Goal: Information Seeking & Learning: Learn about a topic

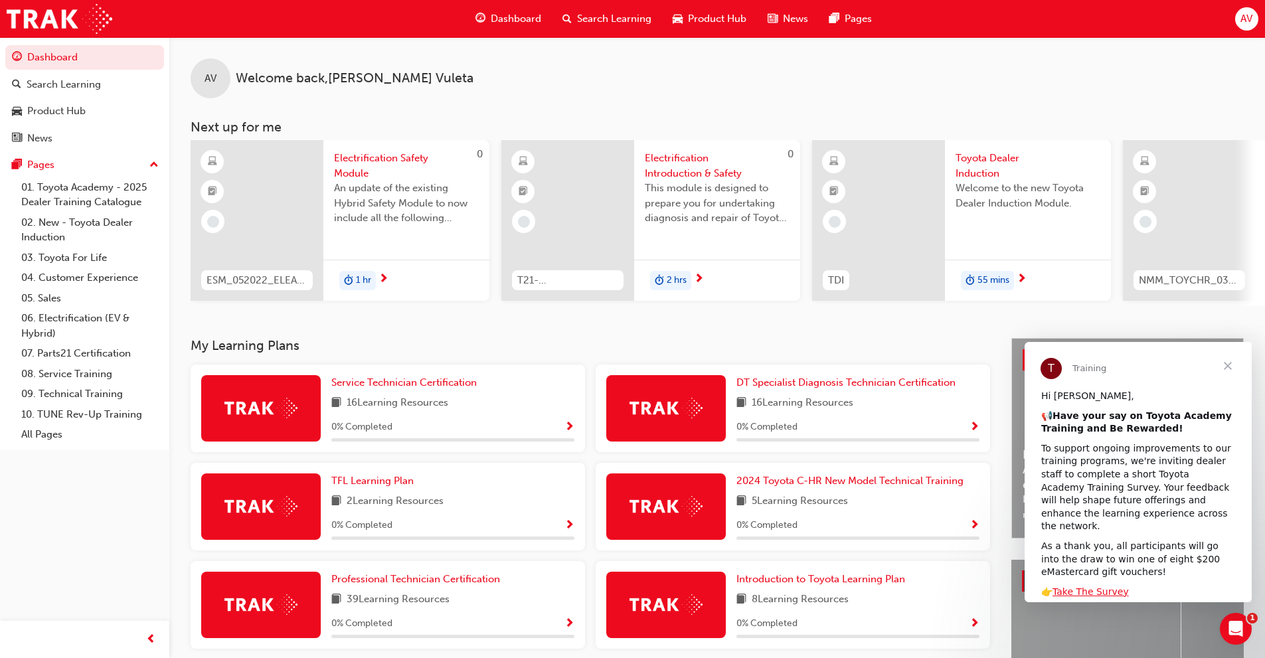
click at [387, 165] on span "Electrification Safety Module" at bounding box center [406, 166] width 145 height 30
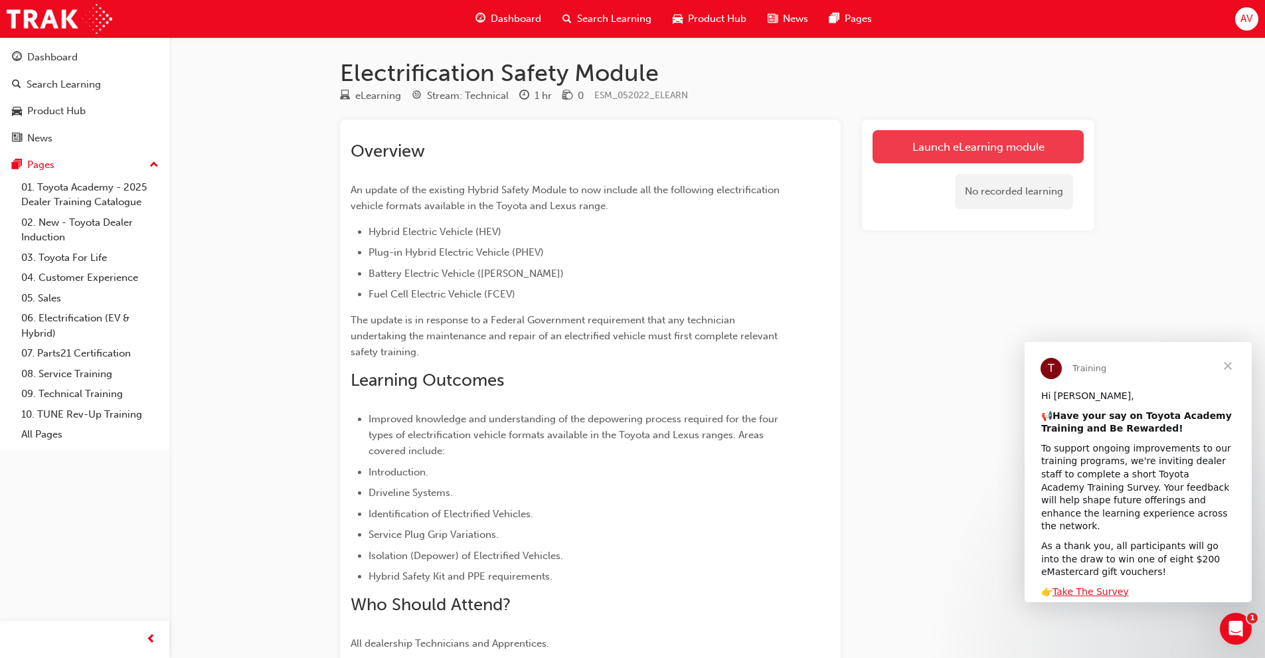
click at [958, 147] on link "Launch eLearning module" at bounding box center [978, 146] width 211 height 33
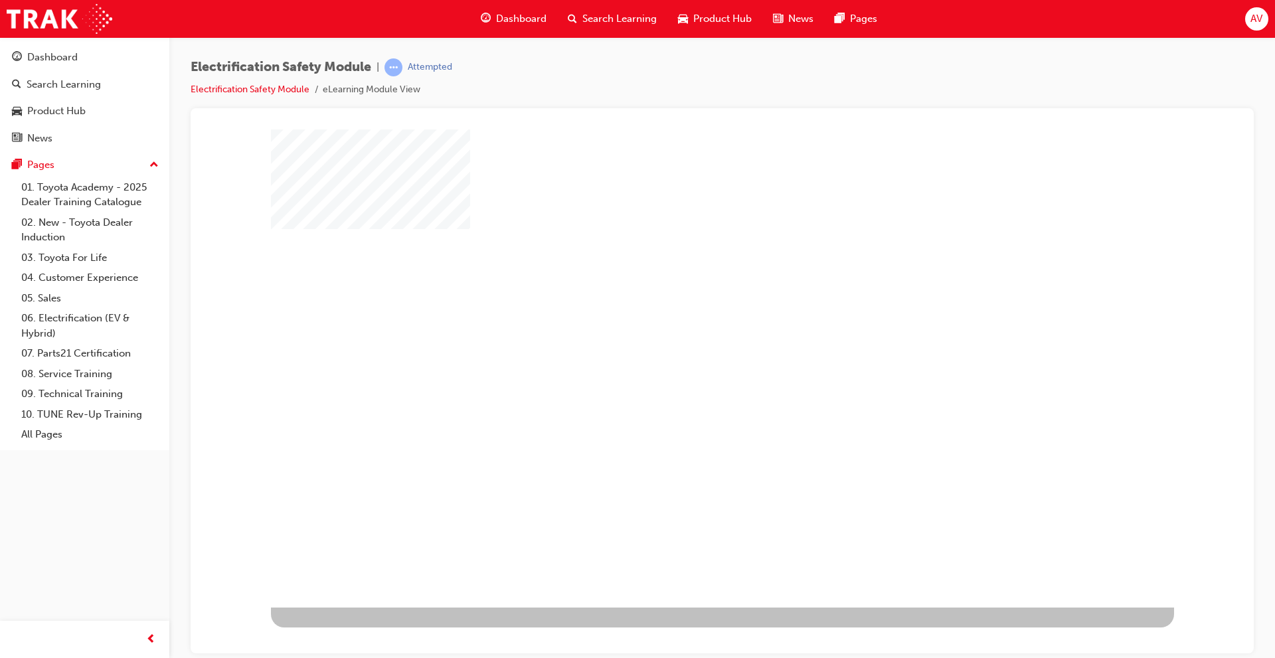
click at [684, 329] on div "play" at bounding box center [684, 329] width 0 height 0
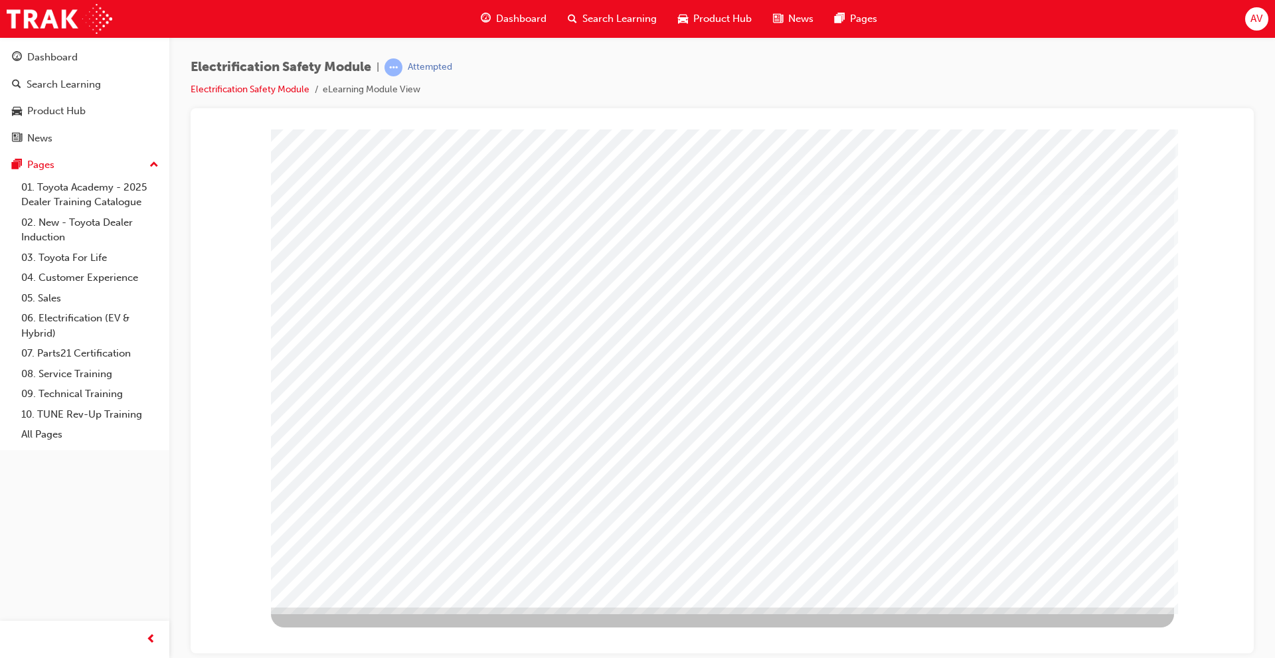
drag, startPoint x: 1079, startPoint y: 568, endPoint x: 1085, endPoint y: 487, distance: 81.3
click at [1092, 488] on div at bounding box center [722, 368] width 903 height 478
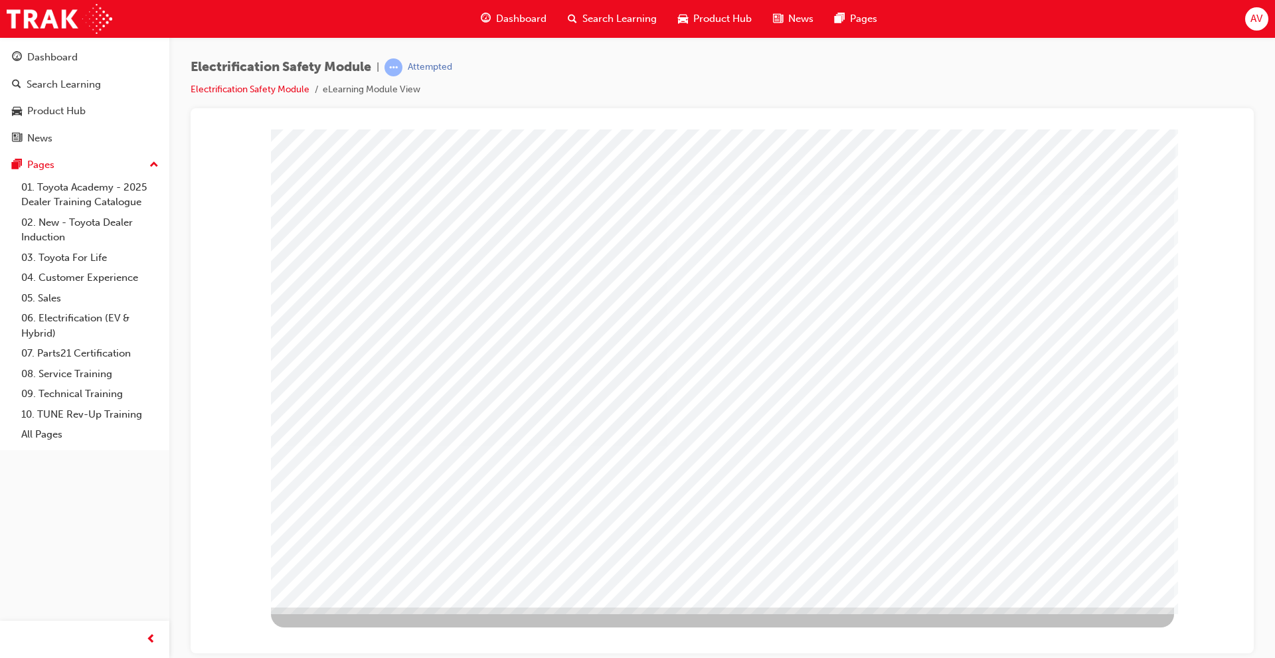
drag, startPoint x: 873, startPoint y: 527, endPoint x: 832, endPoint y: 528, distance: 40.5
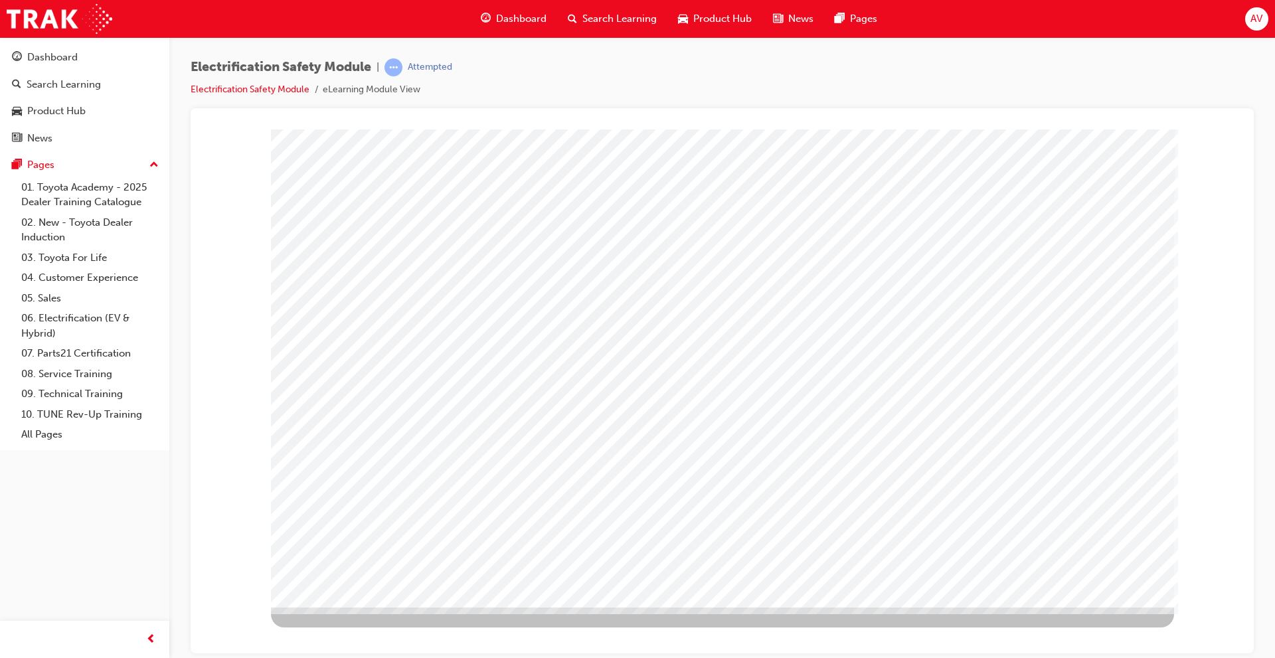
drag, startPoint x: 828, startPoint y: 528, endPoint x: 902, endPoint y: 525, distance: 73.8
drag, startPoint x: 963, startPoint y: 527, endPoint x: 977, endPoint y: 524, distance: 14.3
drag, startPoint x: 941, startPoint y: 536, endPoint x: 950, endPoint y: 536, distance: 9.3
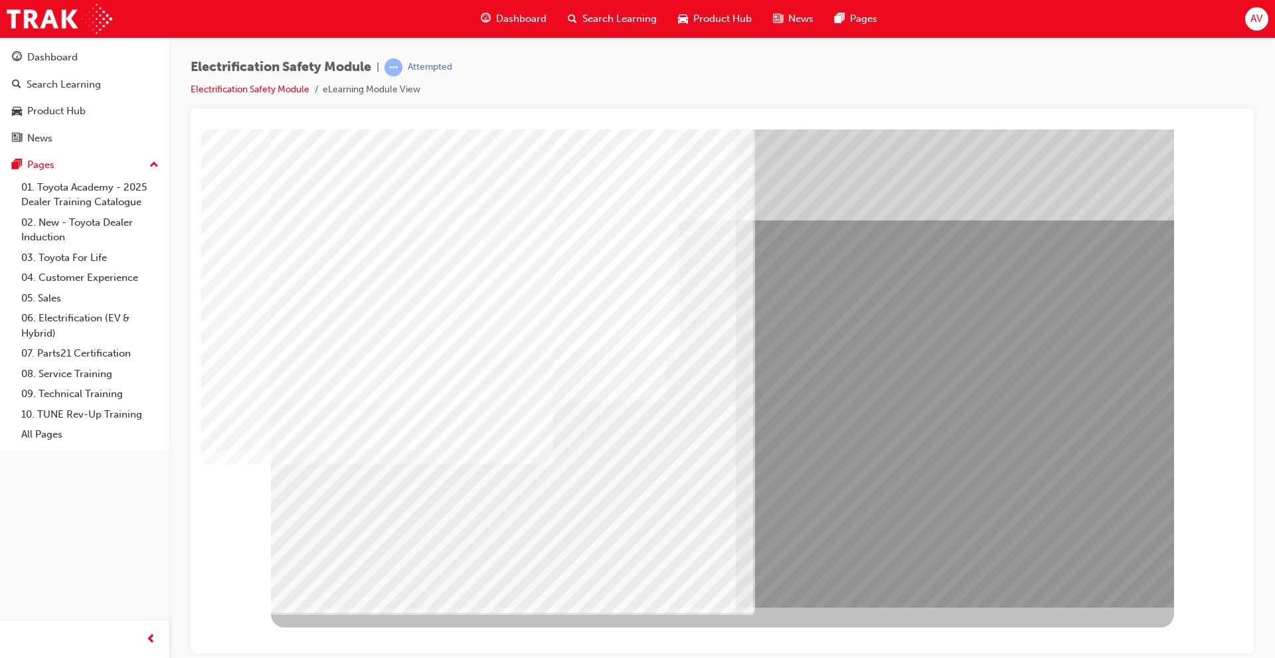
drag, startPoint x: 1087, startPoint y: 573, endPoint x: 713, endPoint y: 522, distance: 378.1
click at [714, 523] on div "multistate" at bounding box center [722, 368] width 903 height 478
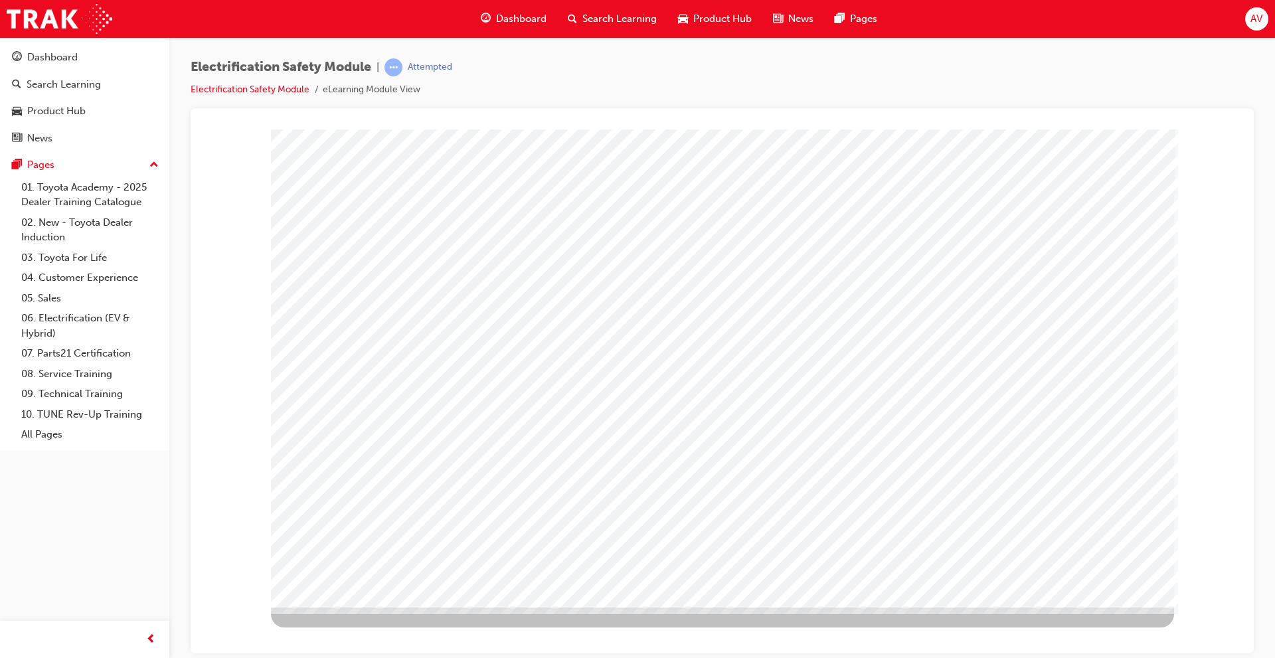
drag, startPoint x: 1081, startPoint y: 575, endPoint x: 747, endPoint y: 536, distance: 336.3
click at [747, 537] on div at bounding box center [722, 368] width 903 height 478
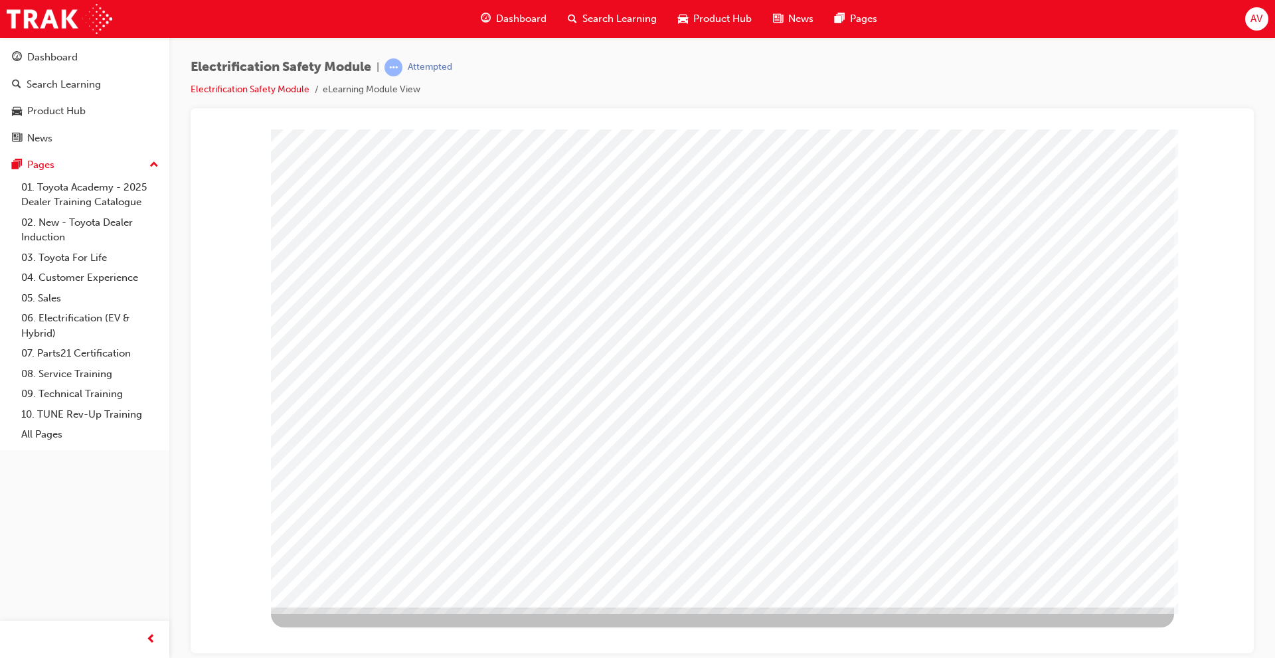
drag, startPoint x: 879, startPoint y: 352, endPoint x: 937, endPoint y: 392, distance: 70.7
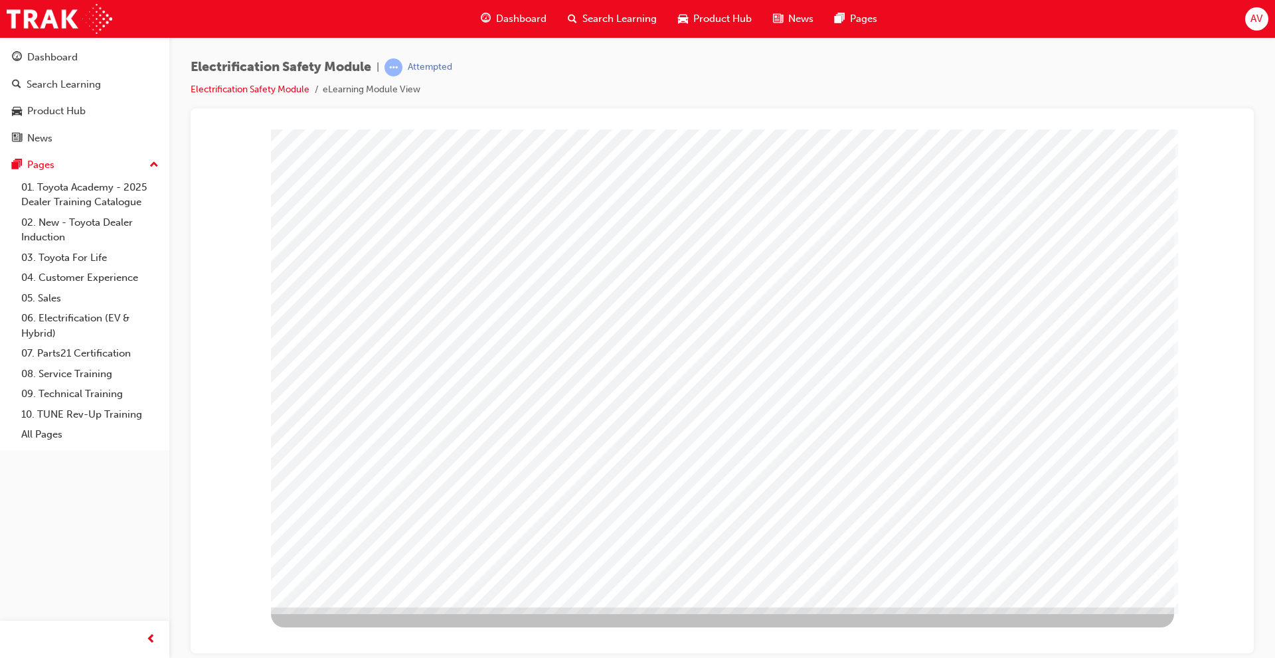
click at [927, 386] on div "multistate" at bounding box center [722, 368] width 903 height 478
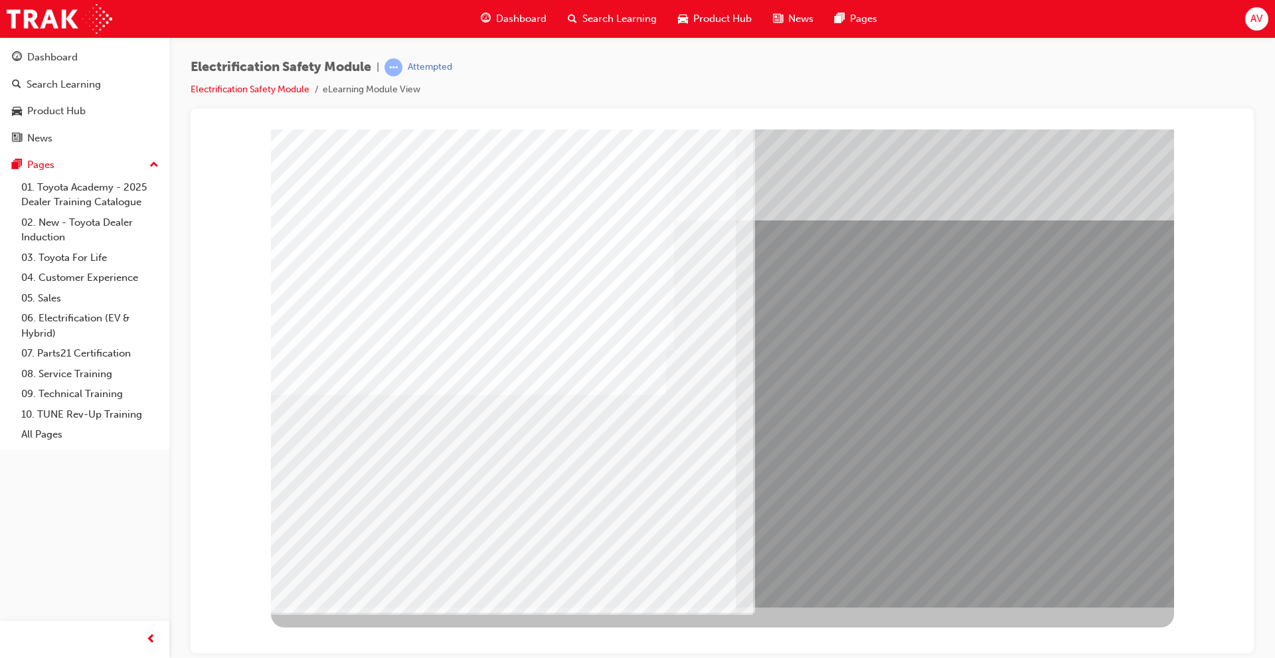
drag, startPoint x: 372, startPoint y: 496, endPoint x: 390, endPoint y: 492, distance: 18.2
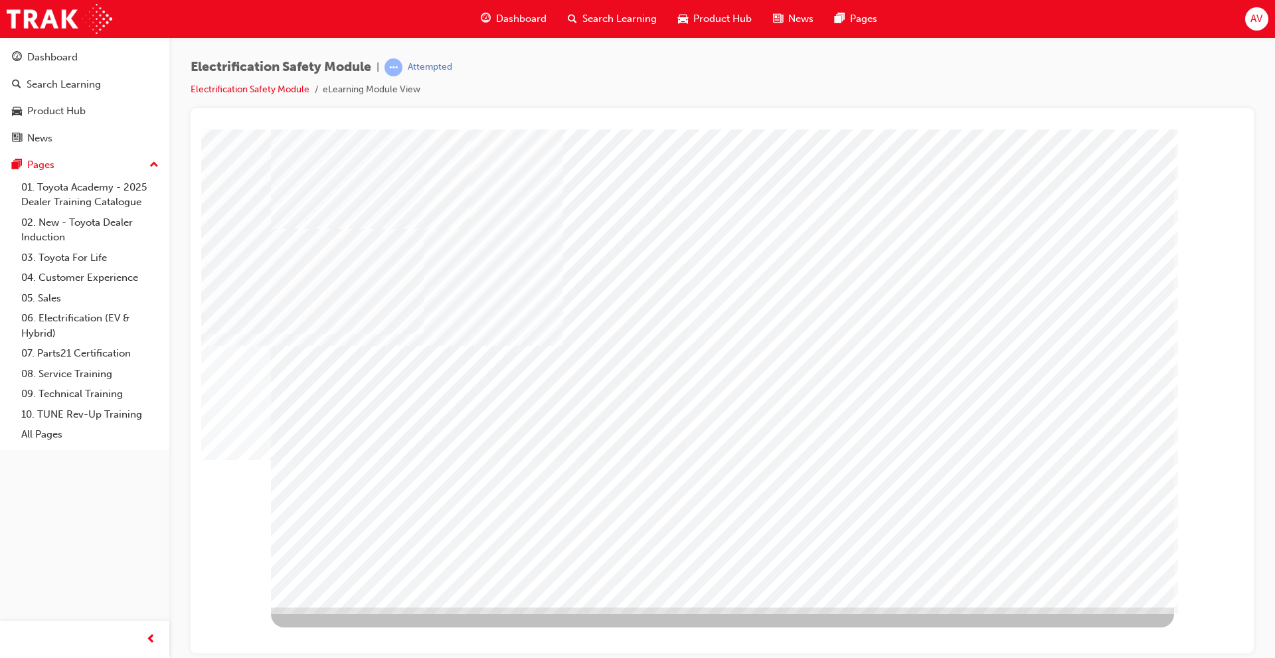
drag, startPoint x: 734, startPoint y: 476, endPoint x: 789, endPoint y: 488, distance: 56.4
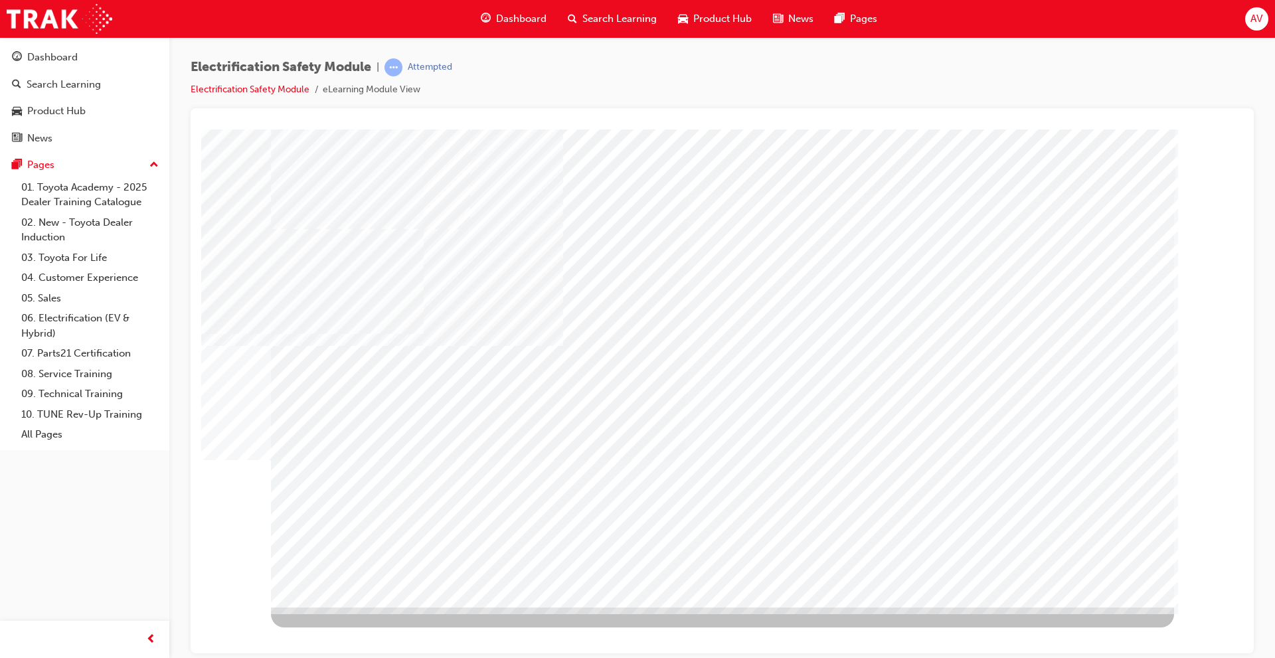
drag, startPoint x: 859, startPoint y: 474, endPoint x: 948, endPoint y: 456, distance: 90.8
drag, startPoint x: 1049, startPoint y: 470, endPoint x: 1051, endPoint y: 478, distance: 7.6
click at [1050, 476] on div at bounding box center [722, 368] width 903 height 478
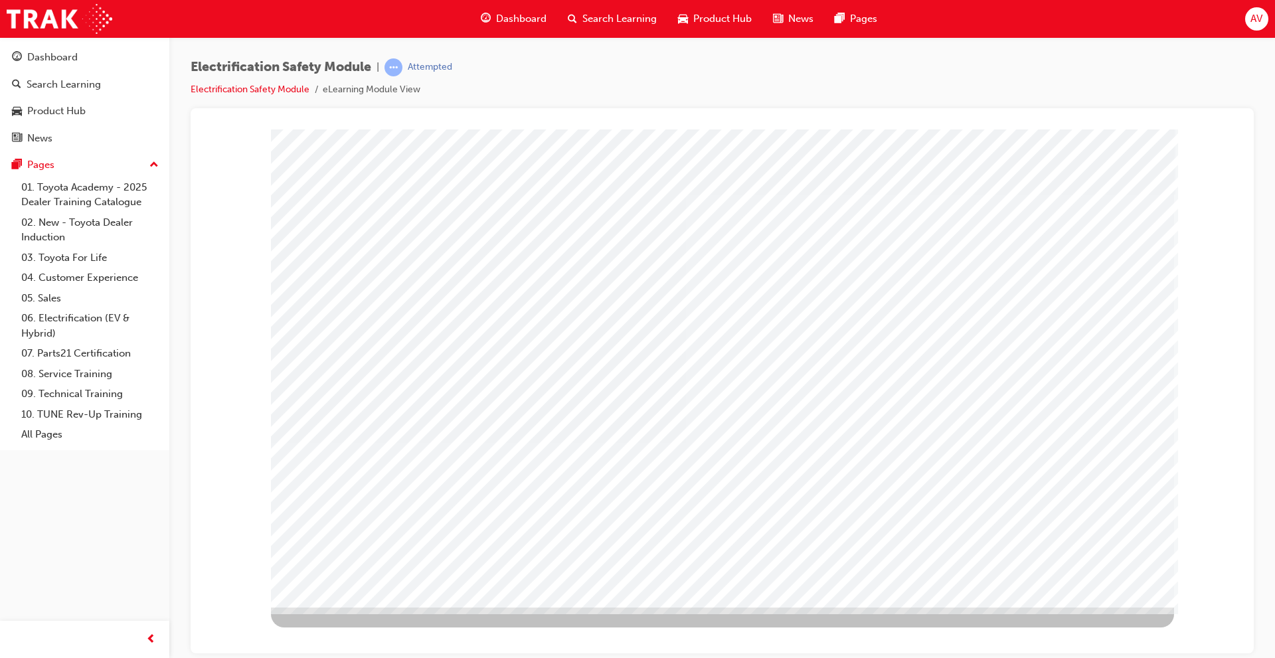
drag, startPoint x: 1080, startPoint y: 571, endPoint x: 936, endPoint y: 537, distance: 148.2
click at [937, 537] on div at bounding box center [722, 368] width 903 height 478
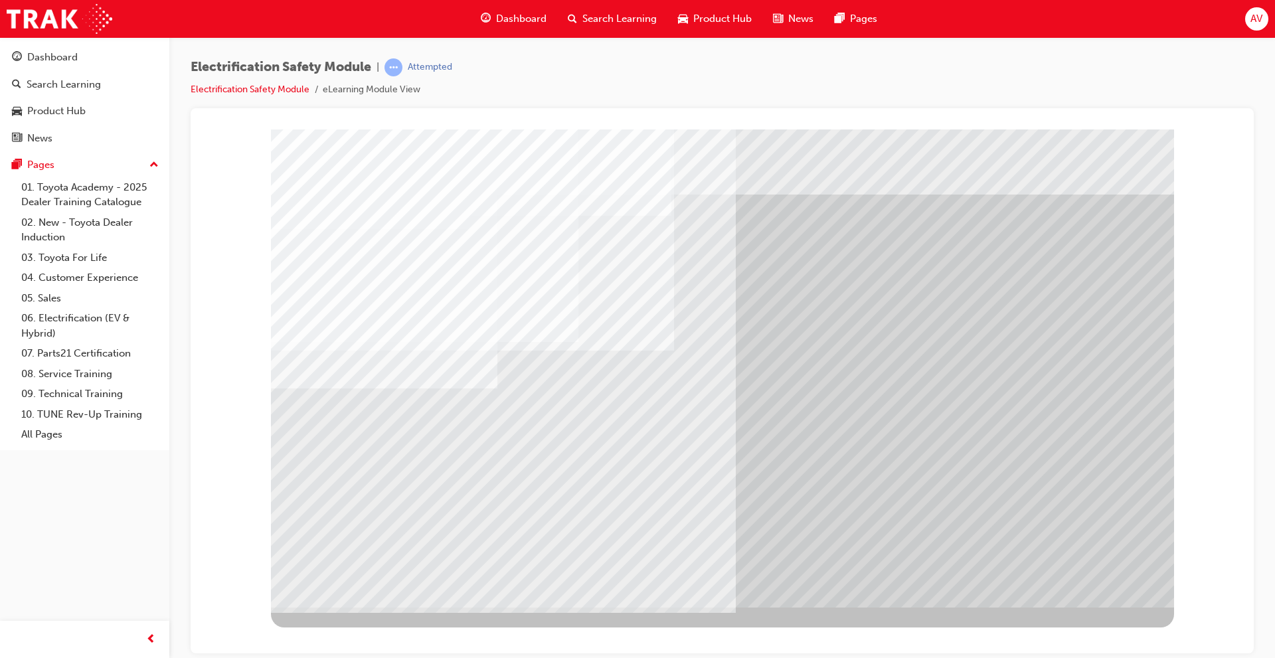
drag, startPoint x: 475, startPoint y: 541, endPoint x: 485, endPoint y: 529, distance: 15.1
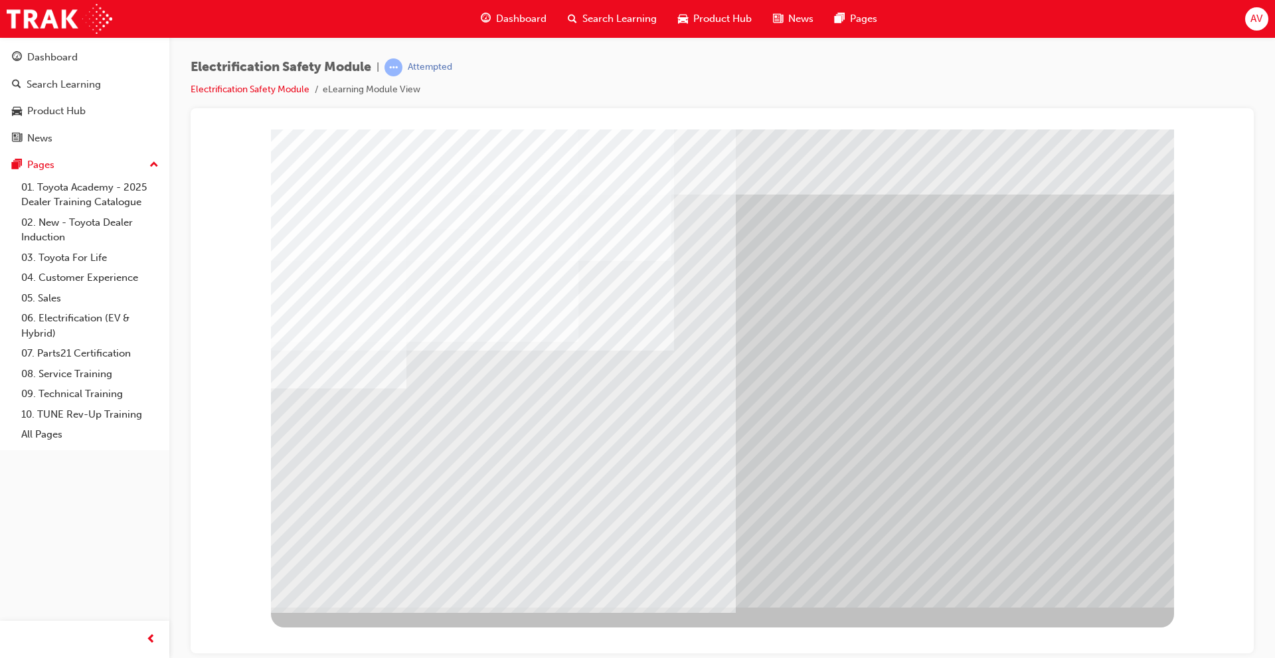
drag, startPoint x: 468, startPoint y: 543, endPoint x: 482, endPoint y: 539, distance: 14.5
click at [481, 539] on div "multistate" at bounding box center [722, 368] width 903 height 478
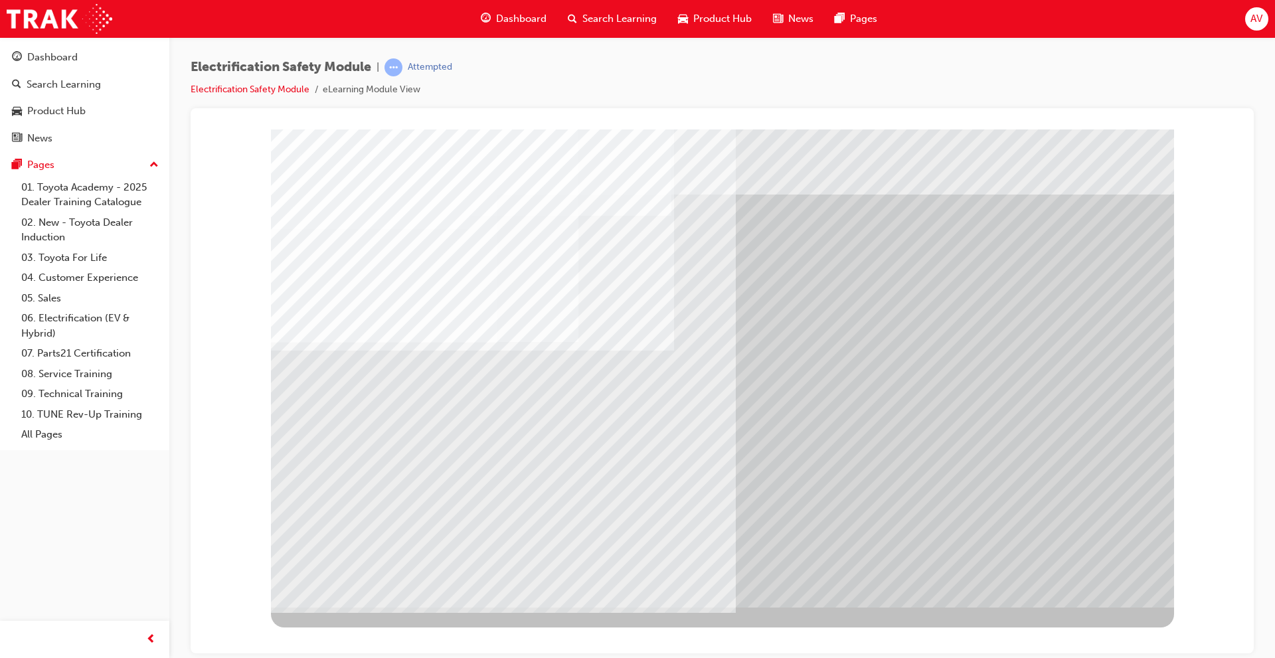
drag, startPoint x: 400, startPoint y: 376, endPoint x: 397, endPoint y: 370, distance: 6.8
click at [399, 372] on div "multistate" at bounding box center [722, 368] width 903 height 478
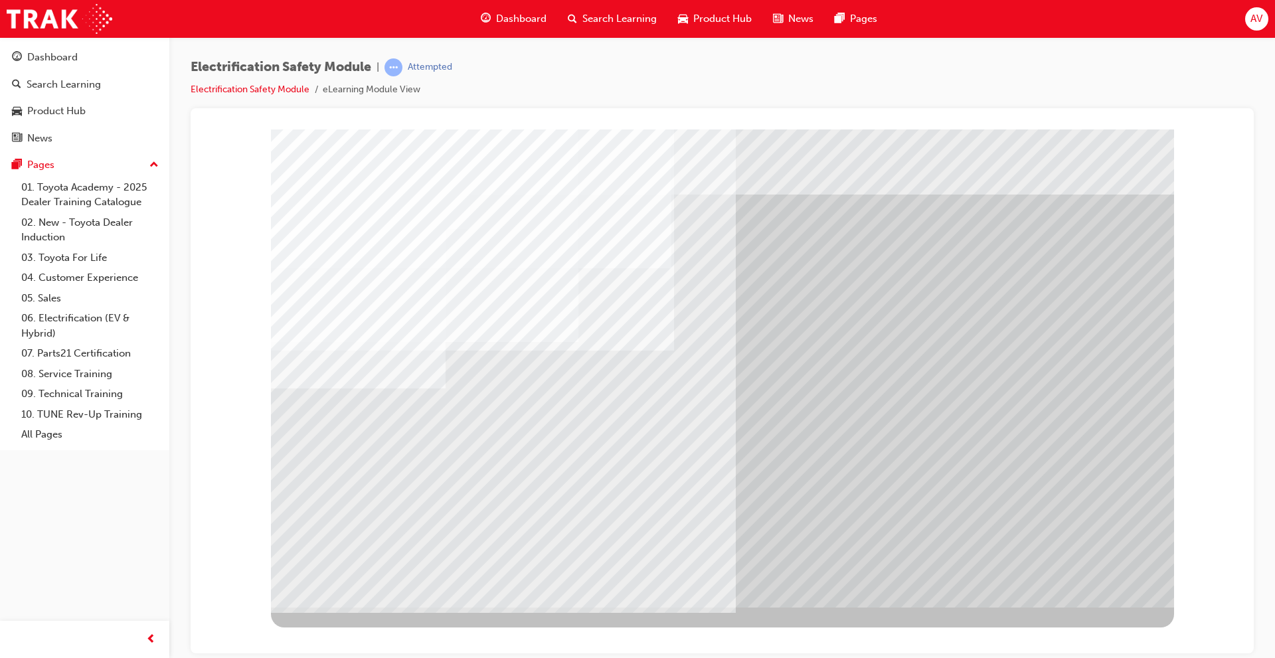
drag, startPoint x: 422, startPoint y: 425, endPoint x: 449, endPoint y: 430, distance: 27.7
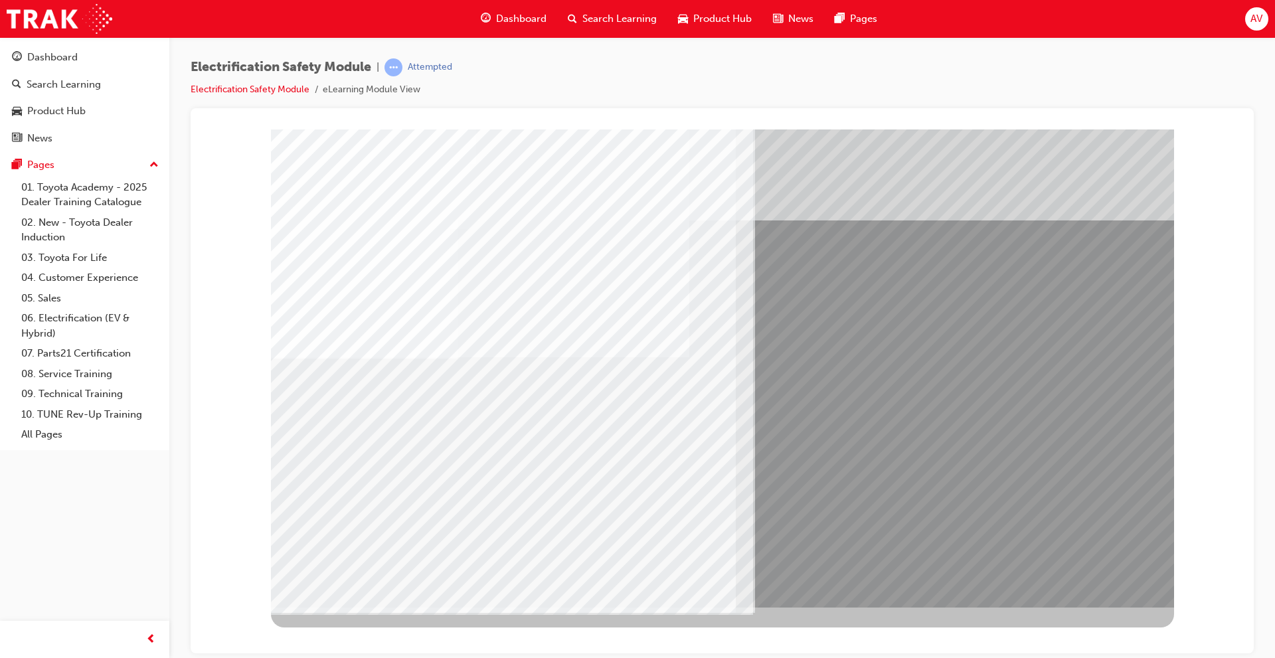
drag, startPoint x: 529, startPoint y: 488, endPoint x: 554, endPoint y: 552, distance: 69.2
click at [554, 552] on div "multistate" at bounding box center [722, 368] width 903 height 478
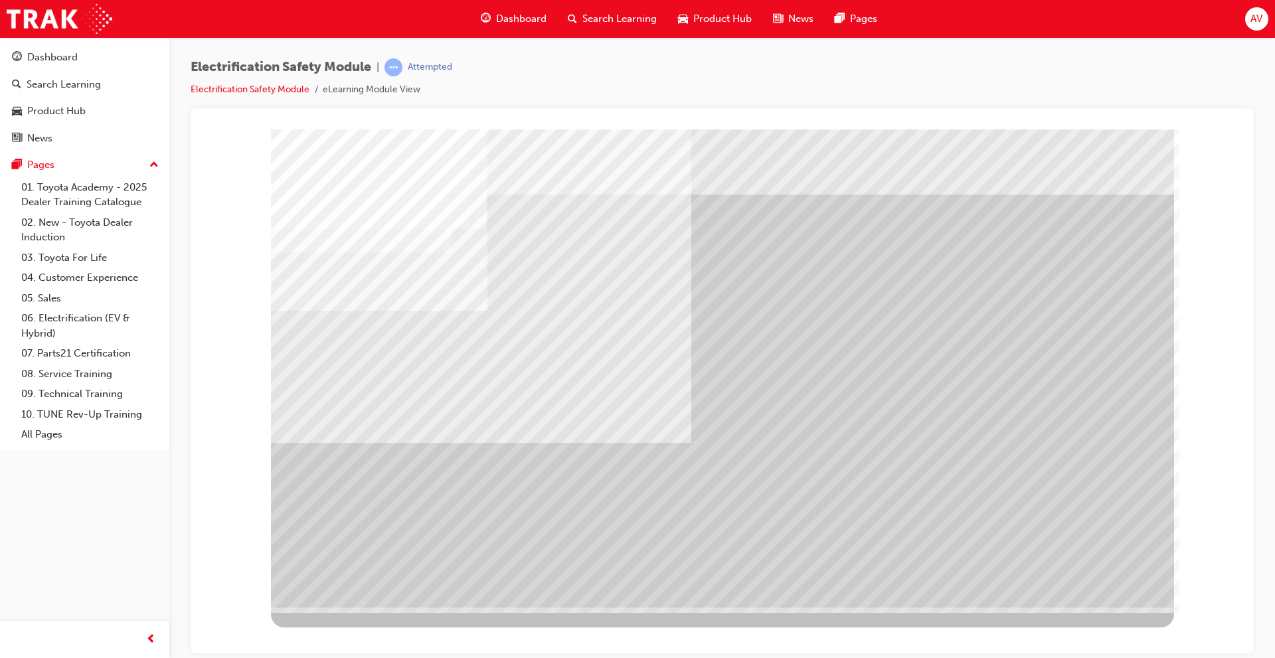
drag, startPoint x: 1093, startPoint y: 577, endPoint x: 567, endPoint y: 523, distance: 529.4
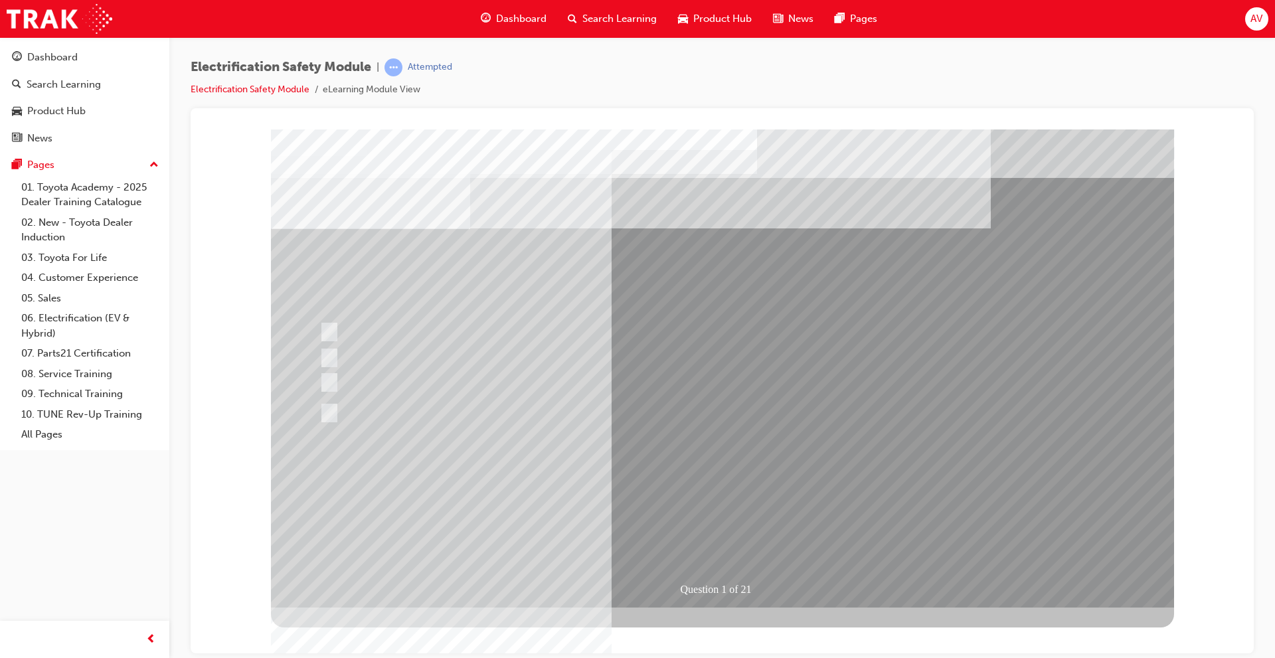
drag, startPoint x: 633, startPoint y: 353, endPoint x: 501, endPoint y: 474, distance: 179.6
drag, startPoint x: 381, startPoint y: 183, endPoint x: 318, endPoint y: 169, distance: 64.6
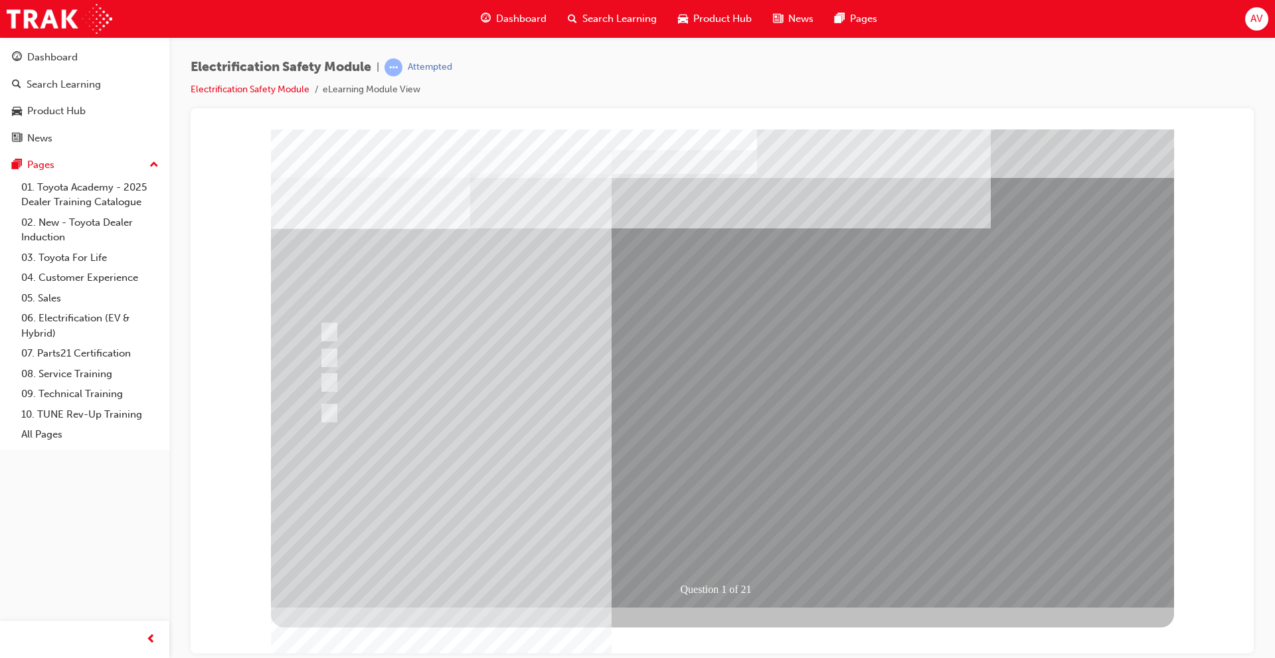
drag, startPoint x: 312, startPoint y: 173, endPoint x: 309, endPoint y: 183, distance: 10.5
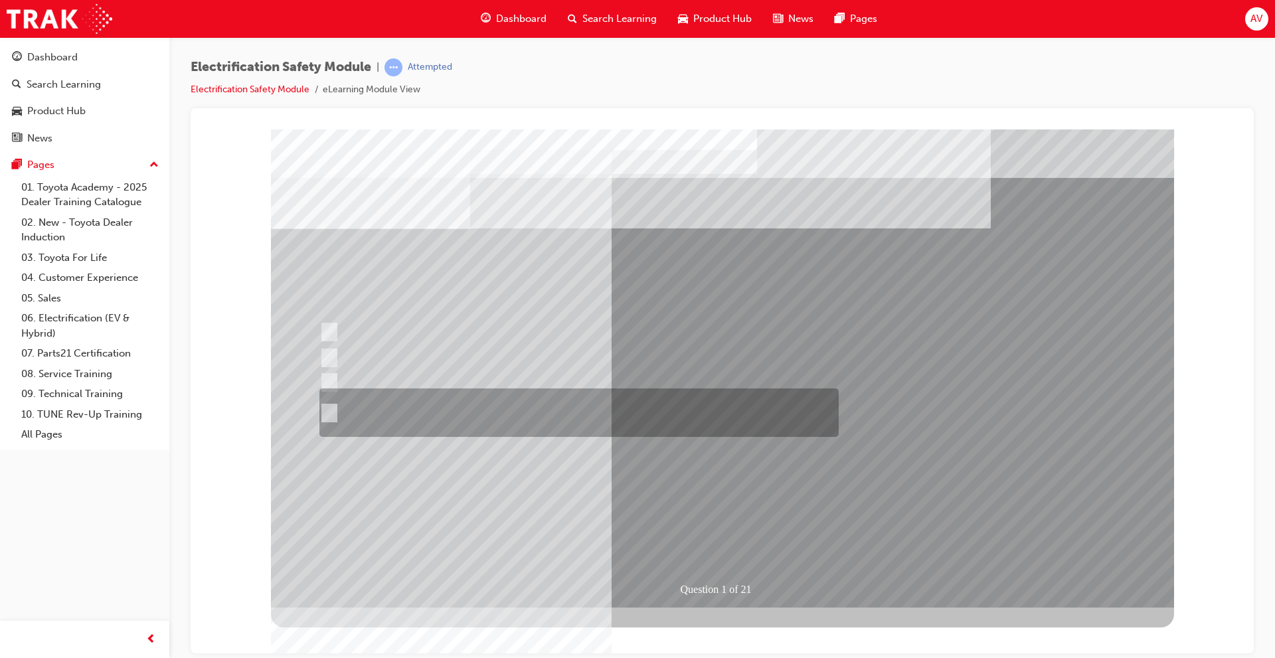
click at [607, 414] on div at bounding box center [575, 413] width 519 height 48
radio input "true"
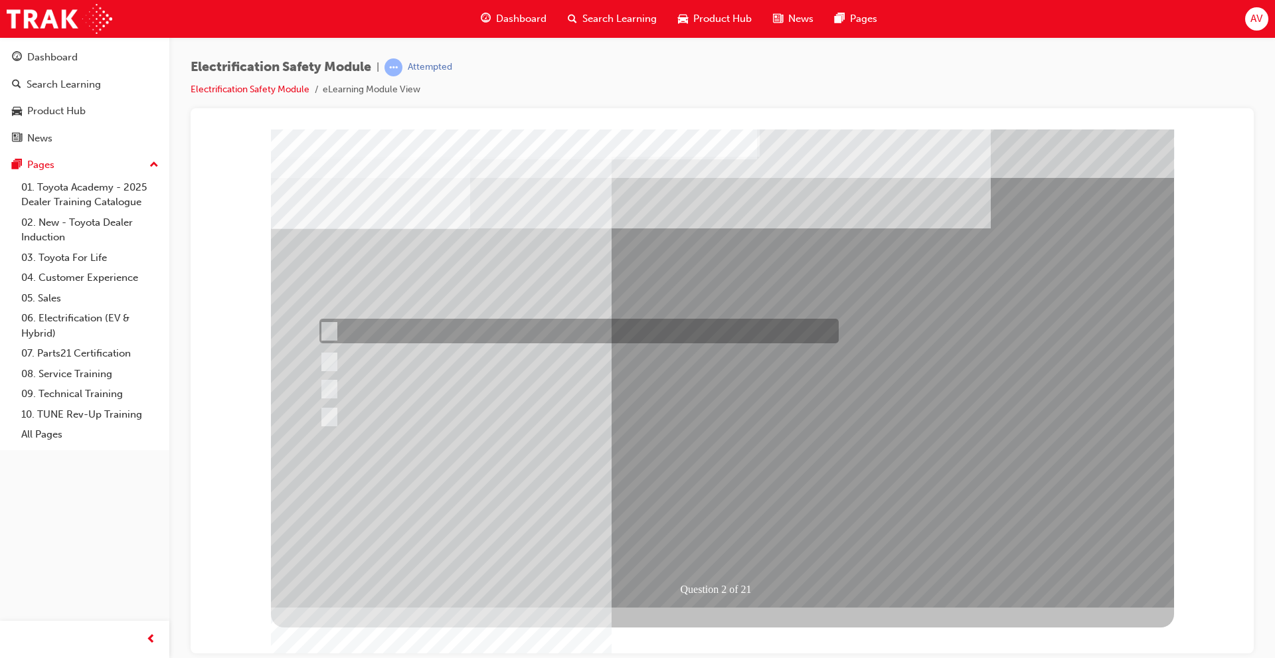
click at [511, 327] on div at bounding box center [575, 331] width 519 height 25
radio input "true"
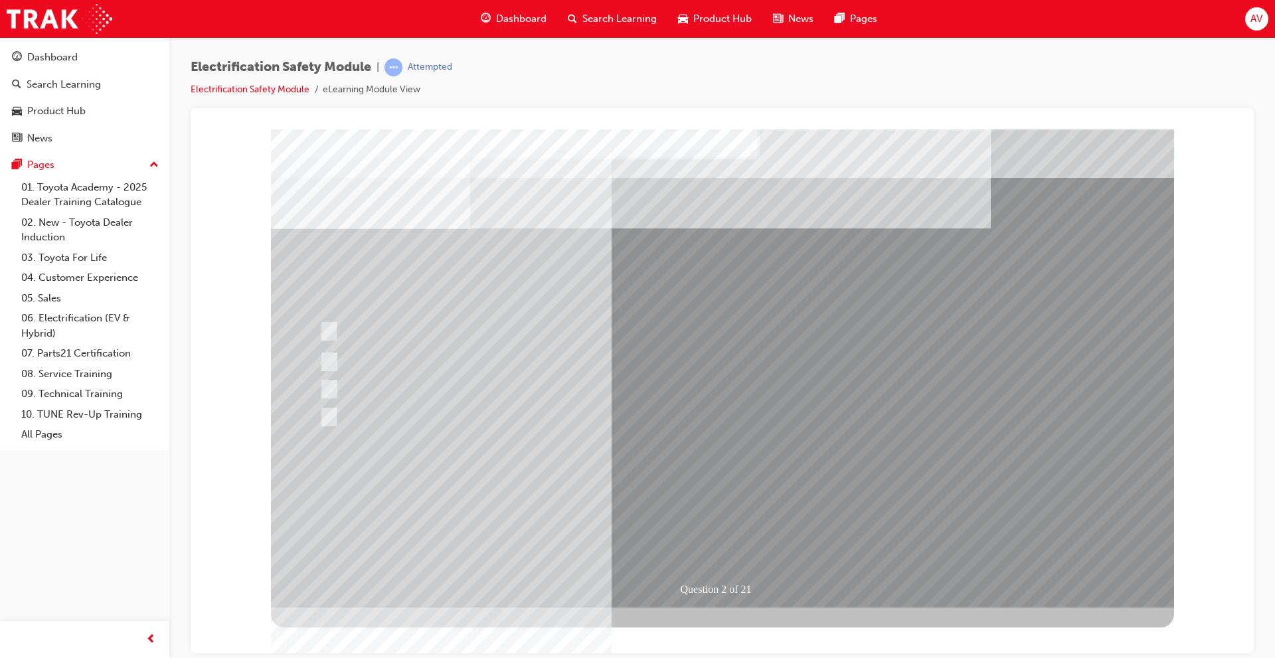
click at [329, 352] on div at bounding box center [575, 362] width 519 height 34
click at [325, 323] on div at bounding box center [575, 331] width 519 height 25
click at [325, 354] on div at bounding box center [575, 362] width 519 height 34
click at [339, 373] on div at bounding box center [575, 362] width 519 height 34
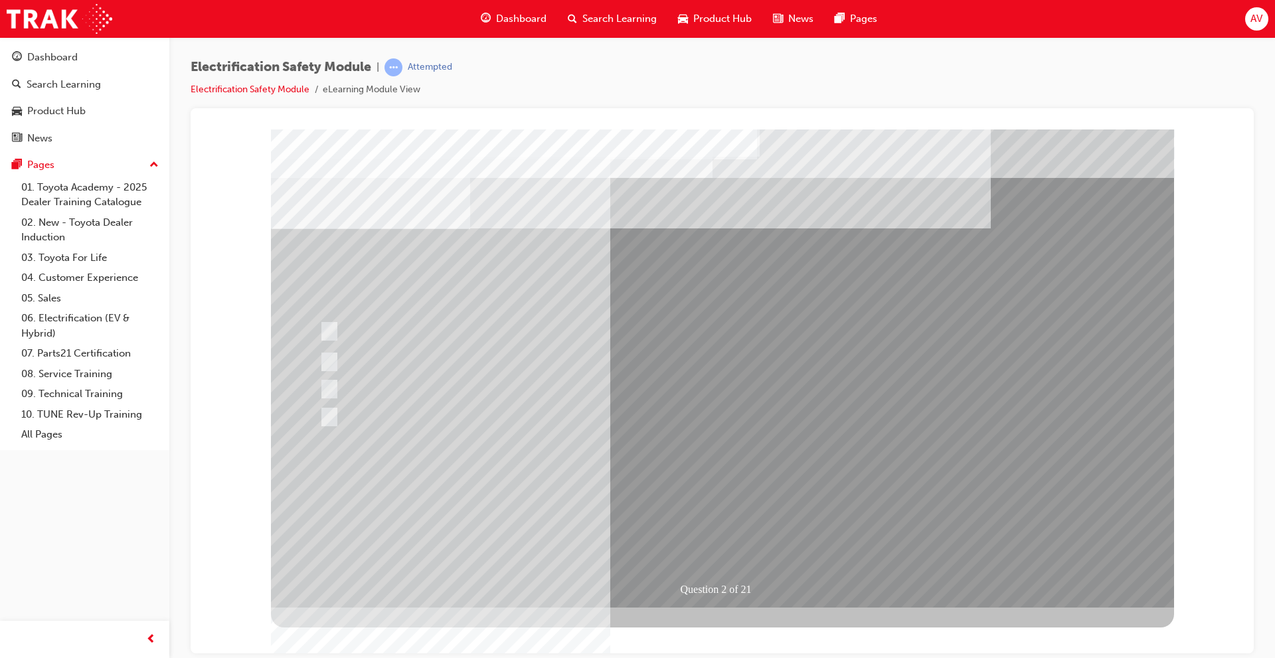
drag, startPoint x: 347, startPoint y: 379, endPoint x: 456, endPoint y: 424, distance: 117.3
click at [354, 382] on div at bounding box center [575, 389] width 519 height 25
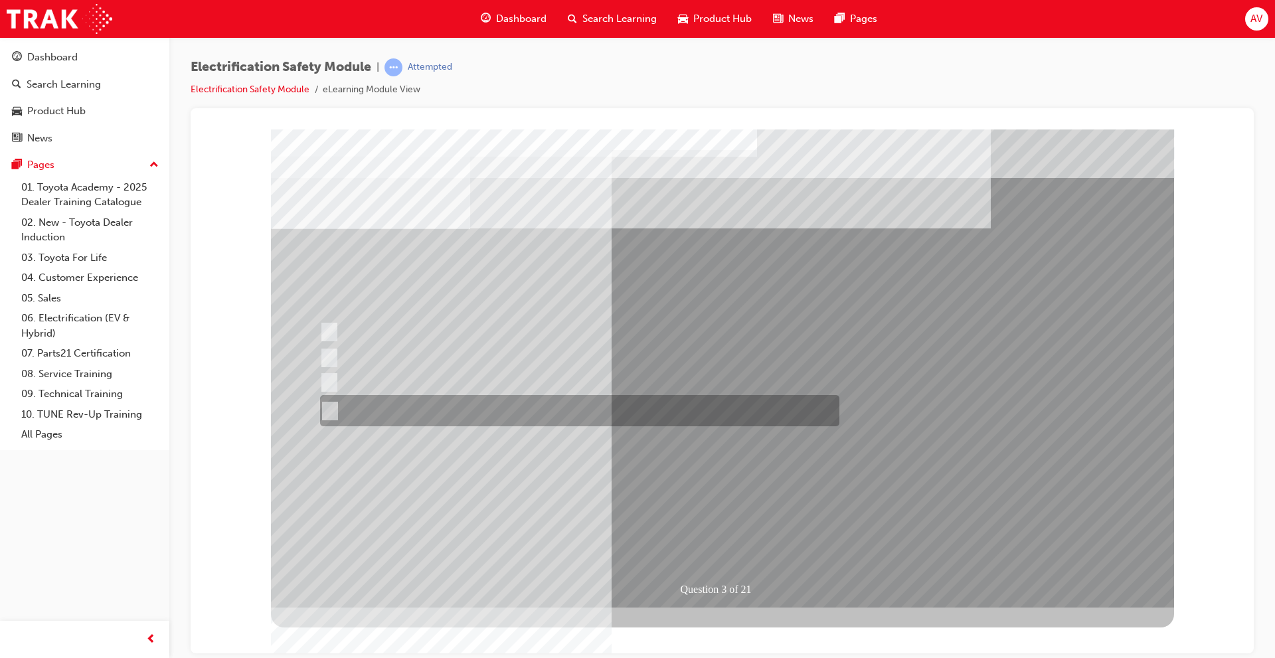
click at [547, 410] on div at bounding box center [576, 410] width 519 height 31
radio input "true"
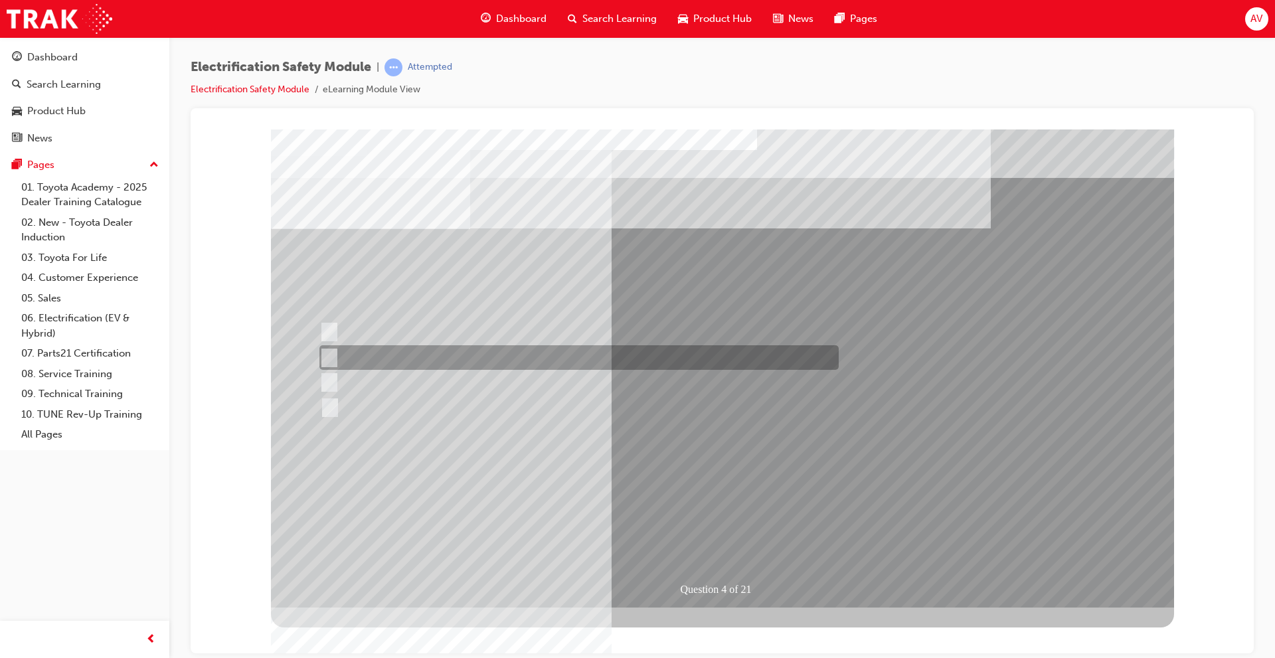
click at [464, 354] on div at bounding box center [575, 357] width 519 height 25
checkbox input "true"
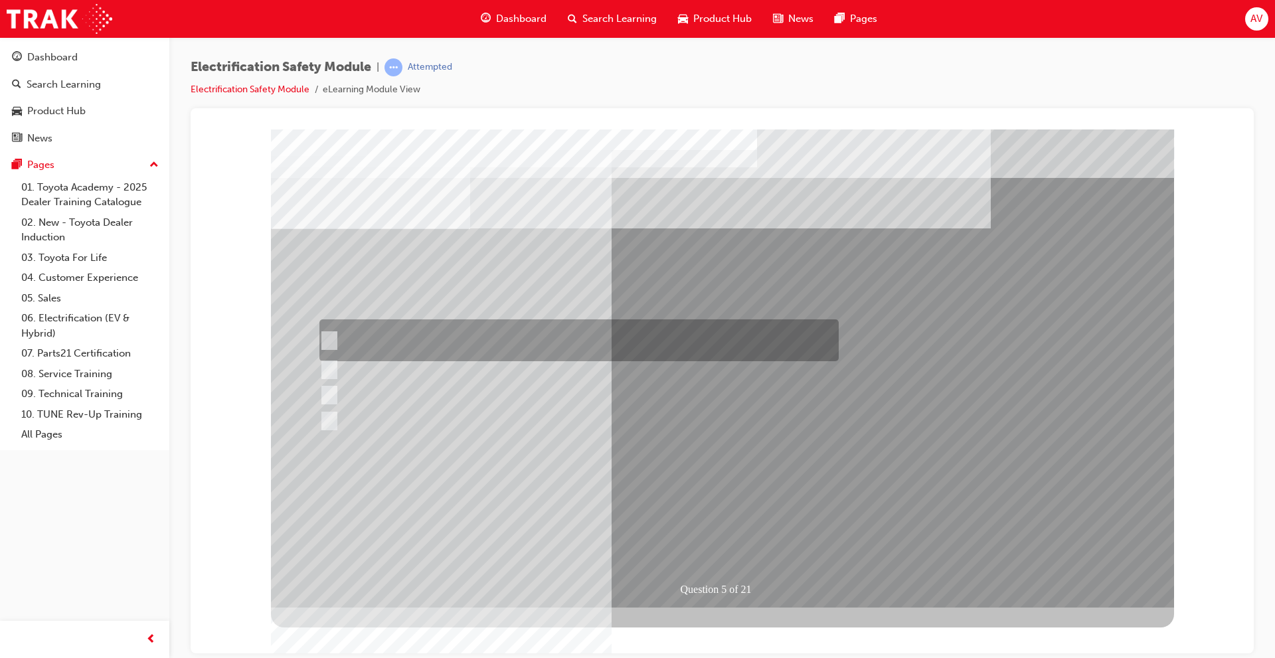
click at [414, 338] on div at bounding box center [575, 341] width 519 height 42
checkbox input "true"
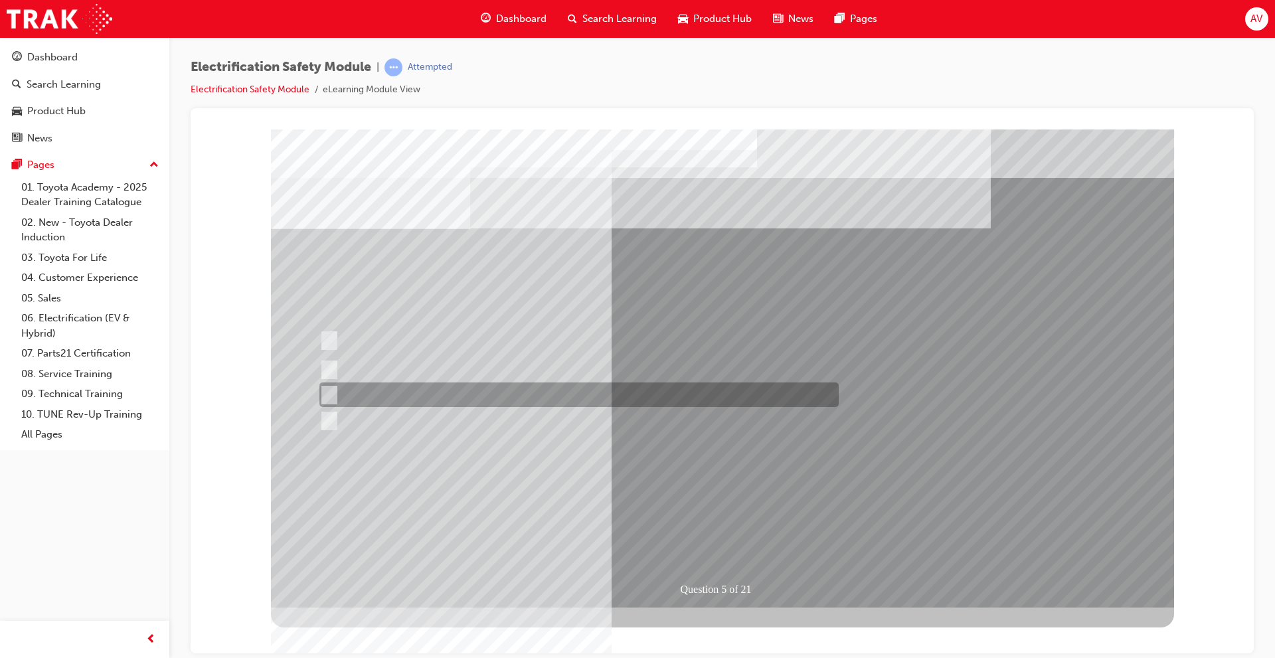
click at [380, 381] on div at bounding box center [575, 369] width 519 height 25
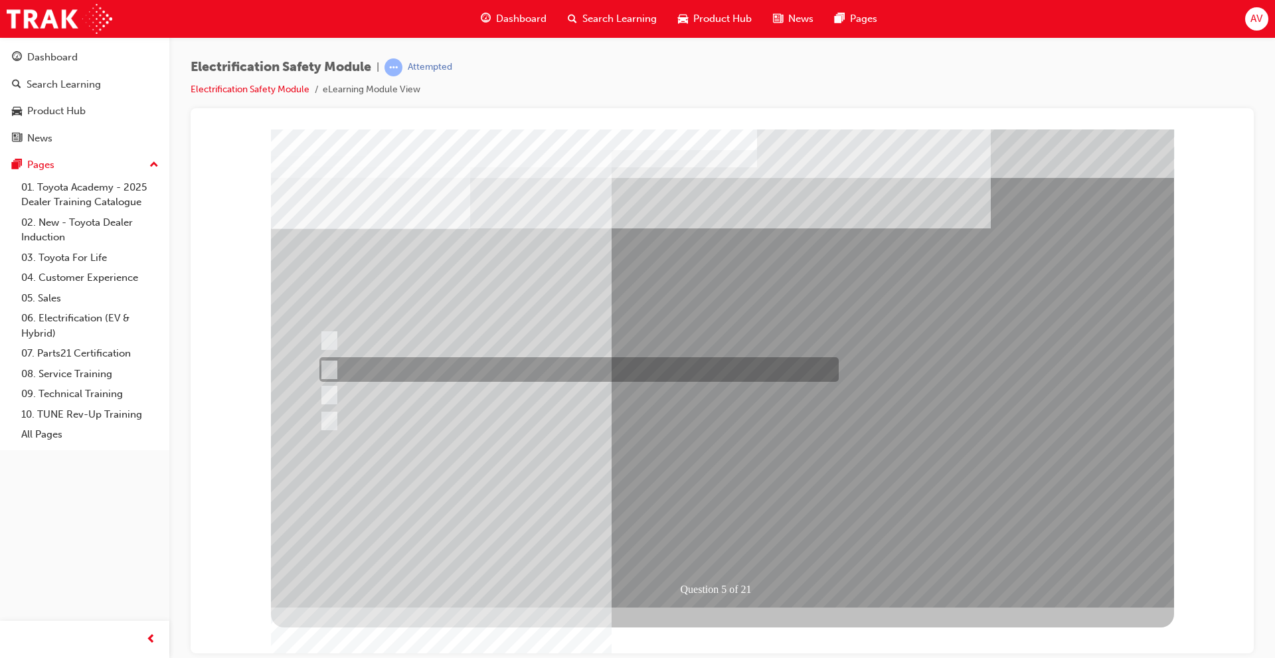
click at [385, 367] on div at bounding box center [575, 369] width 519 height 25
checkbox input "false"
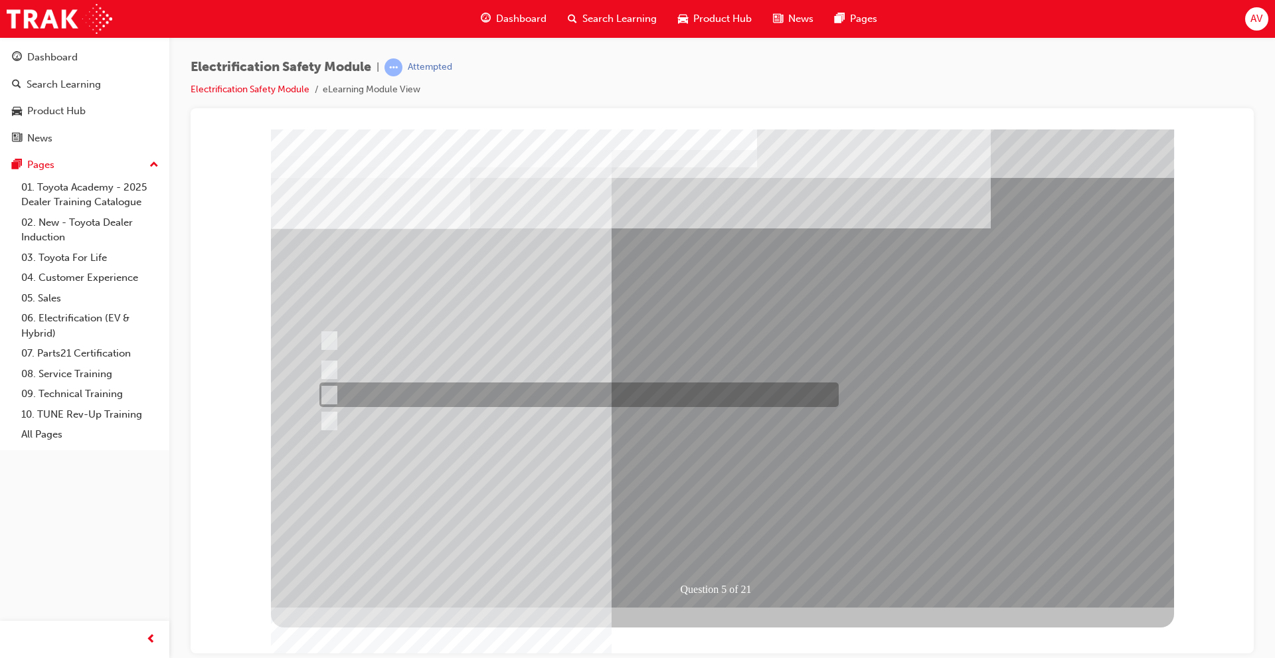
click at [444, 409] on div at bounding box center [575, 421] width 519 height 25
checkbox input "true"
click at [449, 399] on div at bounding box center [575, 395] width 519 height 25
click at [623, 398] on div at bounding box center [575, 395] width 519 height 25
checkbox input "false"
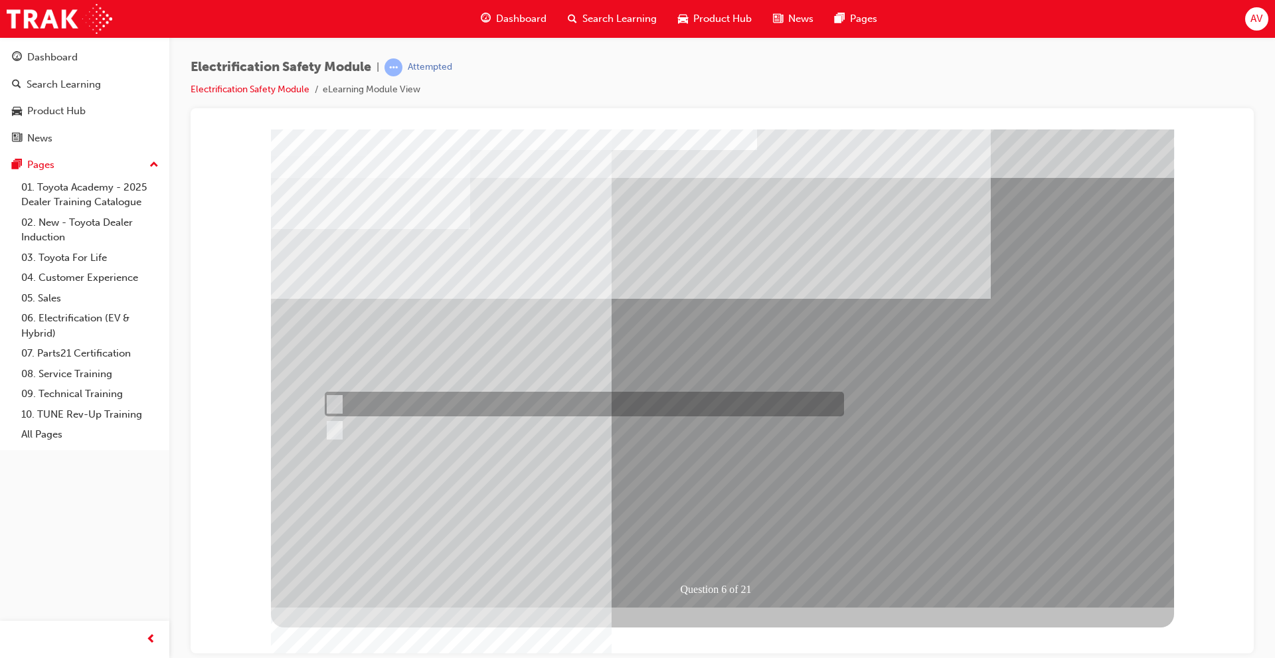
click at [332, 403] on input "True" at bounding box center [332, 404] width 15 height 15
radio input "true"
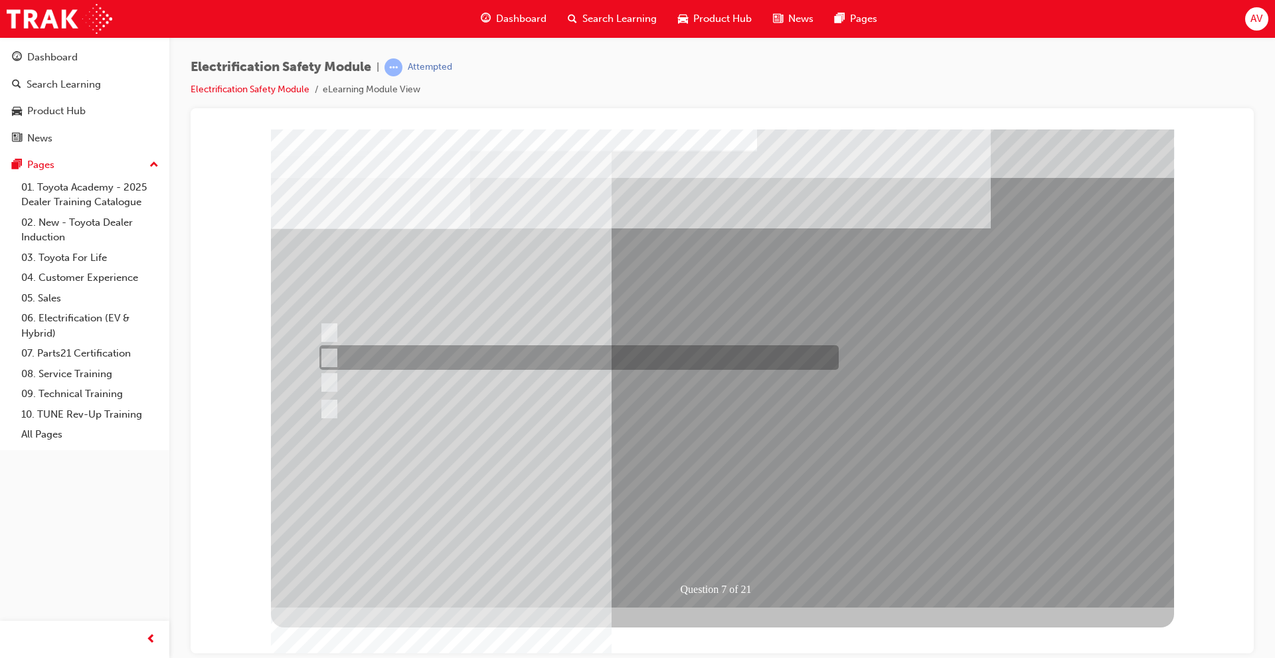
click at [333, 351] on input "Be detected and the system will shut down." at bounding box center [327, 358] width 15 height 15
radio input "true"
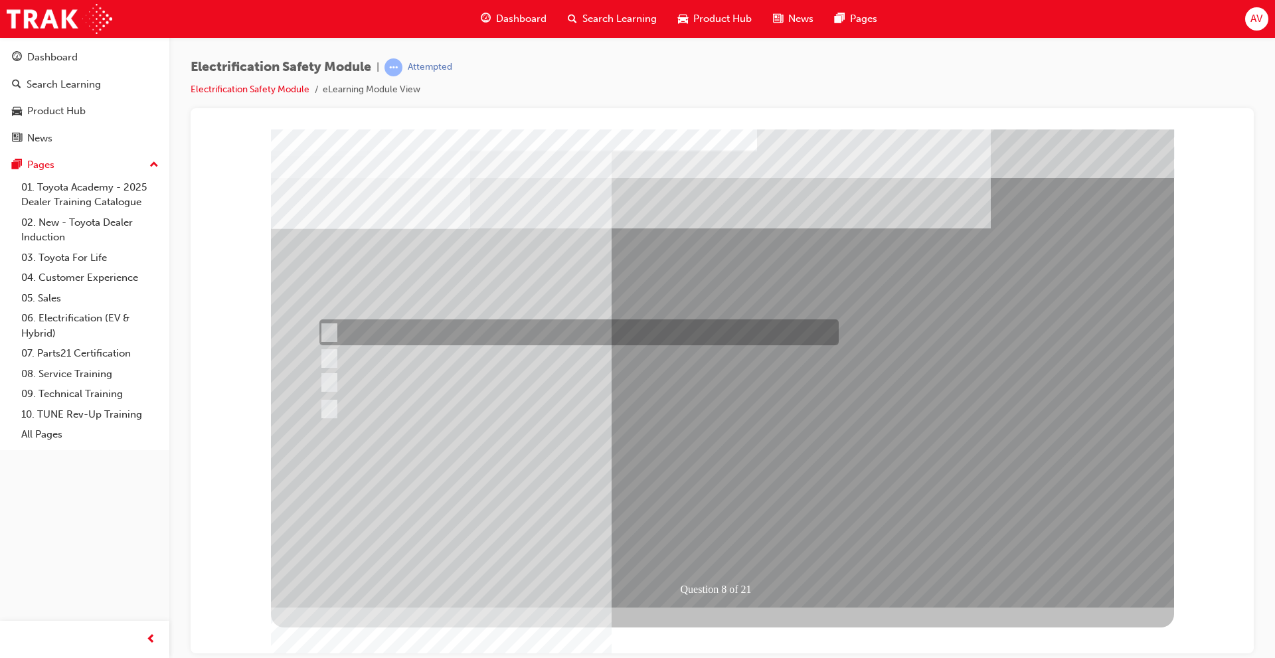
click at [339, 334] on div at bounding box center [575, 333] width 519 height 26
radio input "true"
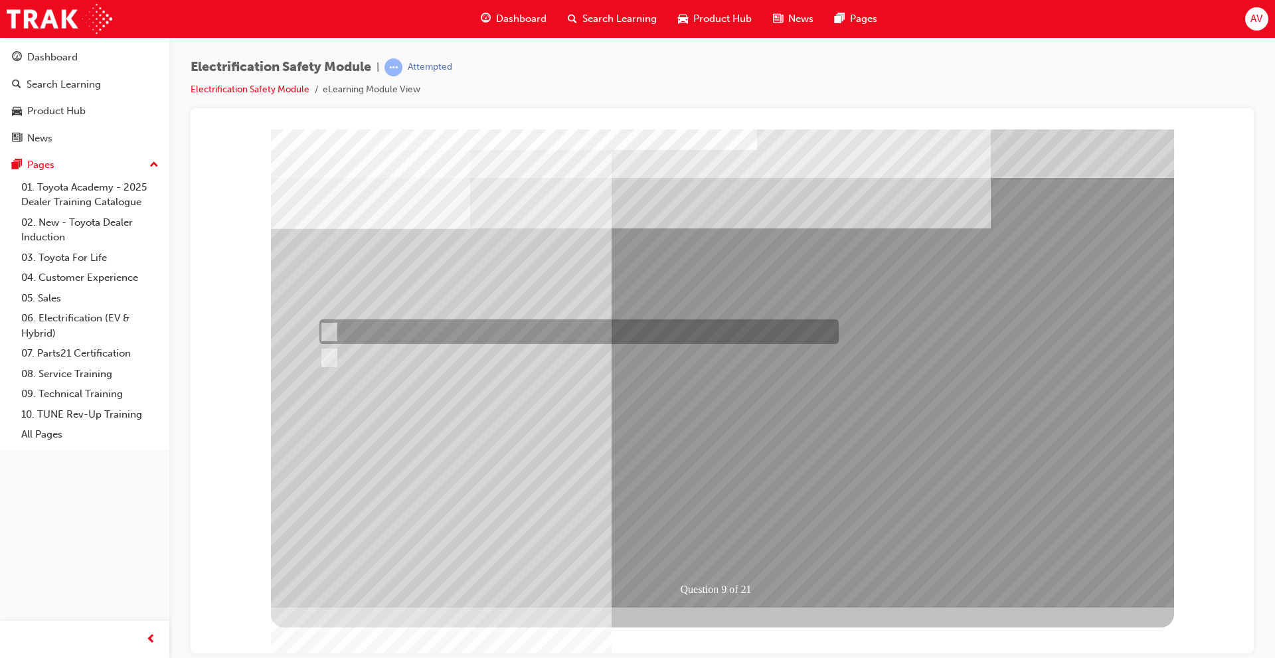
click at [330, 326] on input "True" at bounding box center [327, 332] width 15 height 15
radio input "true"
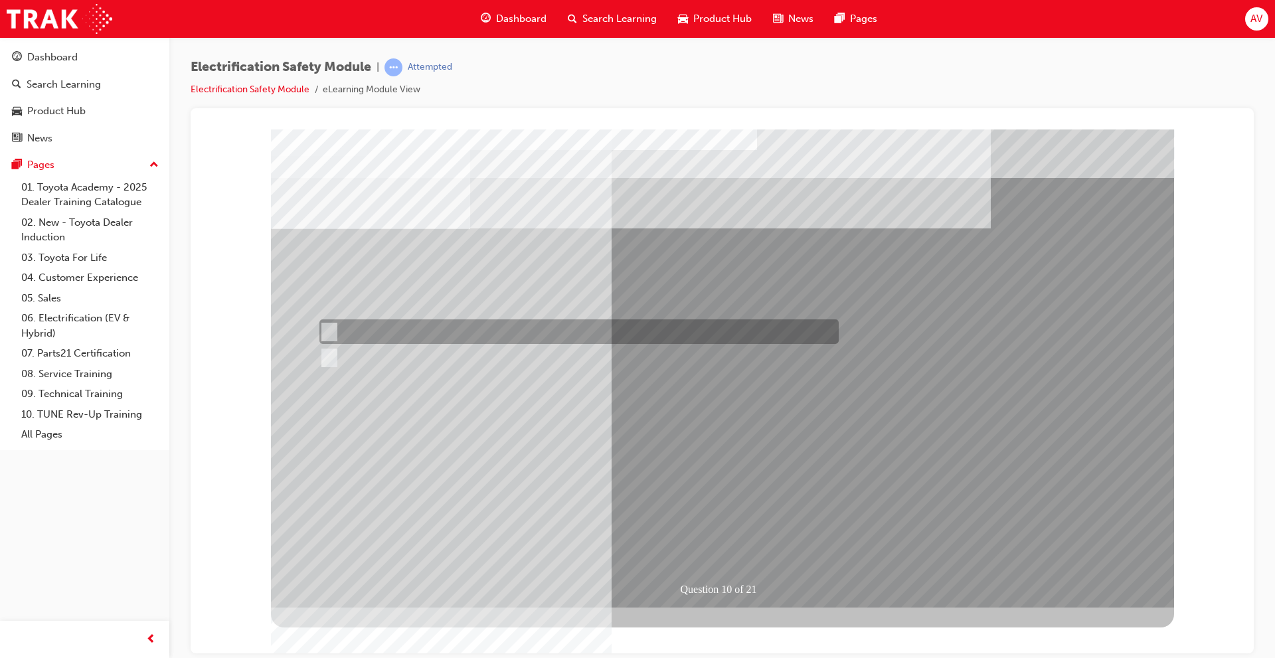
click at [324, 337] on input "False" at bounding box center [327, 332] width 15 height 15
radio input "true"
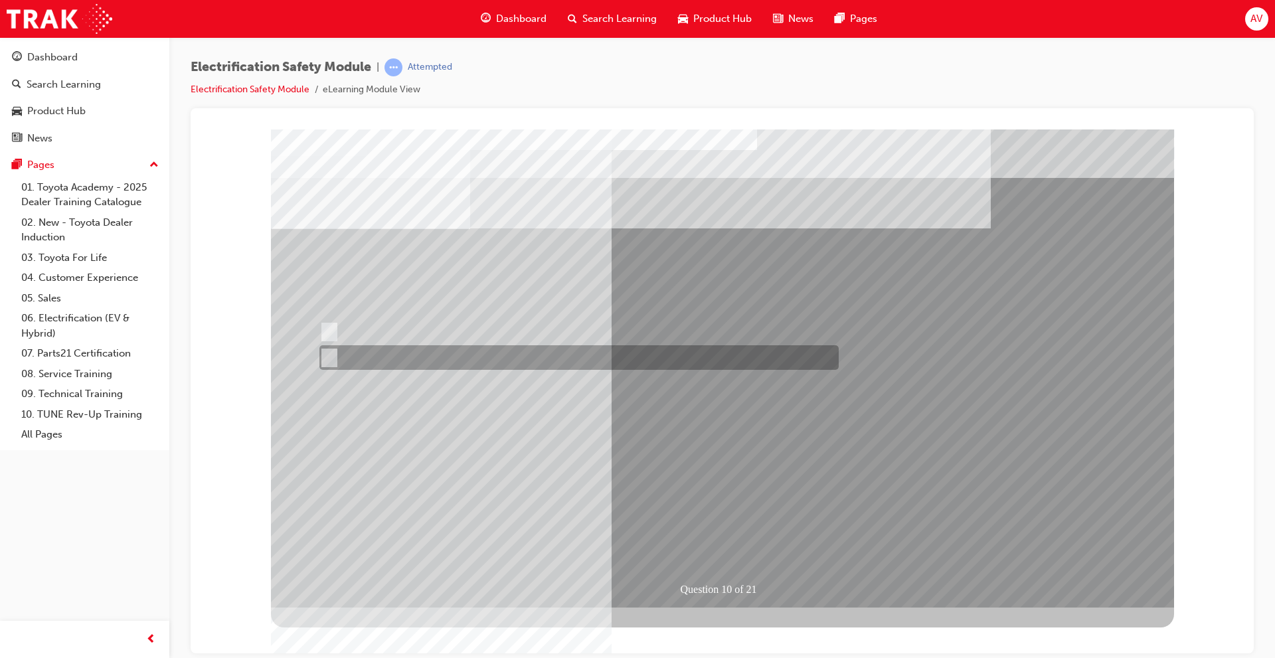
click at [329, 359] on input "True" at bounding box center [327, 358] width 15 height 15
radio input "true"
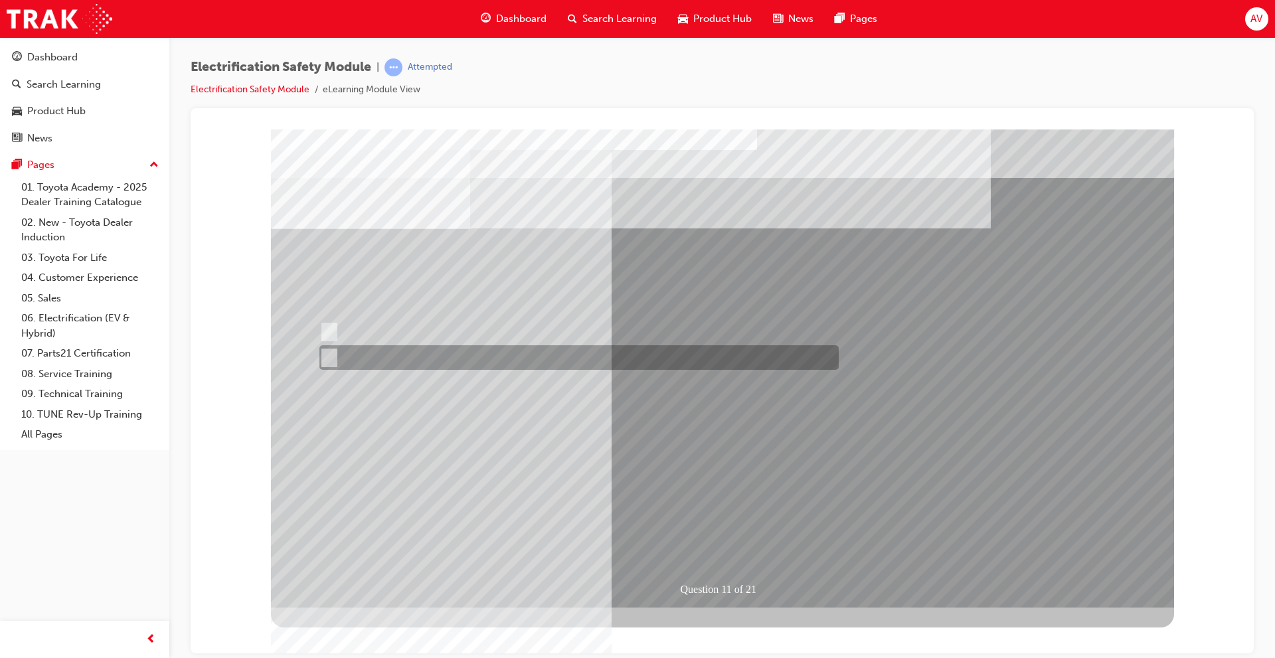
click at [332, 358] on input "False" at bounding box center [327, 358] width 15 height 15
radio input "true"
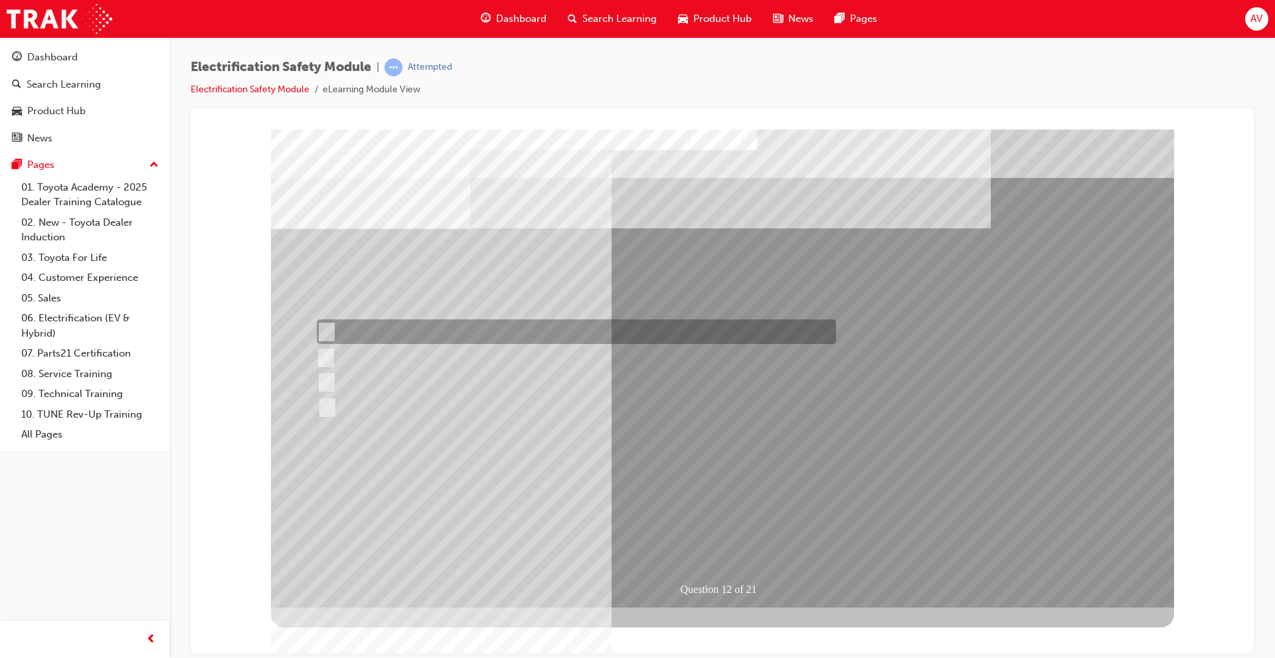
click at [322, 326] on input "In your pocket." at bounding box center [324, 332] width 15 height 15
radio input "true"
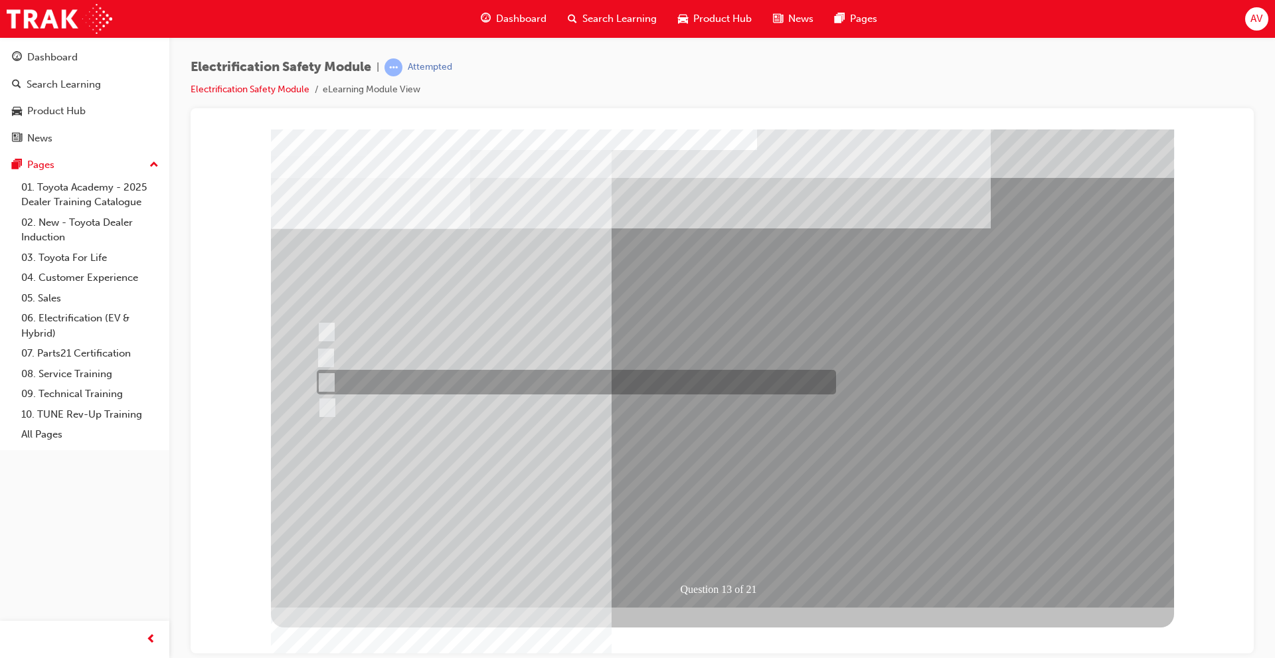
click at [329, 375] on input "Wait 10 minutes to discharge the High Voltage Capacitors." at bounding box center [324, 382] width 15 height 15
radio input "true"
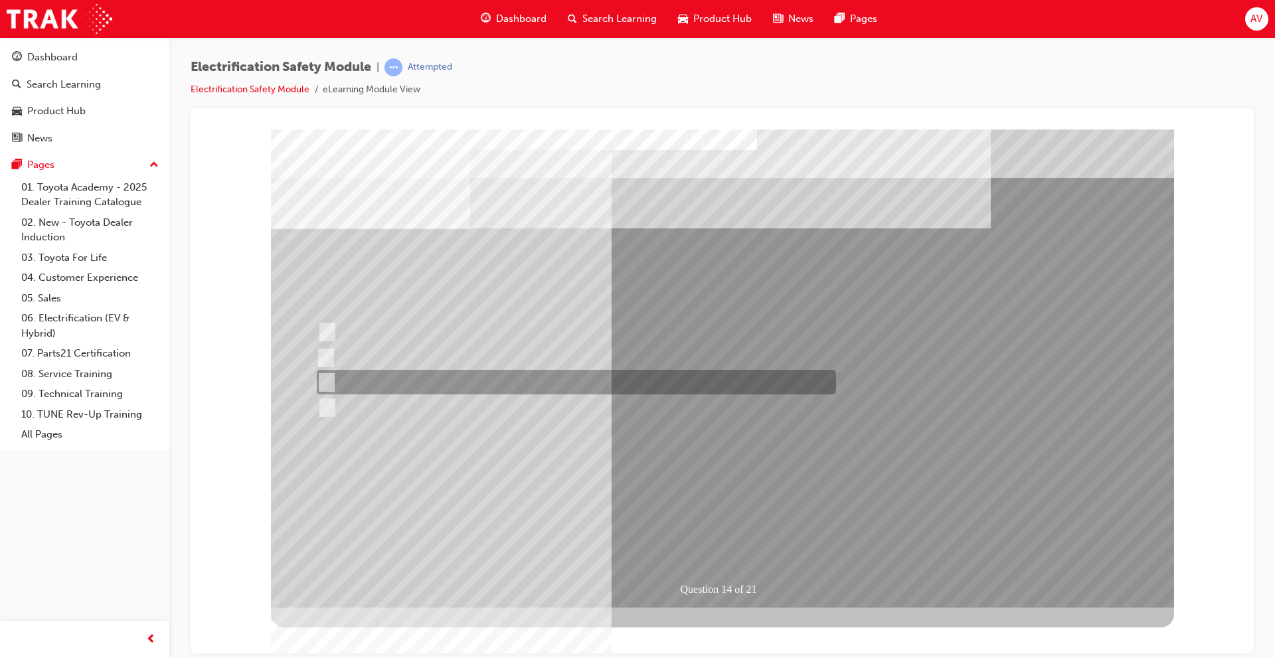
click at [328, 377] on input "10 minutes" at bounding box center [324, 382] width 15 height 15
radio input "true"
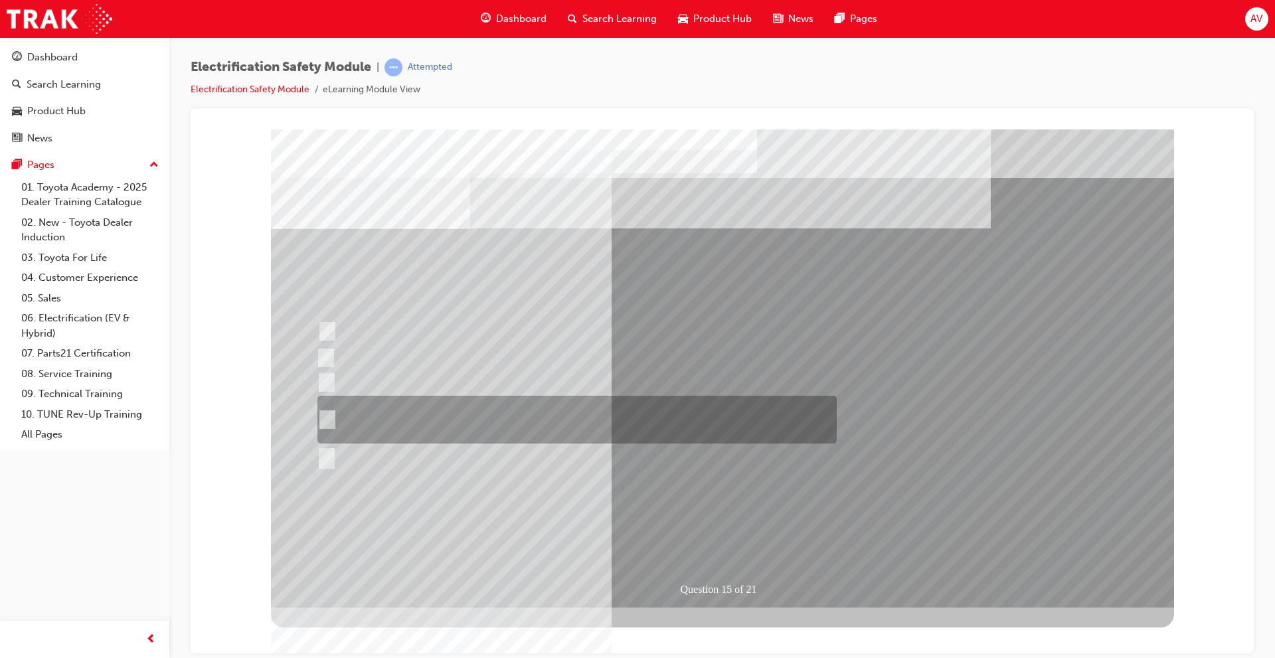
click at [334, 416] on div at bounding box center [573, 420] width 519 height 48
radio input "true"
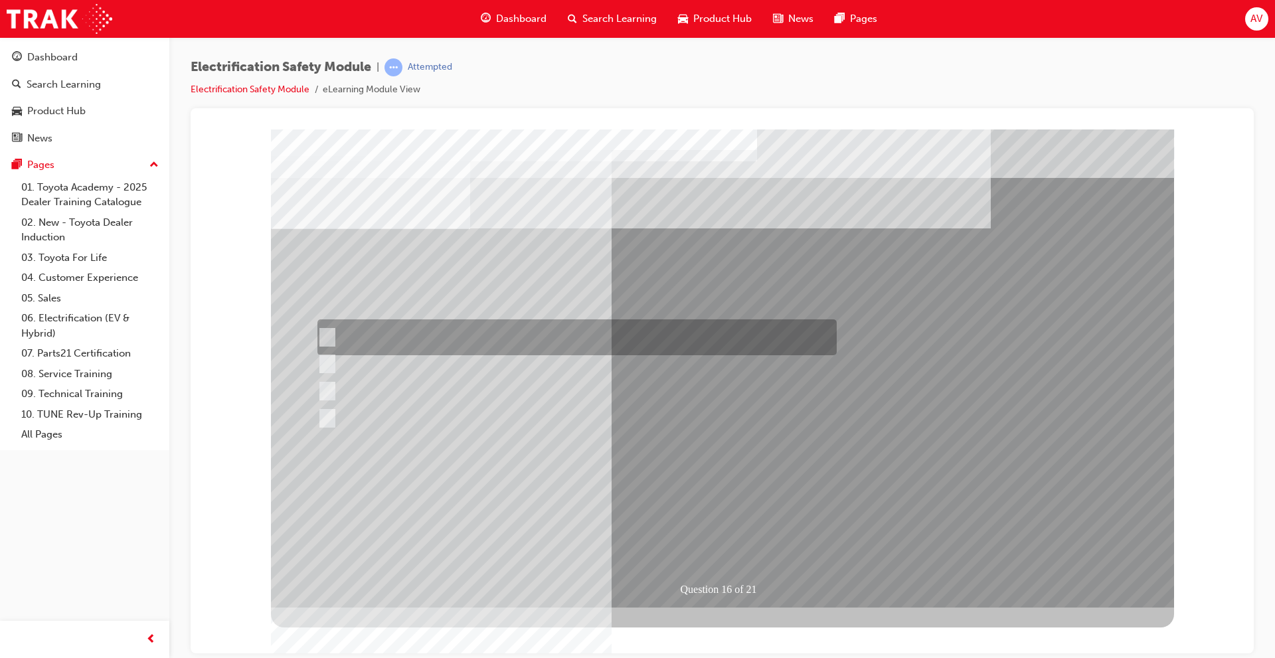
click at [448, 332] on div at bounding box center [573, 338] width 519 height 36
radio input "true"
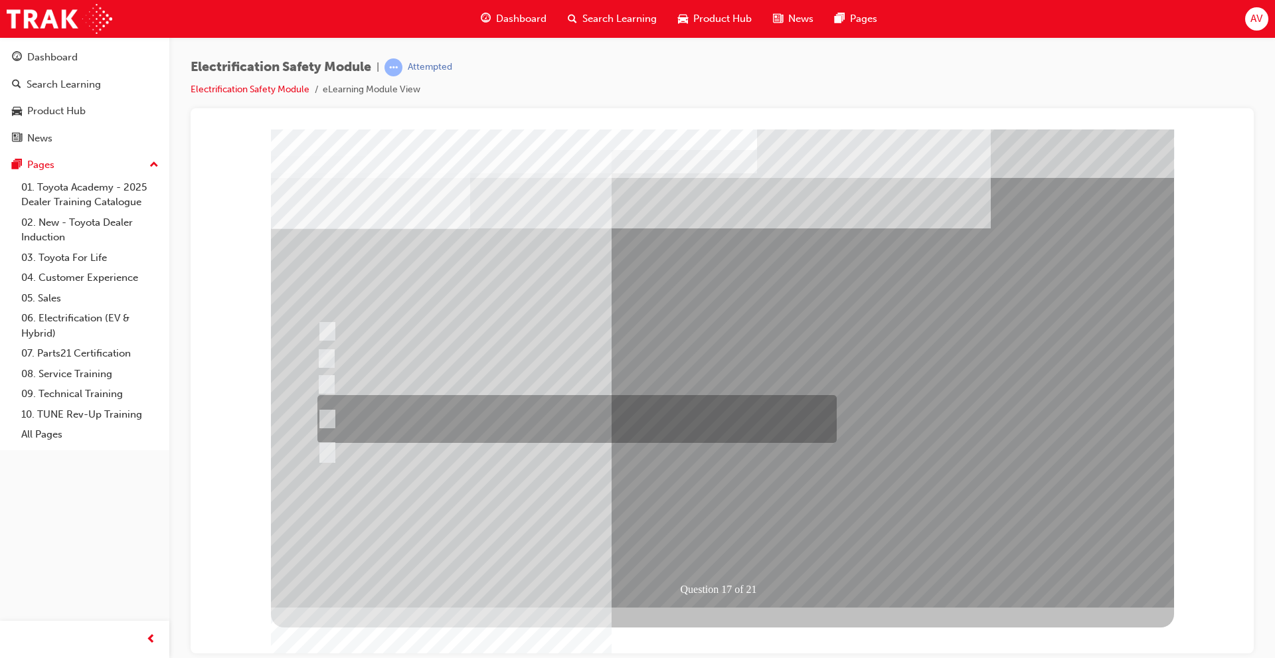
click at [524, 405] on div at bounding box center [573, 419] width 519 height 48
radio input "true"
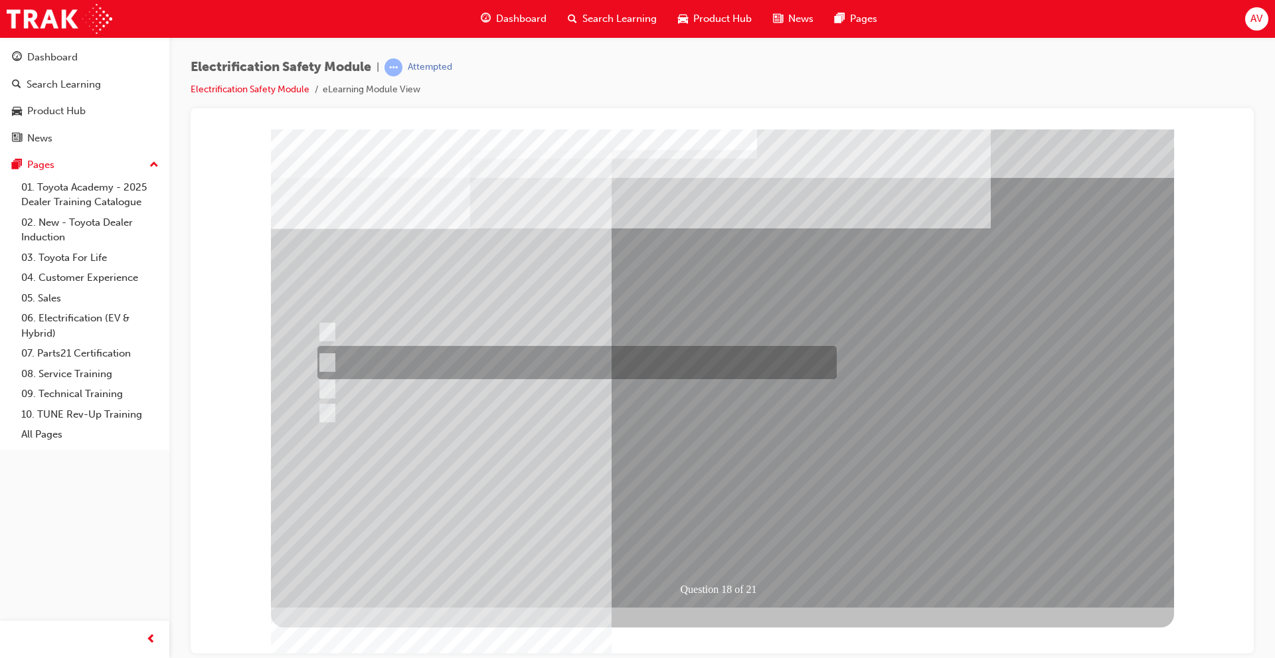
click at [355, 359] on div at bounding box center [573, 362] width 519 height 33
radio input "true"
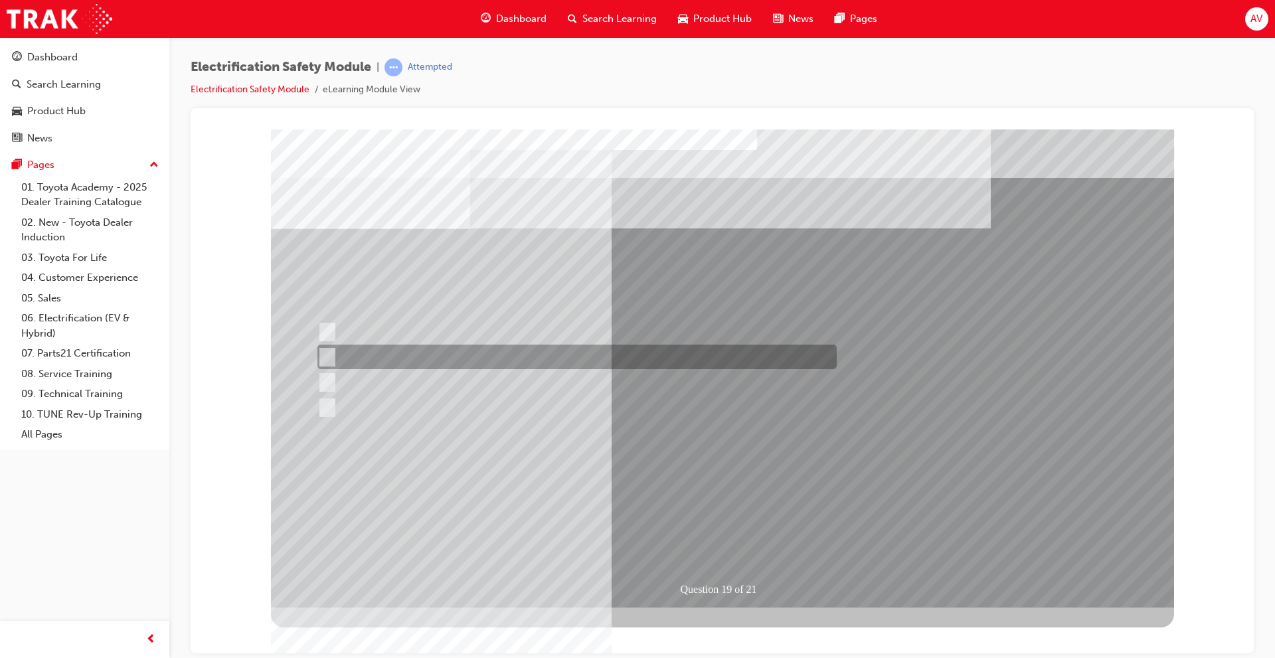
click at [632, 351] on div at bounding box center [573, 357] width 519 height 25
radio input "true"
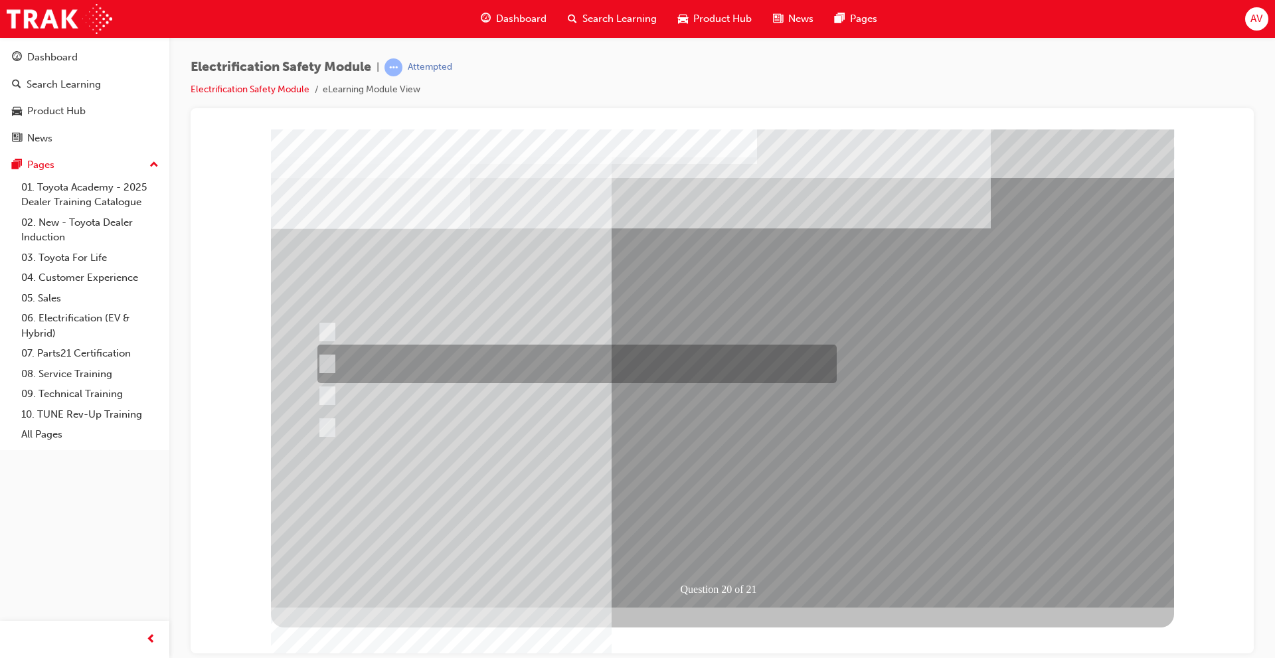
click at [536, 364] on div at bounding box center [573, 364] width 519 height 39
radio input "true"
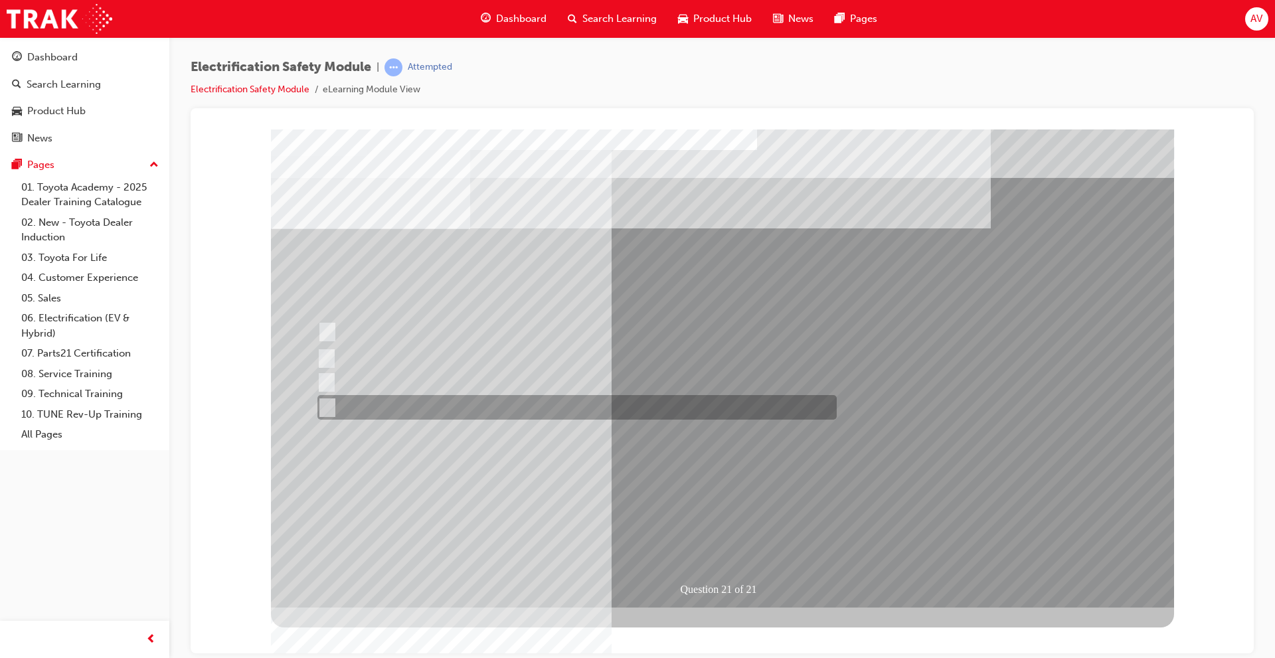
drag, startPoint x: 327, startPoint y: 401, endPoint x: 343, endPoint y: 401, distance: 16.0
click at [327, 401] on input "All these items should be removed to improve safety" at bounding box center [325, 408] width 15 height 15
radio input "true"
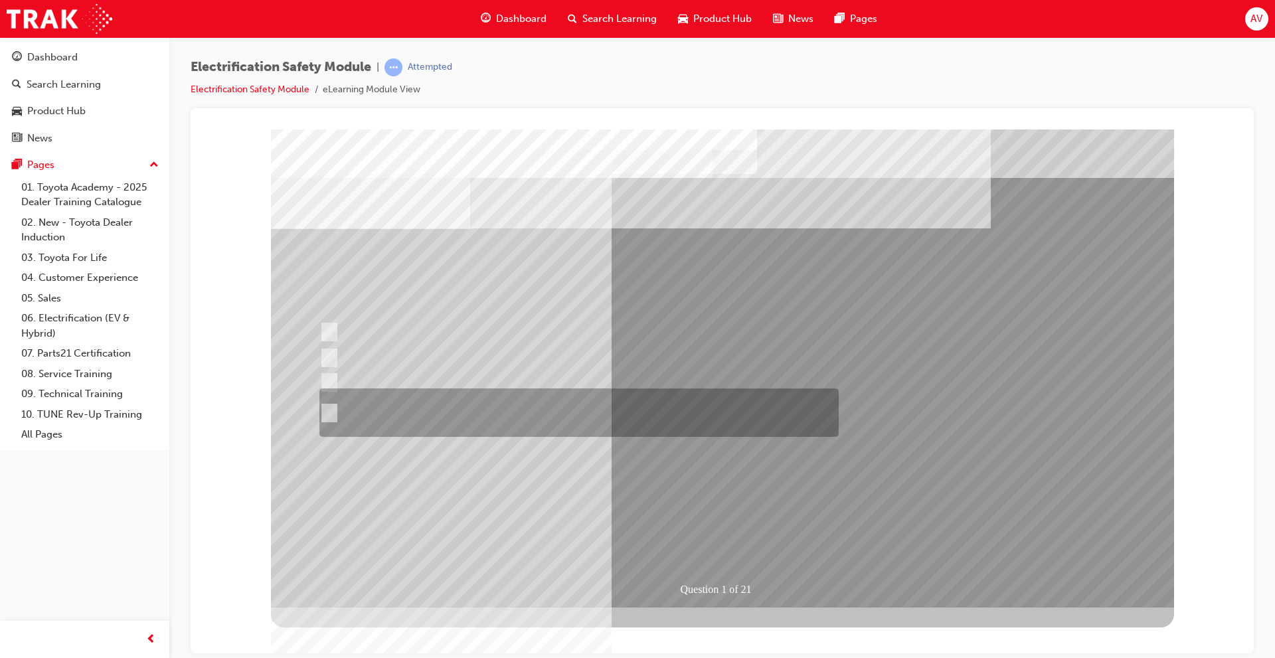
click at [611, 416] on div at bounding box center [575, 413] width 519 height 48
radio input "true"
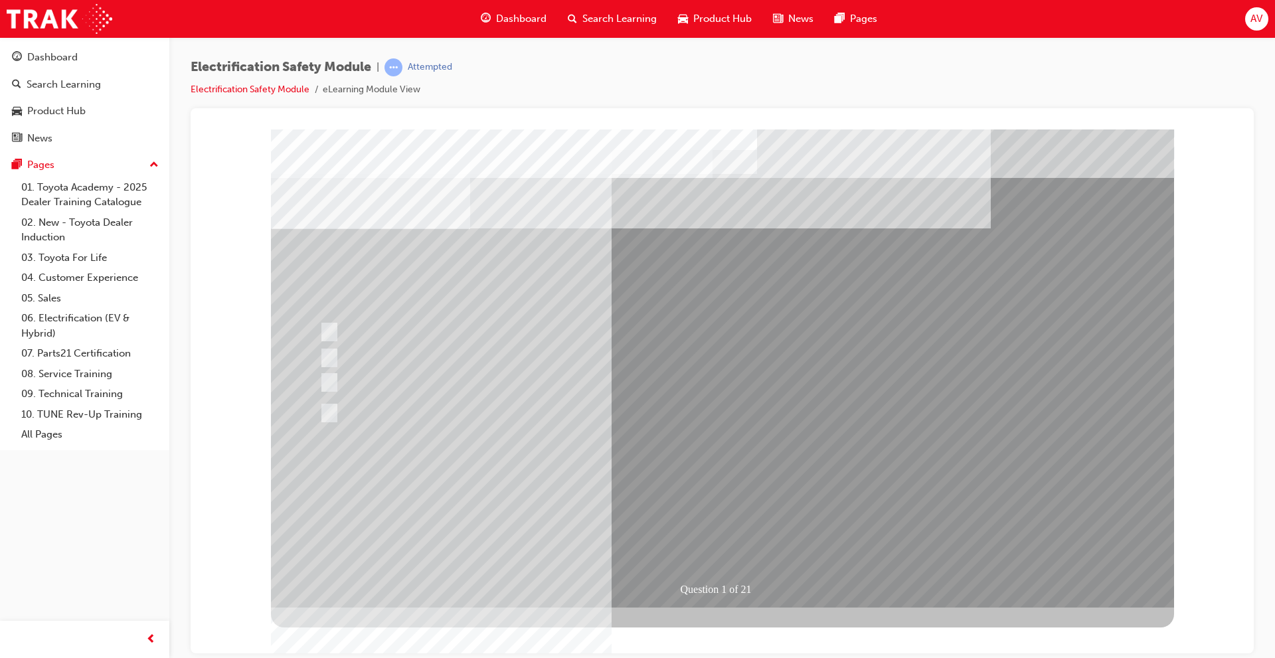
click at [535, 408] on div at bounding box center [575, 413] width 519 height 48
click at [339, 351] on div at bounding box center [575, 357] width 519 height 25
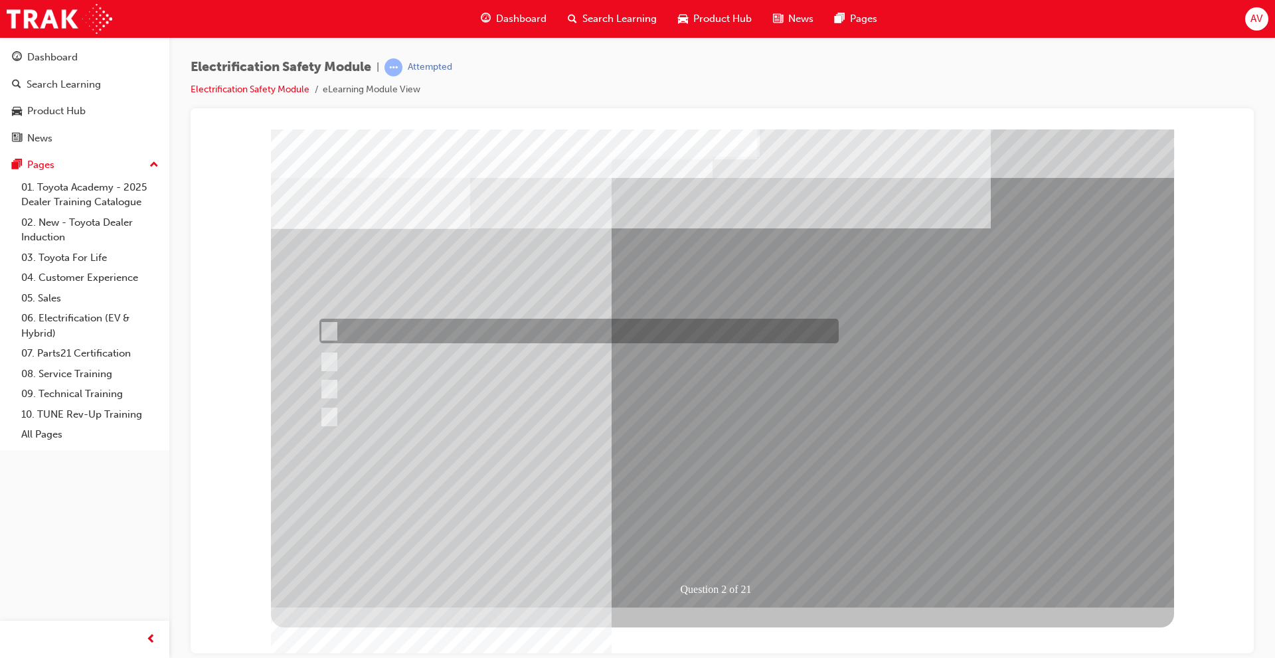
click at [513, 331] on div at bounding box center [575, 331] width 519 height 25
radio input "true"
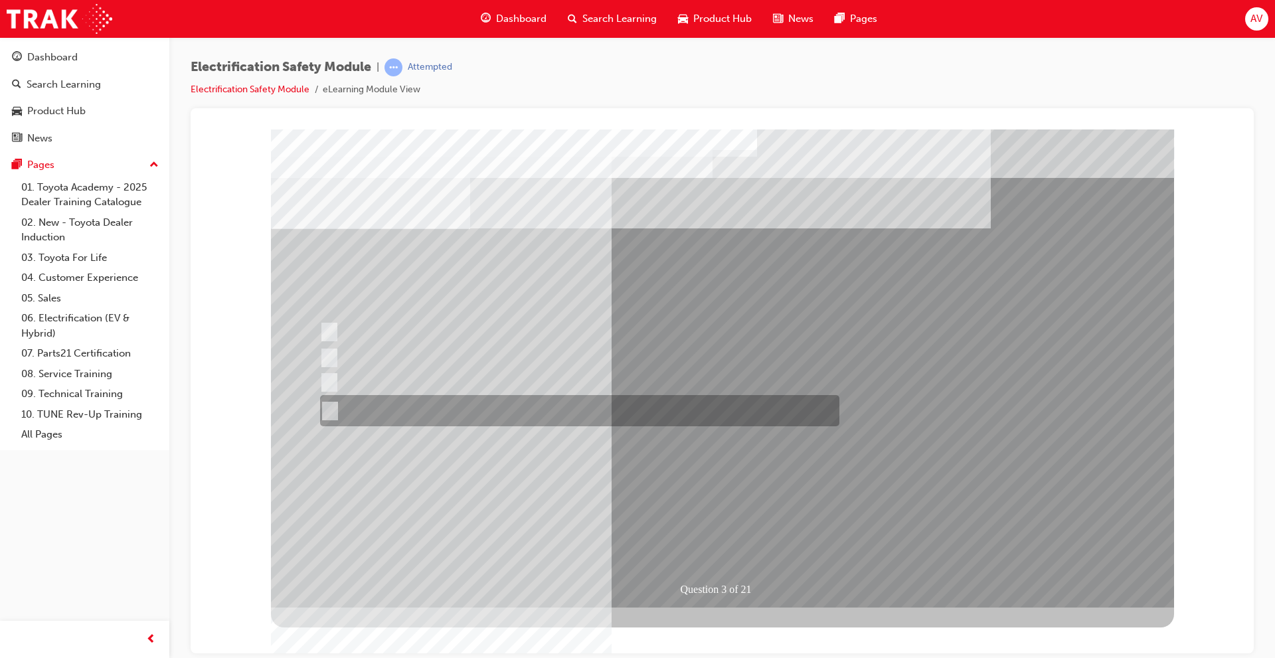
click at [519, 411] on div at bounding box center [576, 410] width 519 height 31
radio input "true"
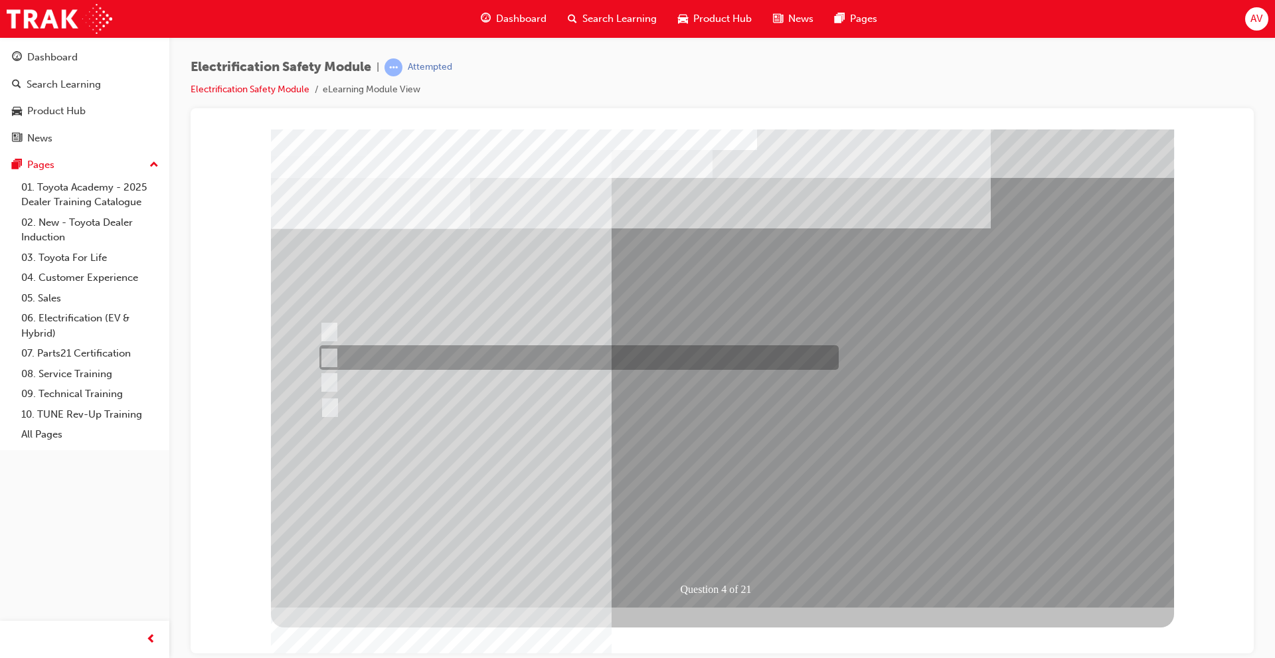
click at [337, 357] on div at bounding box center [575, 357] width 519 height 25
checkbox input "true"
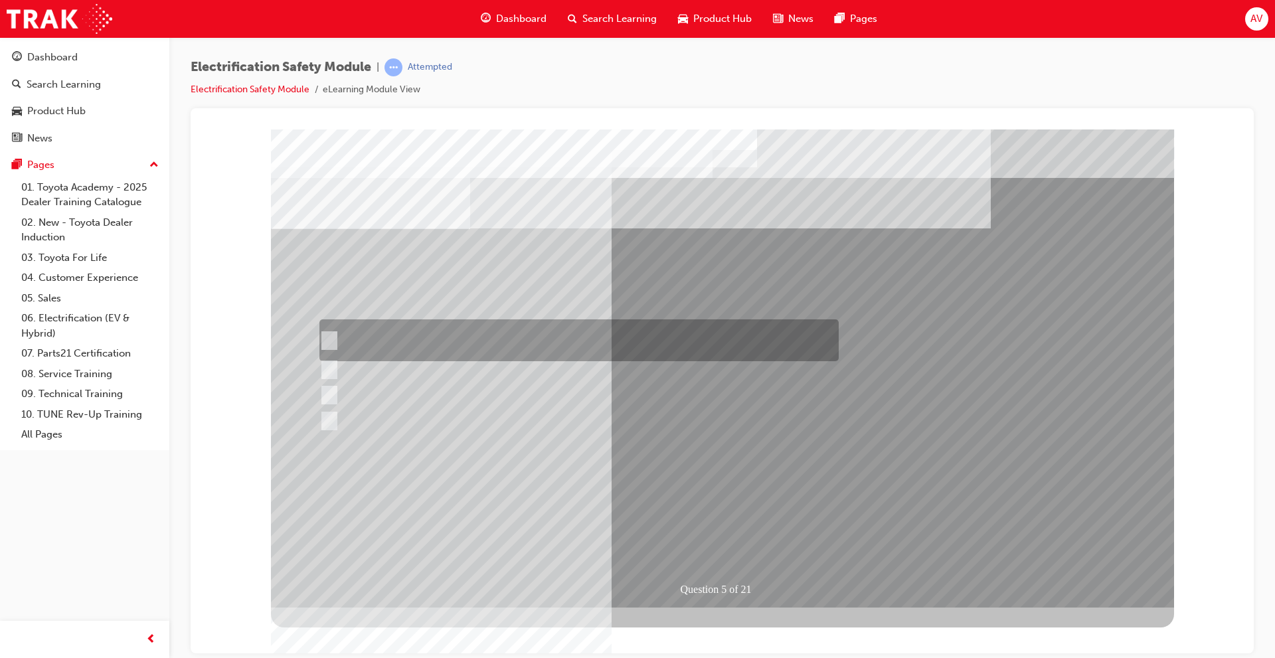
click at [419, 336] on div at bounding box center [575, 341] width 519 height 42
checkbox input "true"
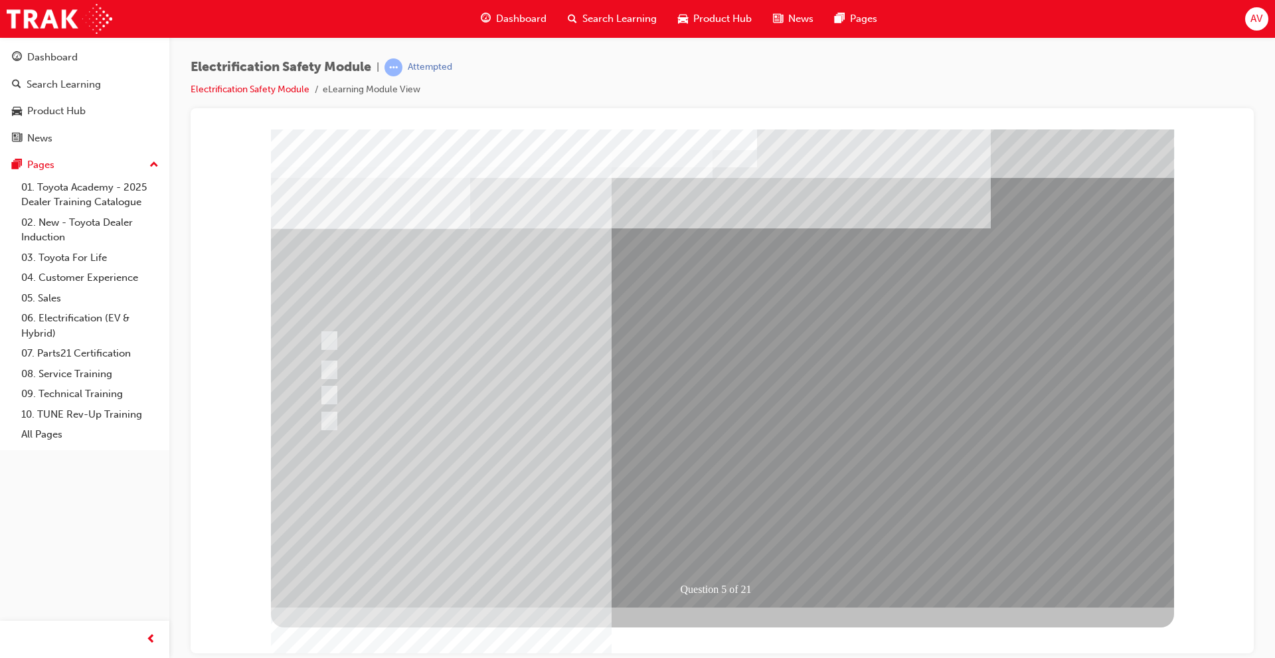
click at [337, 407] on div at bounding box center [579, 395] width 519 height 25
checkbox input "true"
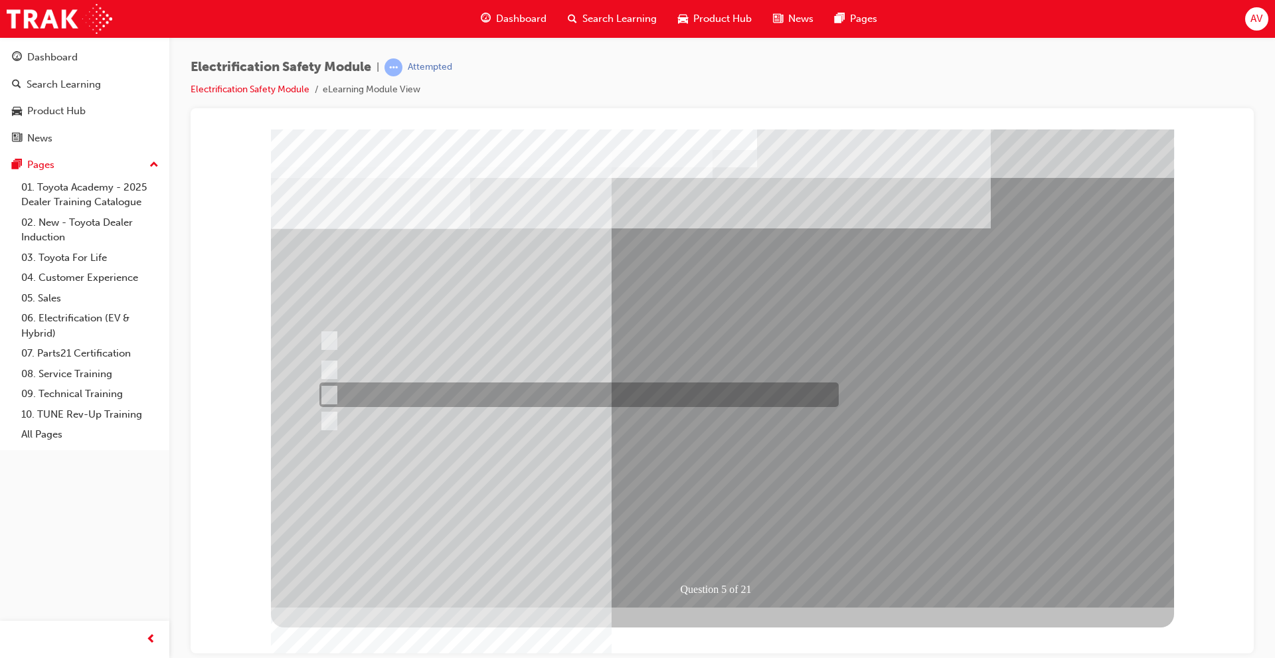
click at [331, 414] on input "Battery Level indicator (State of Charge)." at bounding box center [326, 421] width 15 height 15
checkbox input "true"
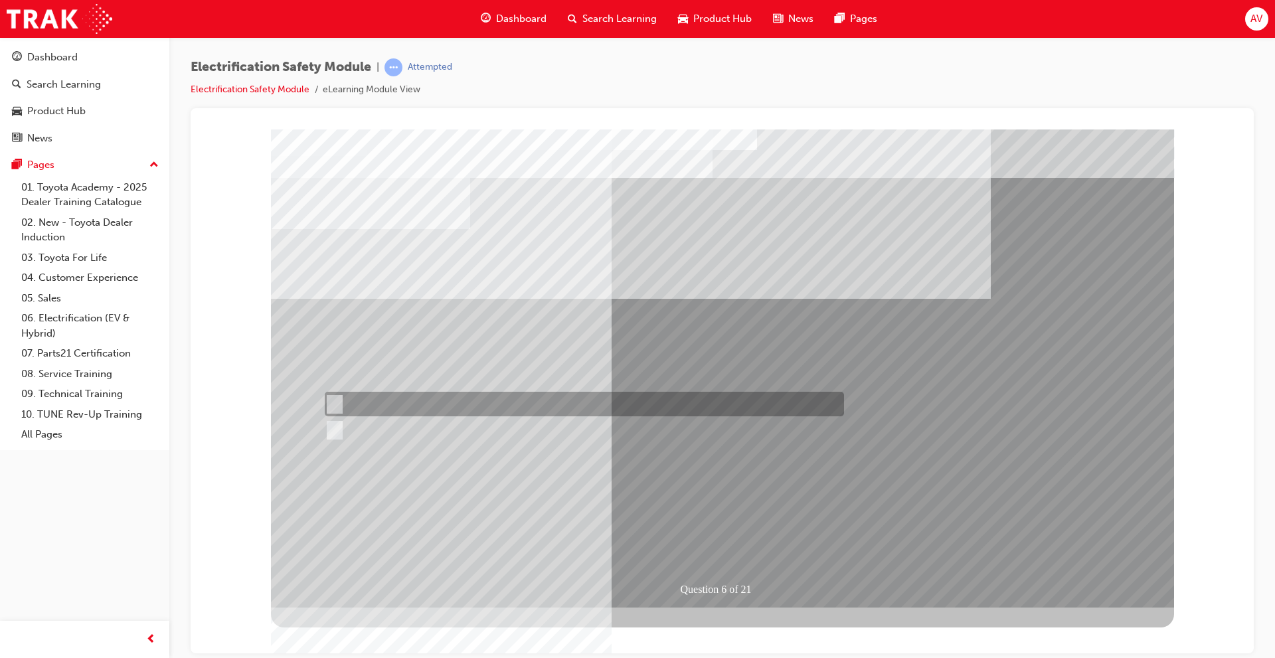
click at [334, 403] on input "True" at bounding box center [332, 404] width 15 height 15
radio input "true"
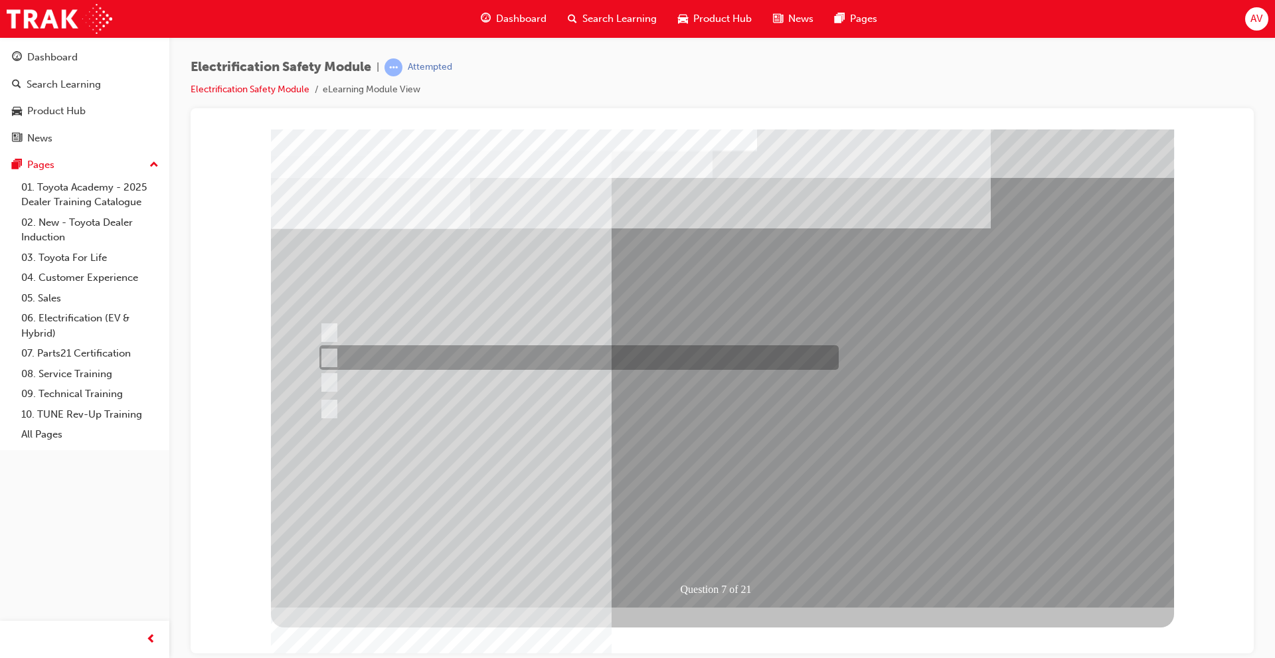
click at [339, 349] on div at bounding box center [575, 357] width 519 height 25
radio input "true"
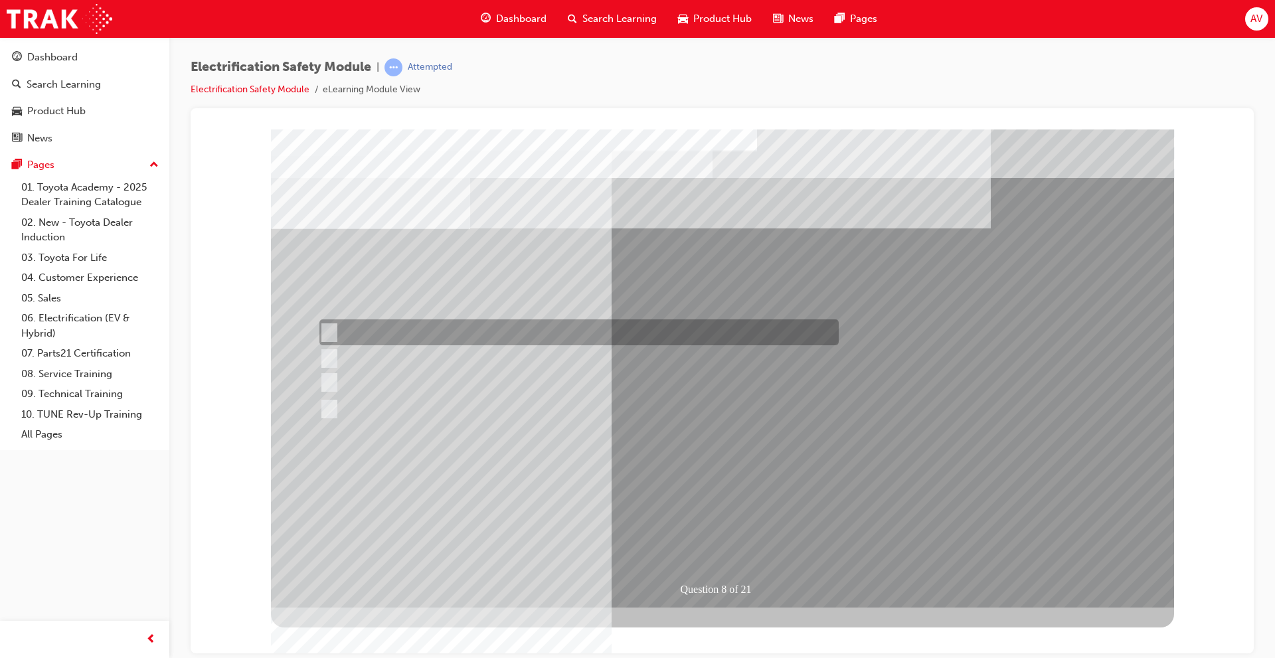
click at [335, 332] on div at bounding box center [575, 333] width 519 height 26
radio input "true"
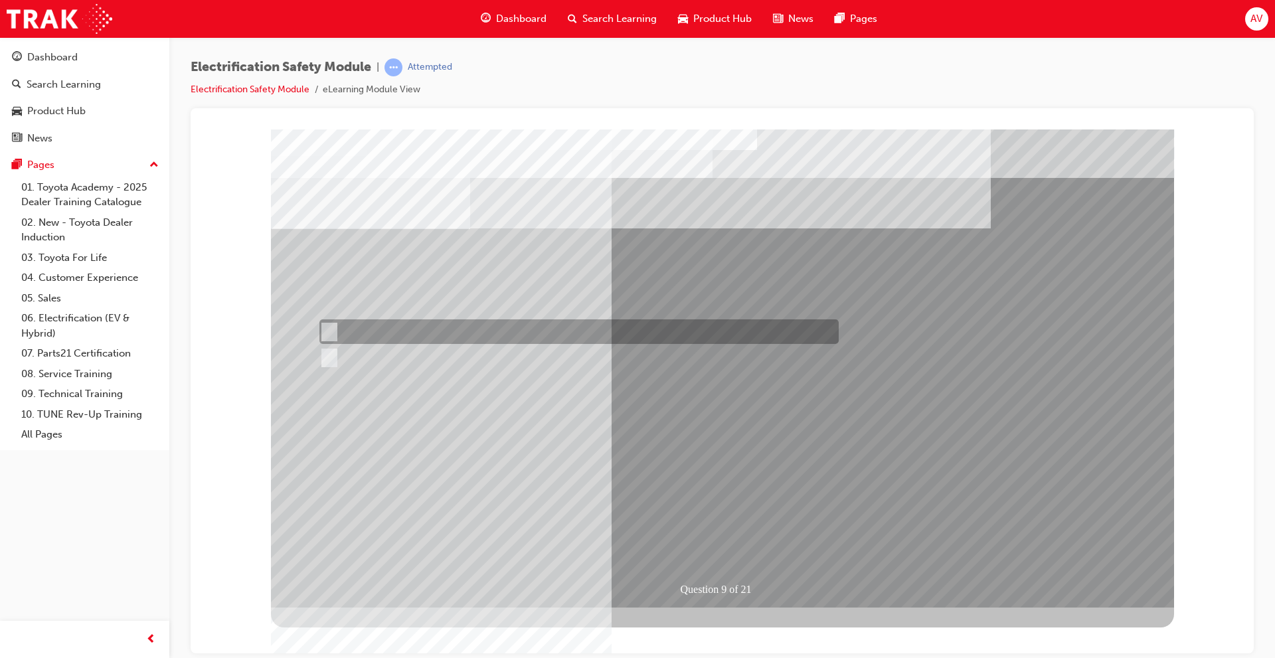
click at [346, 320] on div at bounding box center [575, 332] width 519 height 25
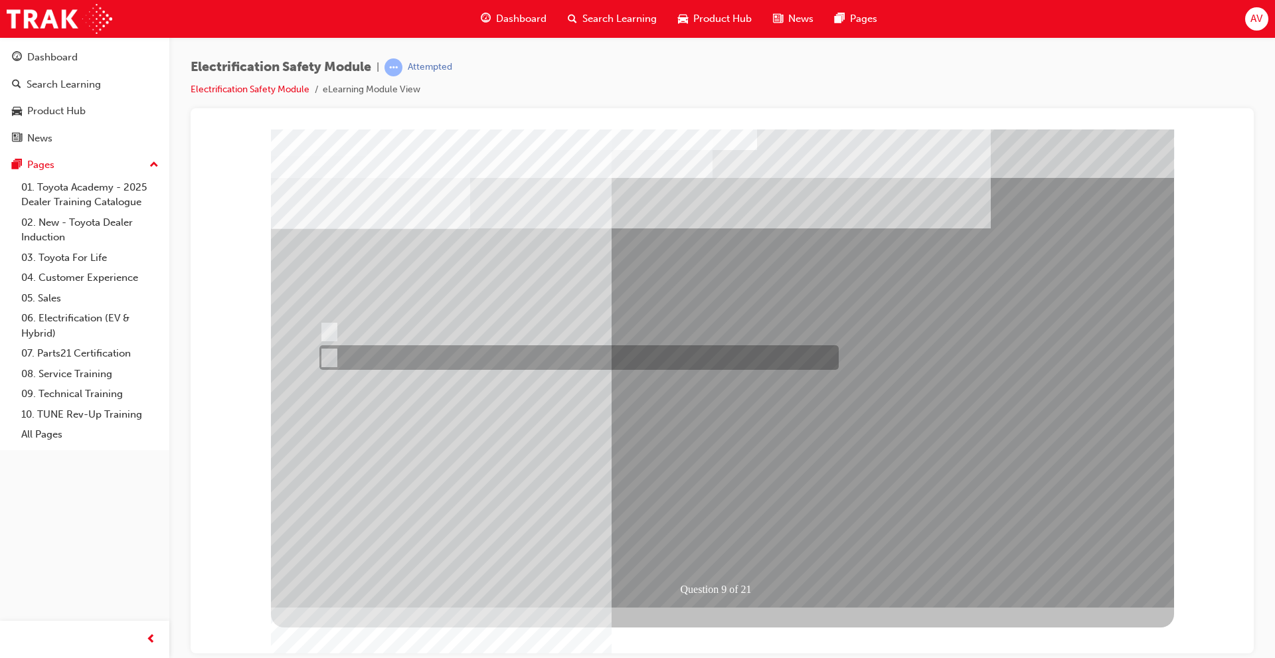
click at [379, 353] on div at bounding box center [575, 357] width 519 height 25
radio input "false"
radio input "true"
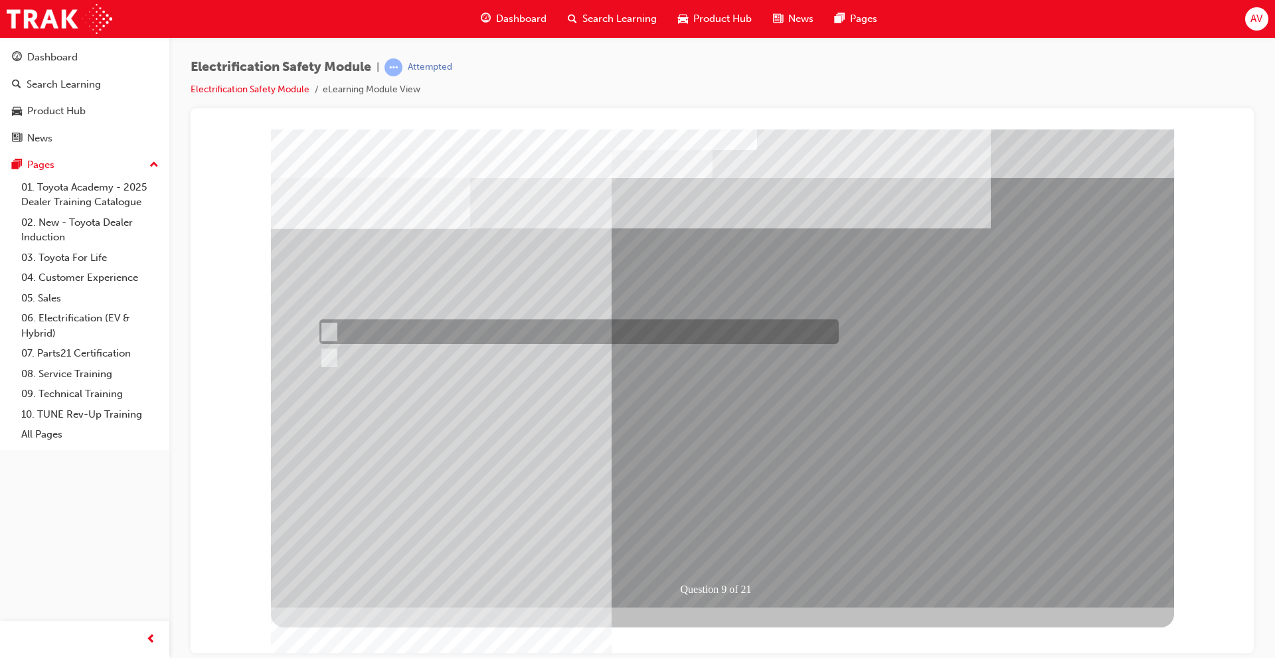
click at [430, 323] on div at bounding box center [575, 332] width 519 height 25
radio input "true"
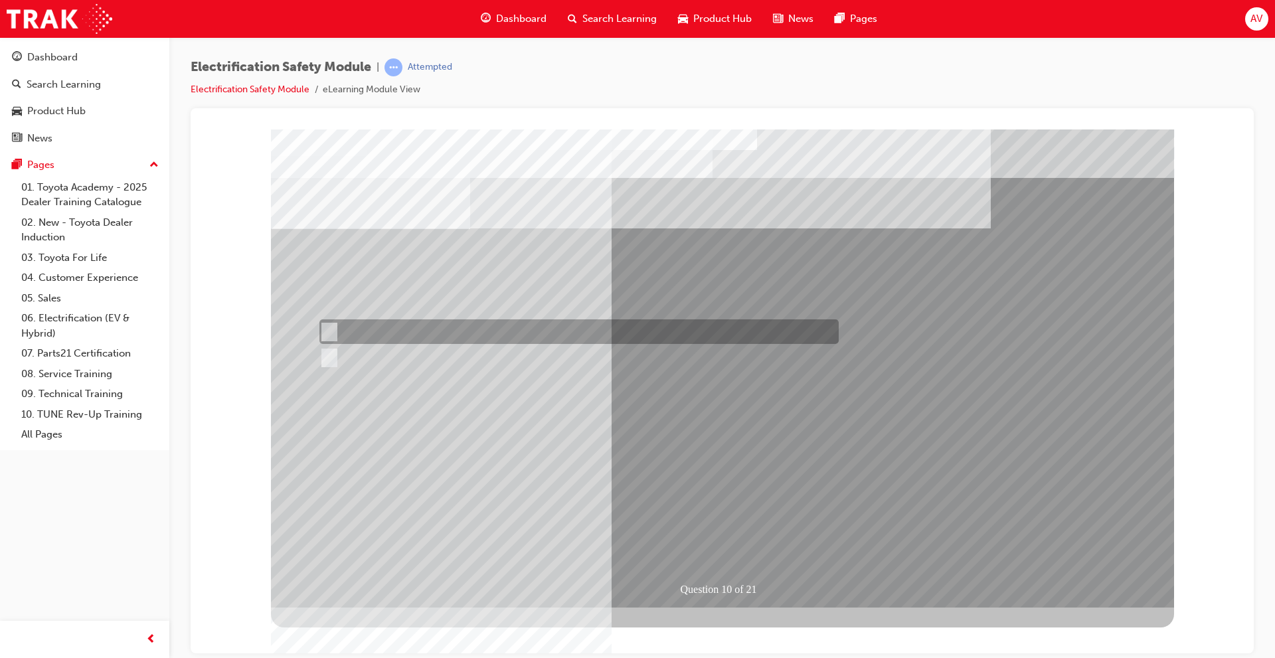
click at [385, 345] on div at bounding box center [575, 357] width 519 height 25
radio input "true"
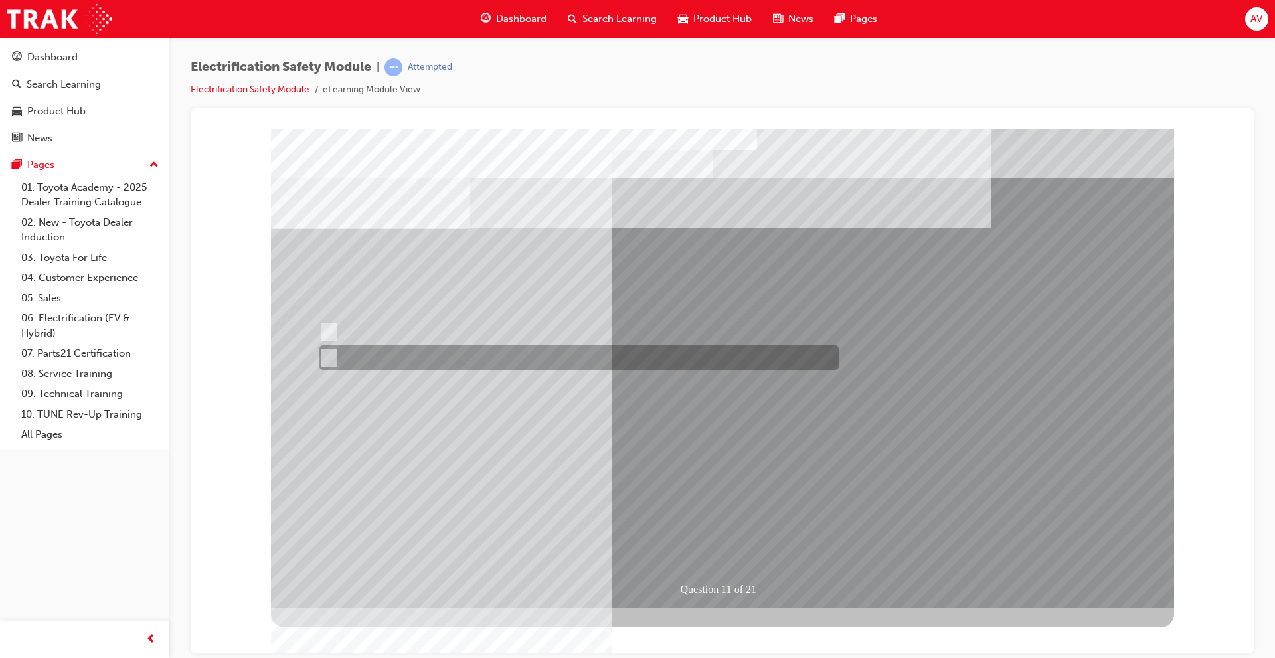
click at [351, 349] on div at bounding box center [575, 357] width 519 height 25
radio input "true"
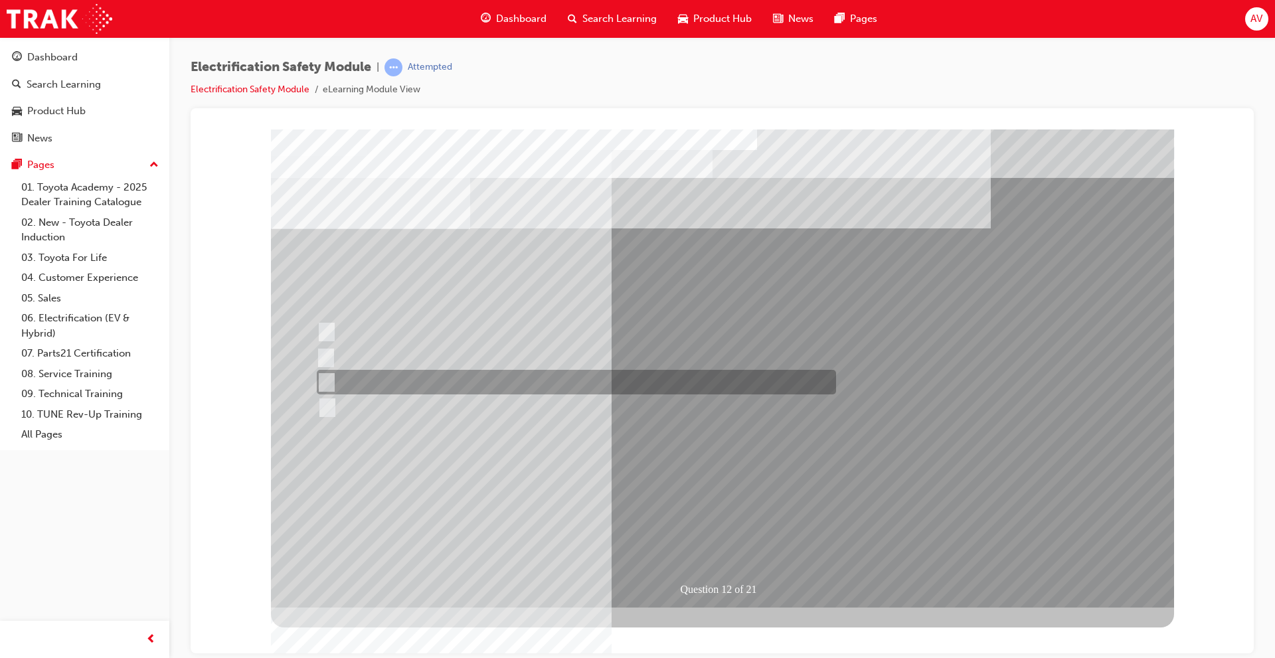
click at [377, 379] on div at bounding box center [573, 382] width 519 height 25
radio input "true"
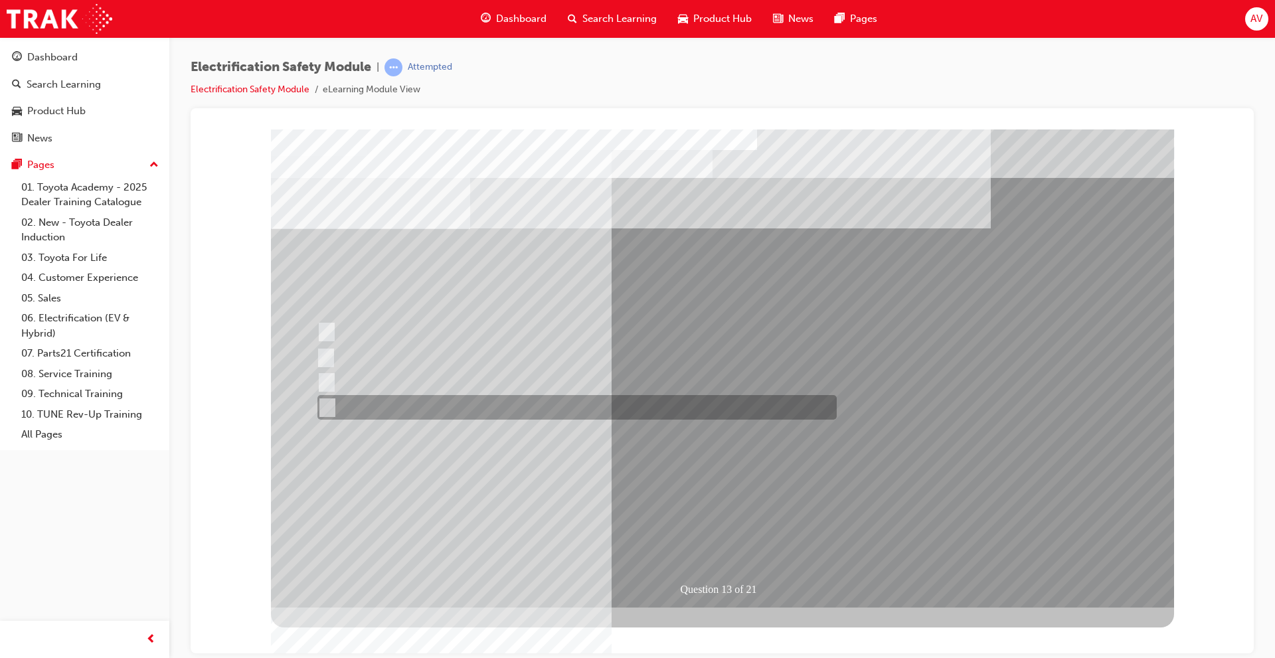
click at [458, 411] on div at bounding box center [573, 407] width 519 height 25
radio input "true"
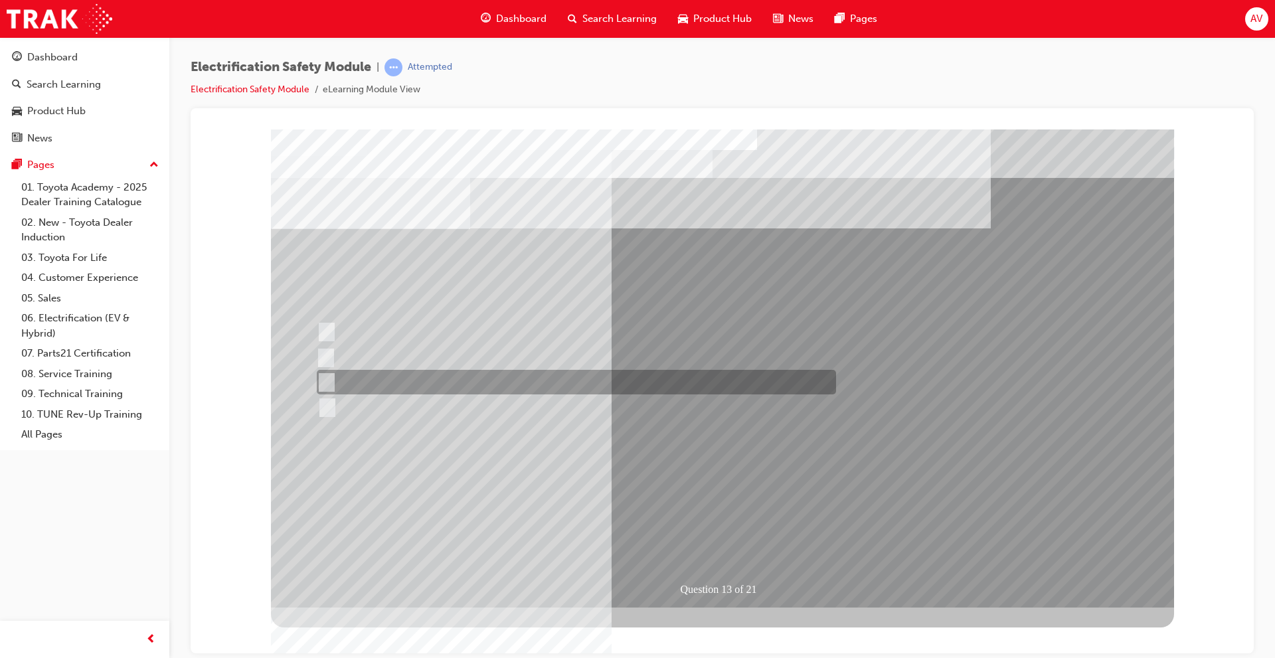
click at [412, 379] on div at bounding box center [573, 382] width 519 height 25
radio input "true"
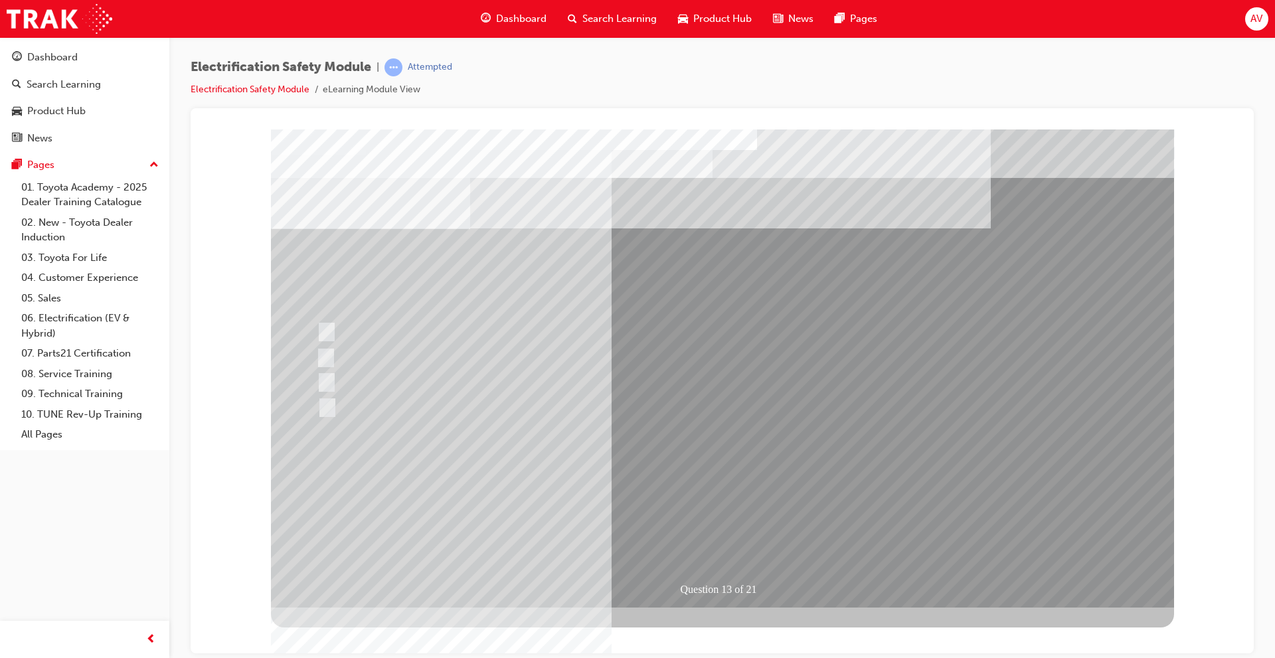
drag, startPoint x: 686, startPoint y: 491, endPoint x: 668, endPoint y: 483, distance: 19.0
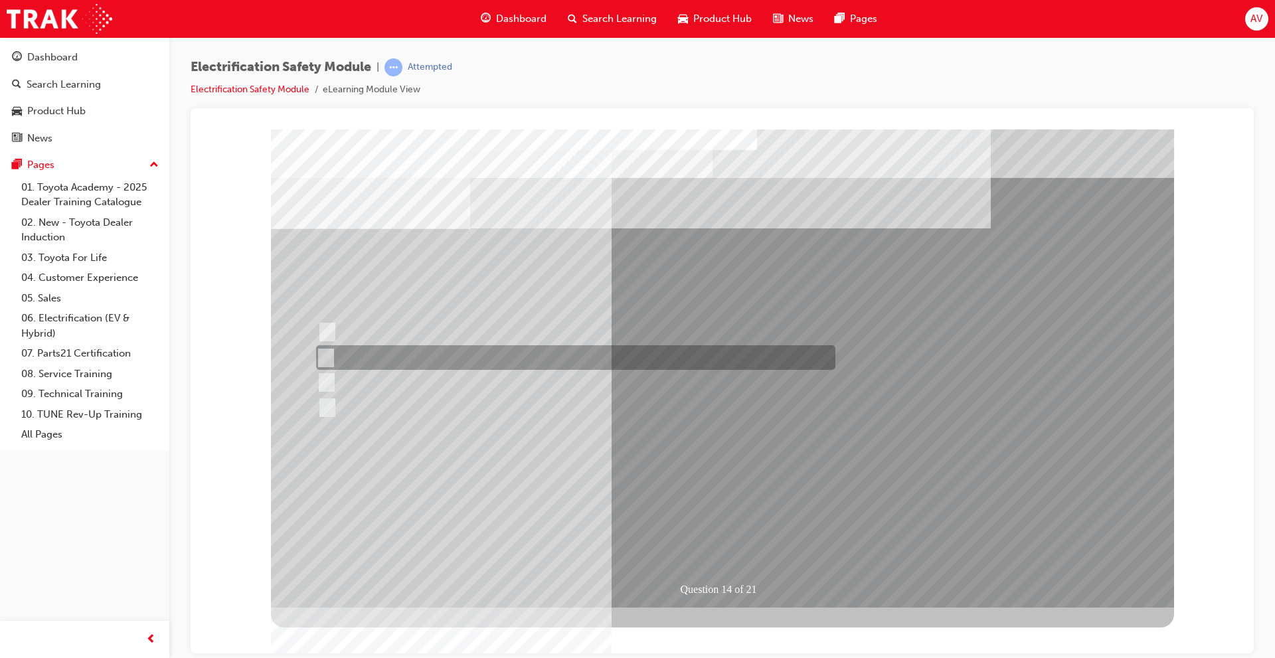
click at [393, 366] on div at bounding box center [572, 357] width 519 height 25
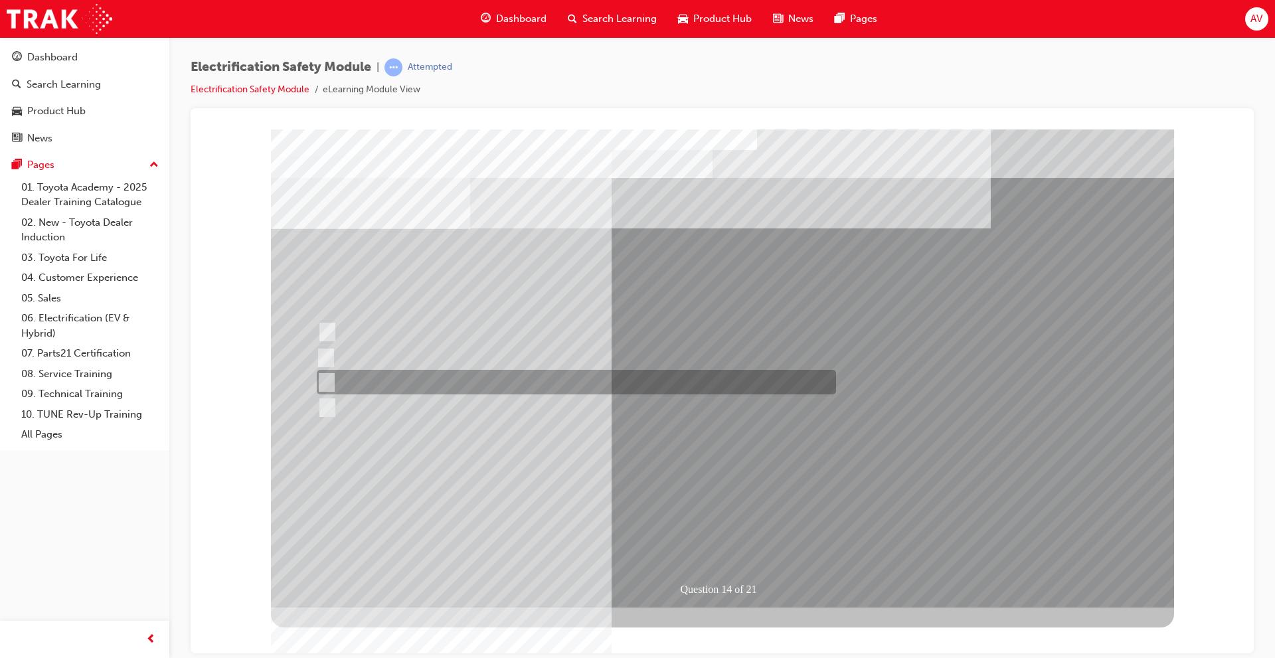
click at [399, 378] on div at bounding box center [573, 382] width 519 height 25
radio input "false"
radio input "true"
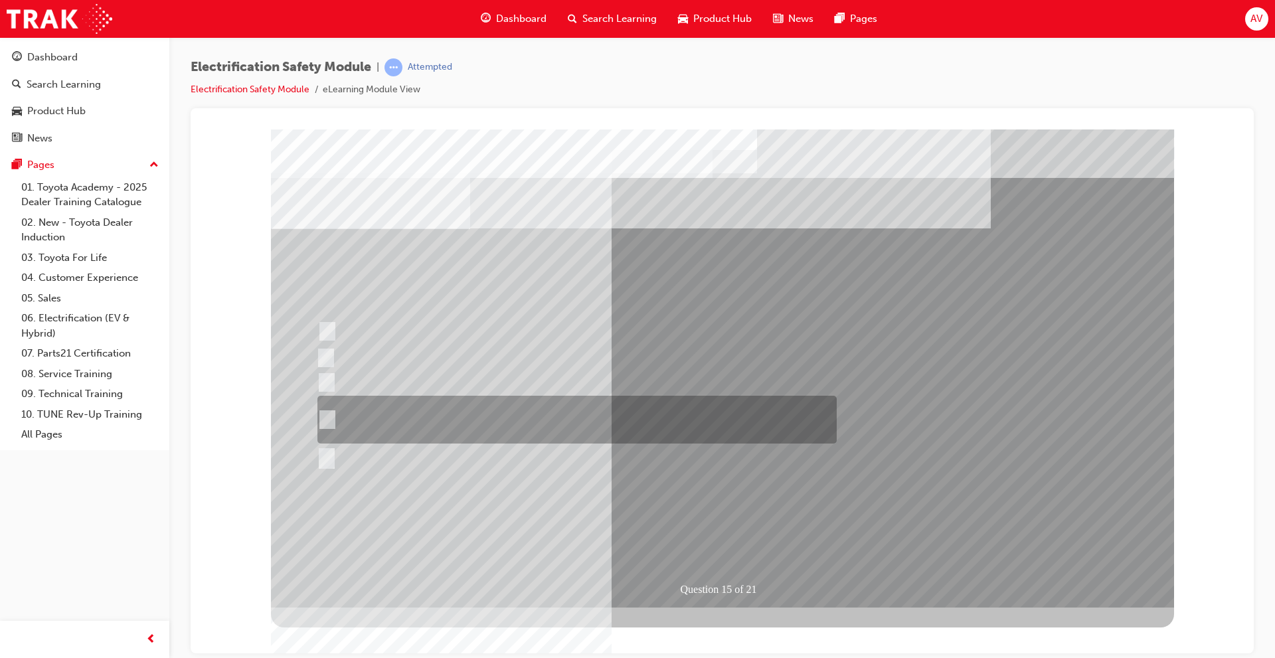
click at [456, 420] on div at bounding box center [573, 420] width 519 height 48
radio input "true"
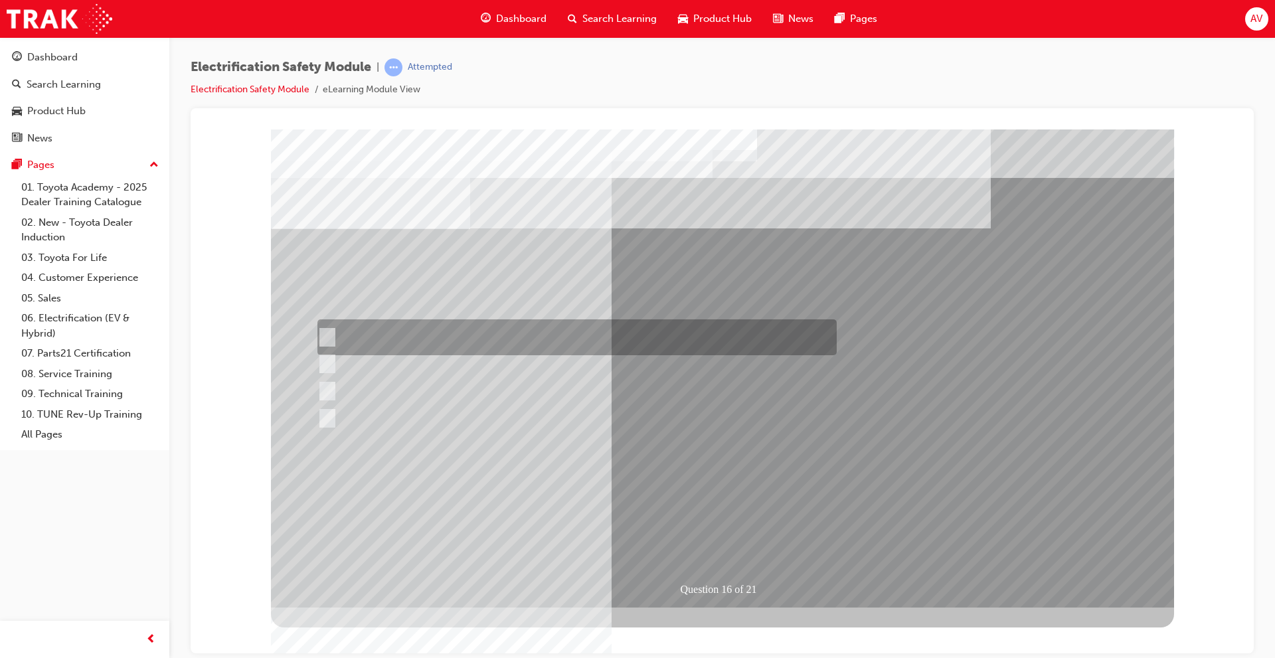
click at [480, 335] on div at bounding box center [573, 338] width 519 height 36
radio input "true"
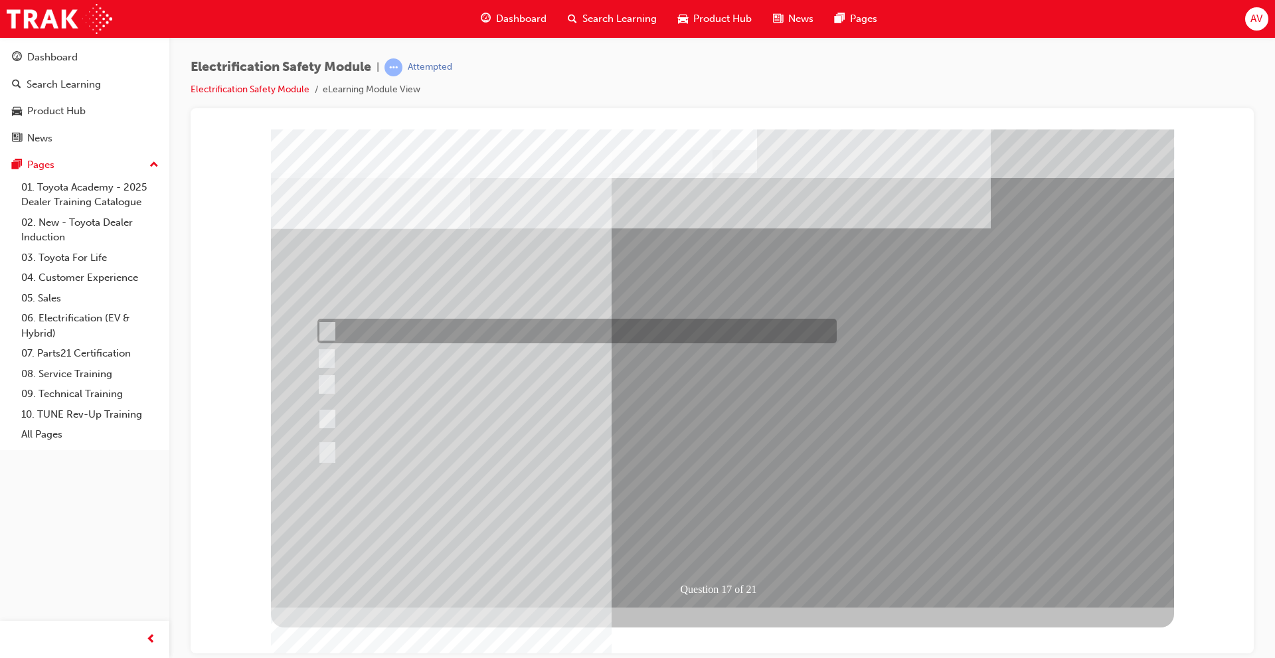
click at [429, 320] on div at bounding box center [573, 331] width 519 height 25
click at [359, 343] on div at bounding box center [577, 332] width 519 height 25
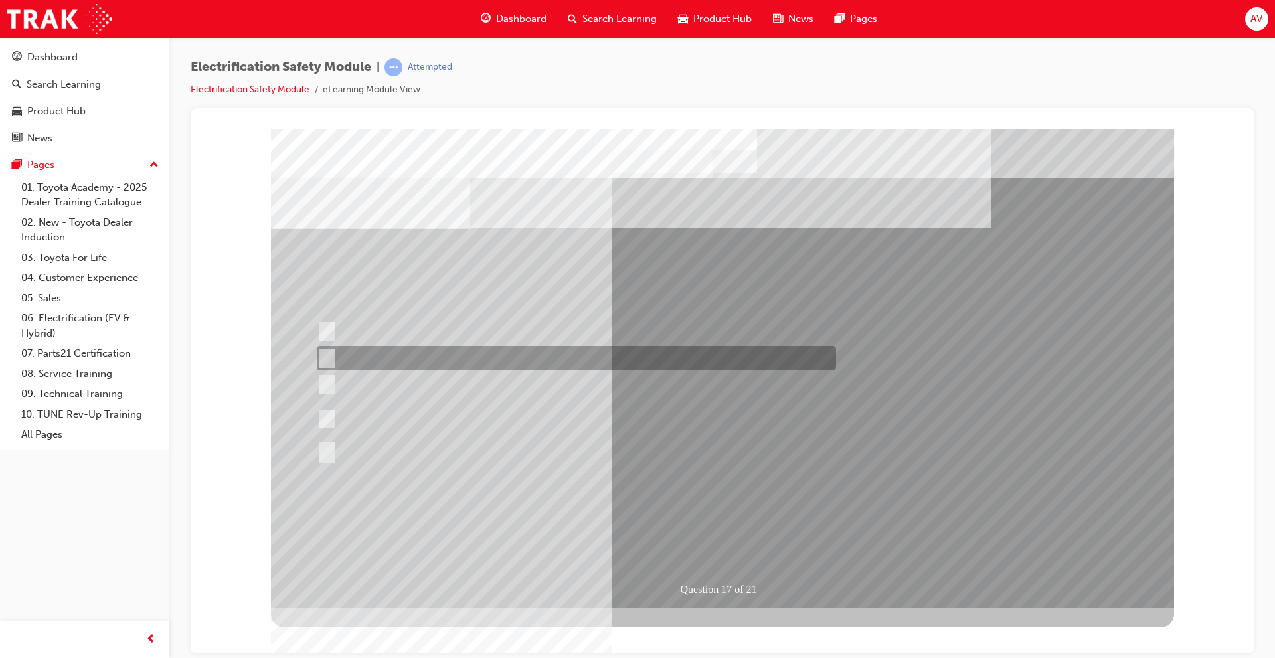
click at [360, 355] on div at bounding box center [573, 358] width 519 height 25
radio input "false"
radio input "true"
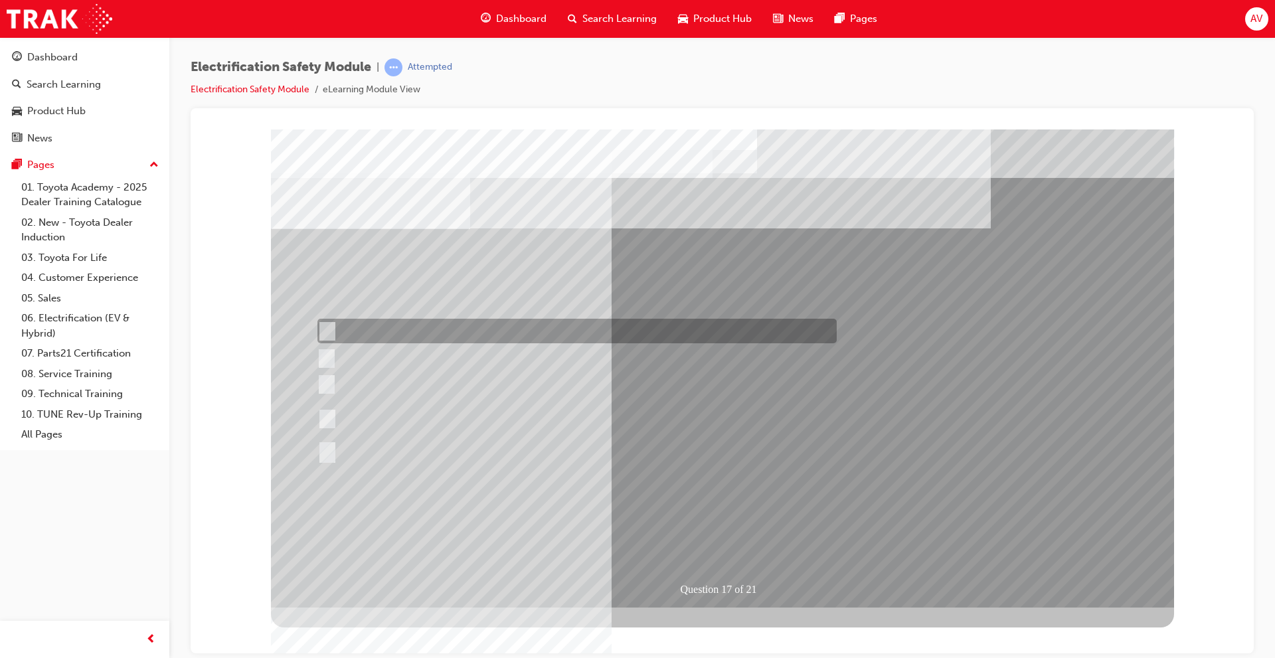
click at [382, 325] on div at bounding box center [573, 331] width 519 height 25
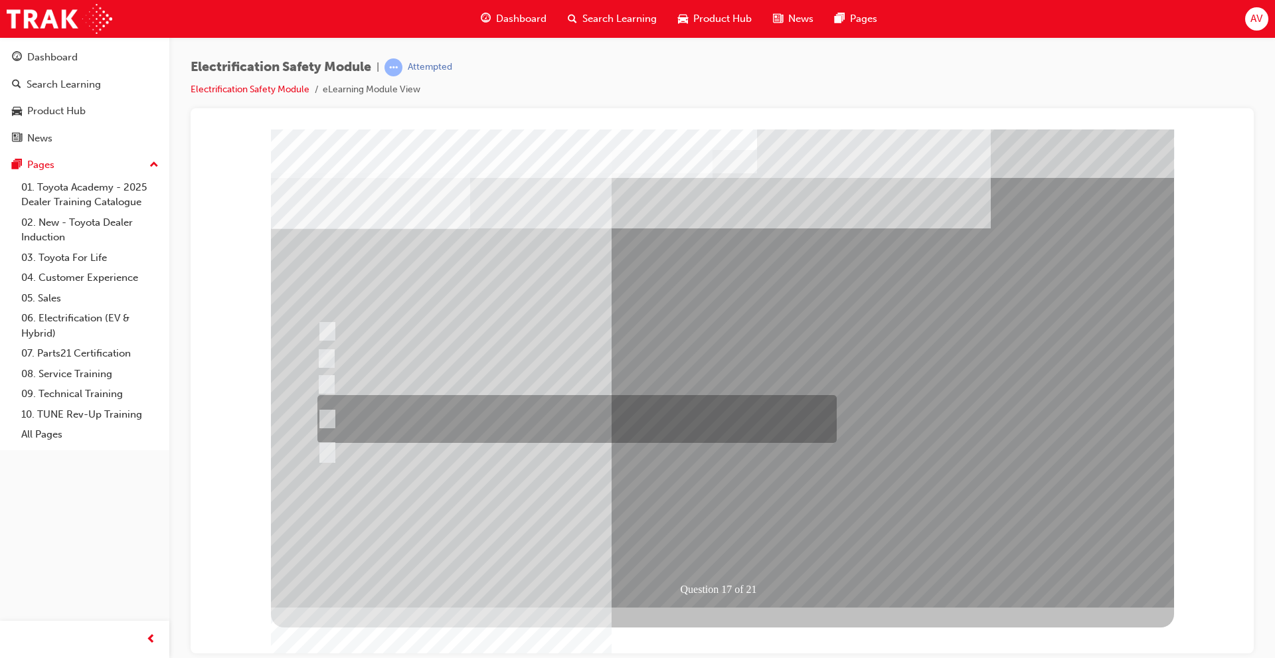
click at [467, 416] on div at bounding box center [573, 419] width 519 height 48
radio input "false"
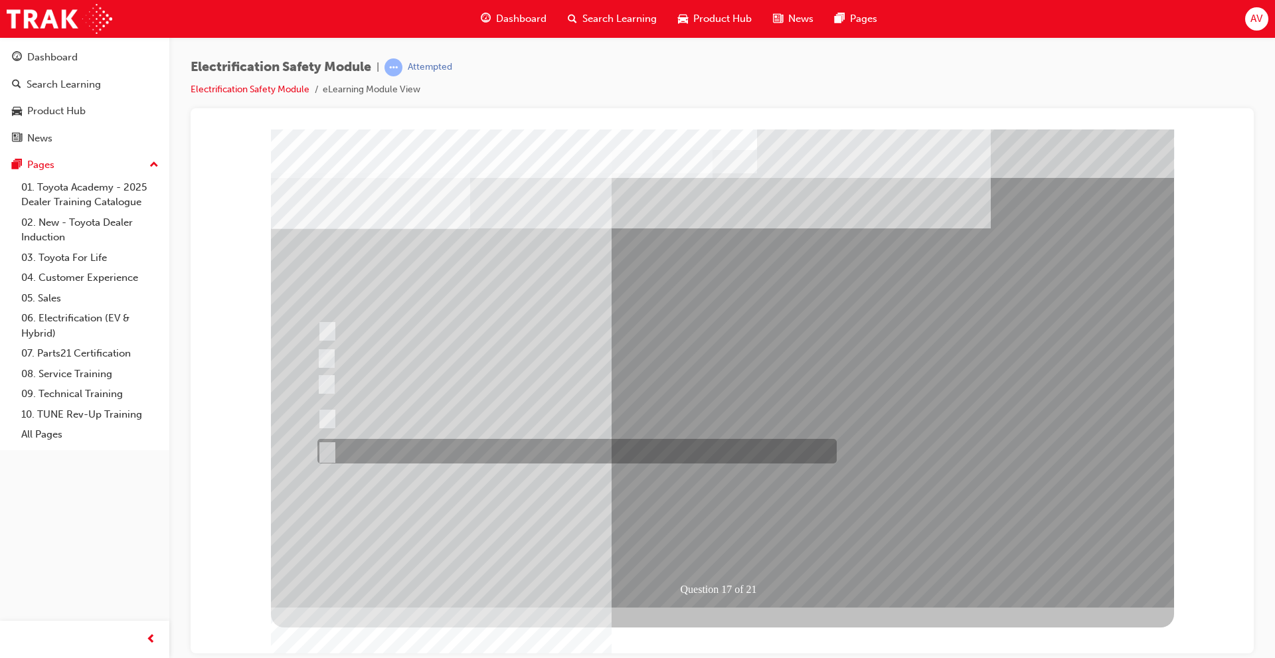
click at [442, 447] on div at bounding box center [573, 451] width 519 height 25
radio input "false"
radio input "true"
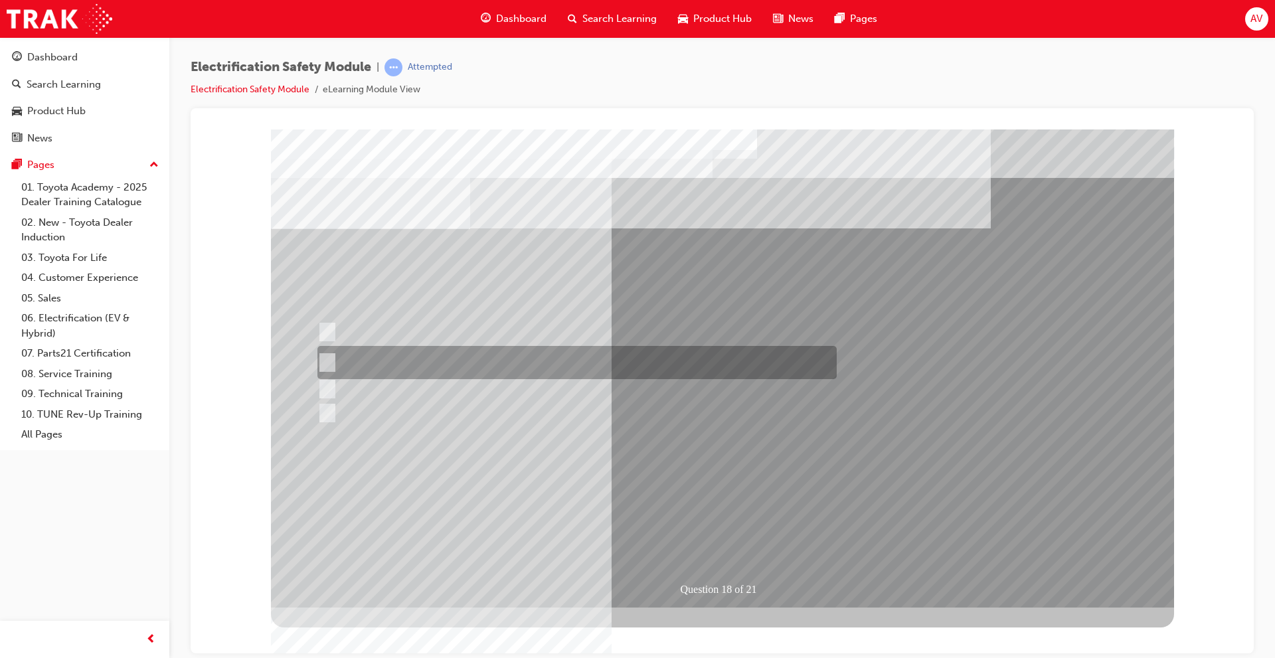
click at [511, 365] on div at bounding box center [573, 362] width 519 height 33
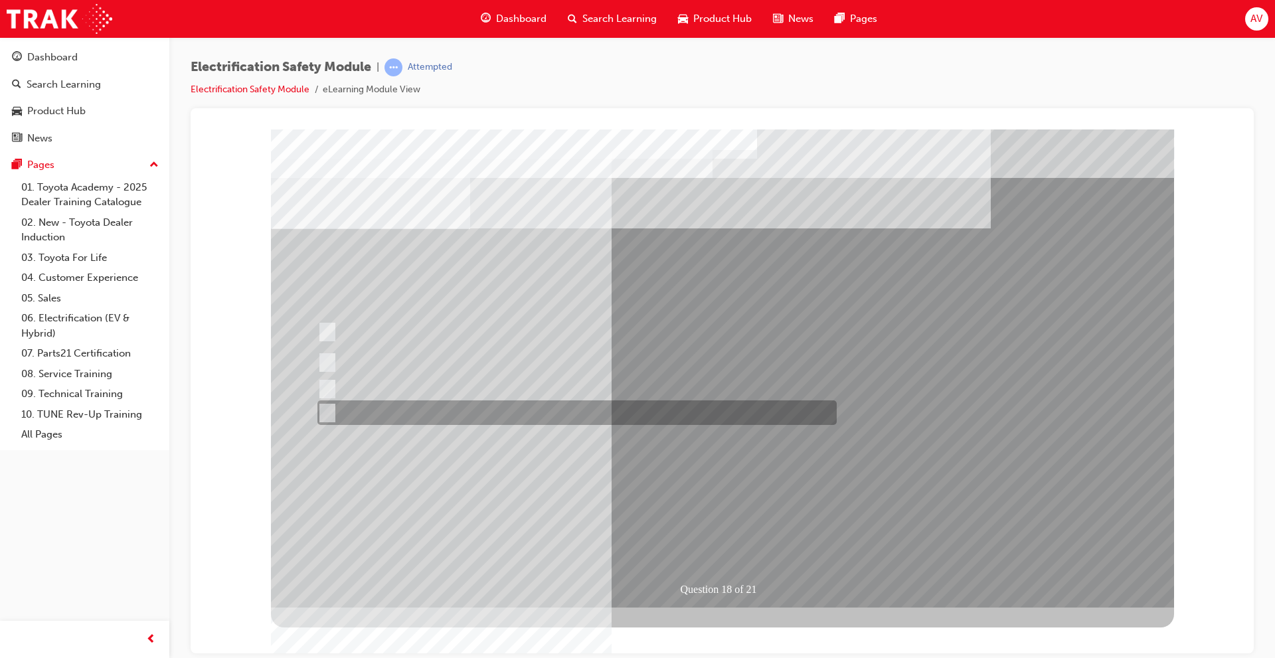
click at [441, 411] on div at bounding box center [573, 413] width 519 height 25
radio input "false"
radio input "true"
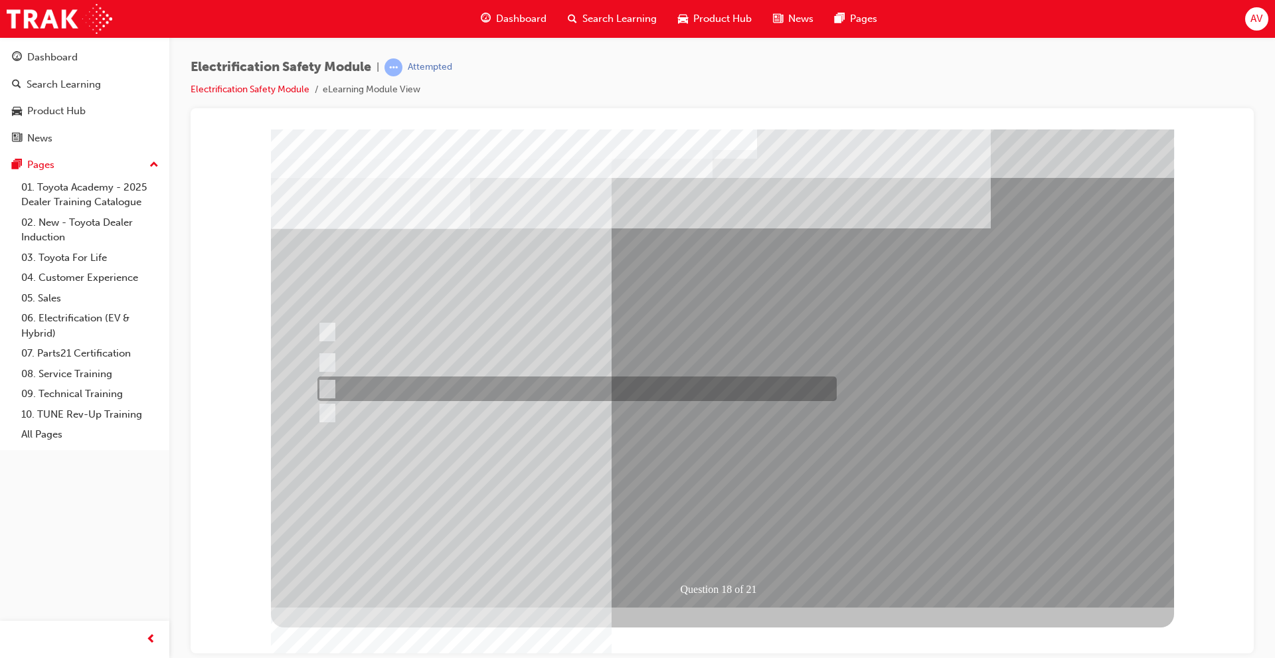
click at [372, 385] on div at bounding box center [573, 389] width 519 height 25
radio input "true"
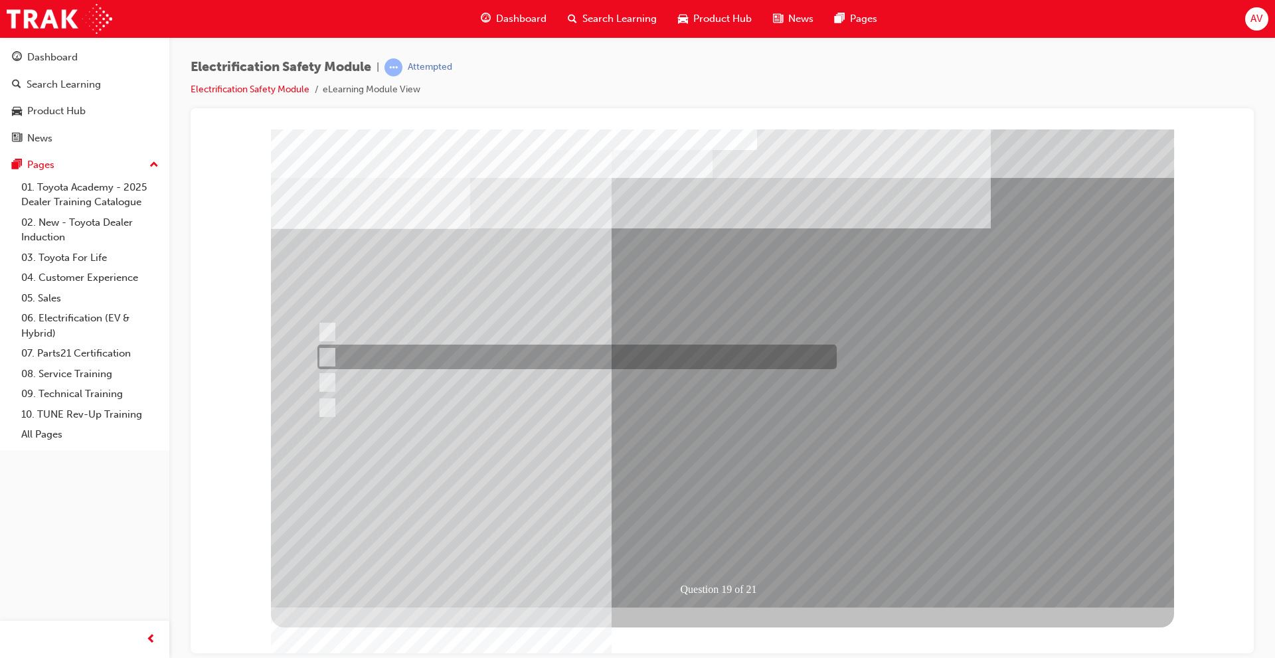
click at [676, 355] on div at bounding box center [573, 357] width 519 height 25
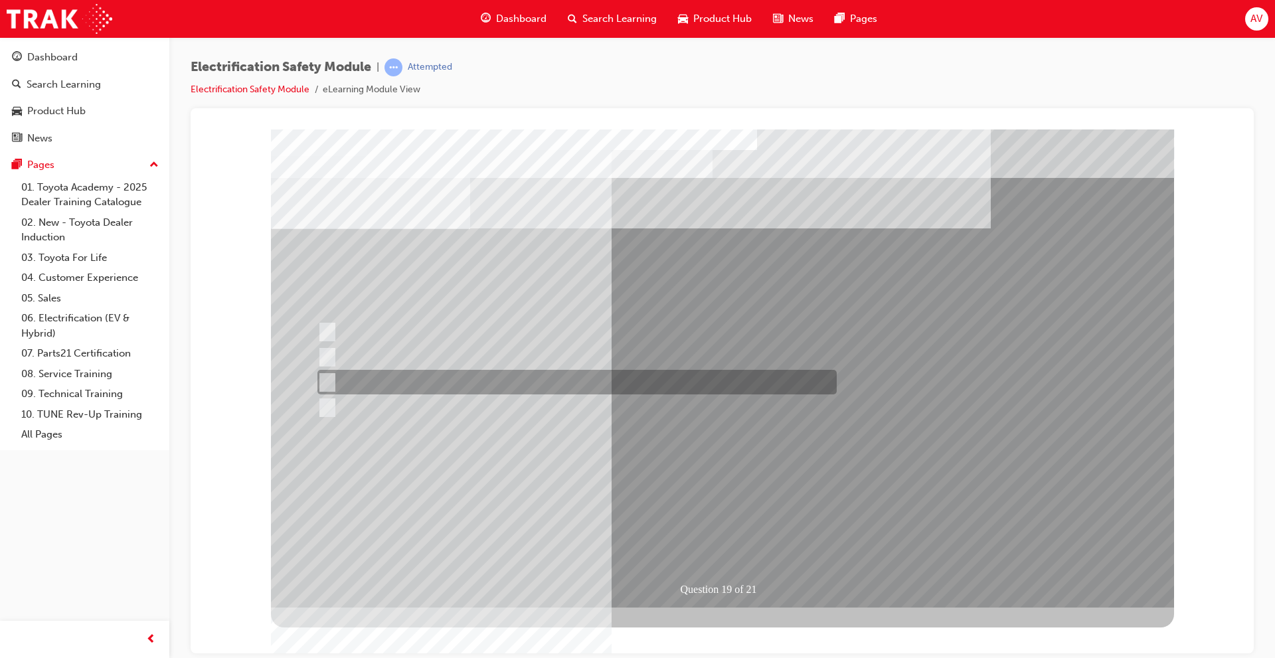
click at [412, 381] on div at bounding box center [573, 382] width 519 height 25
radio input "false"
radio input "true"
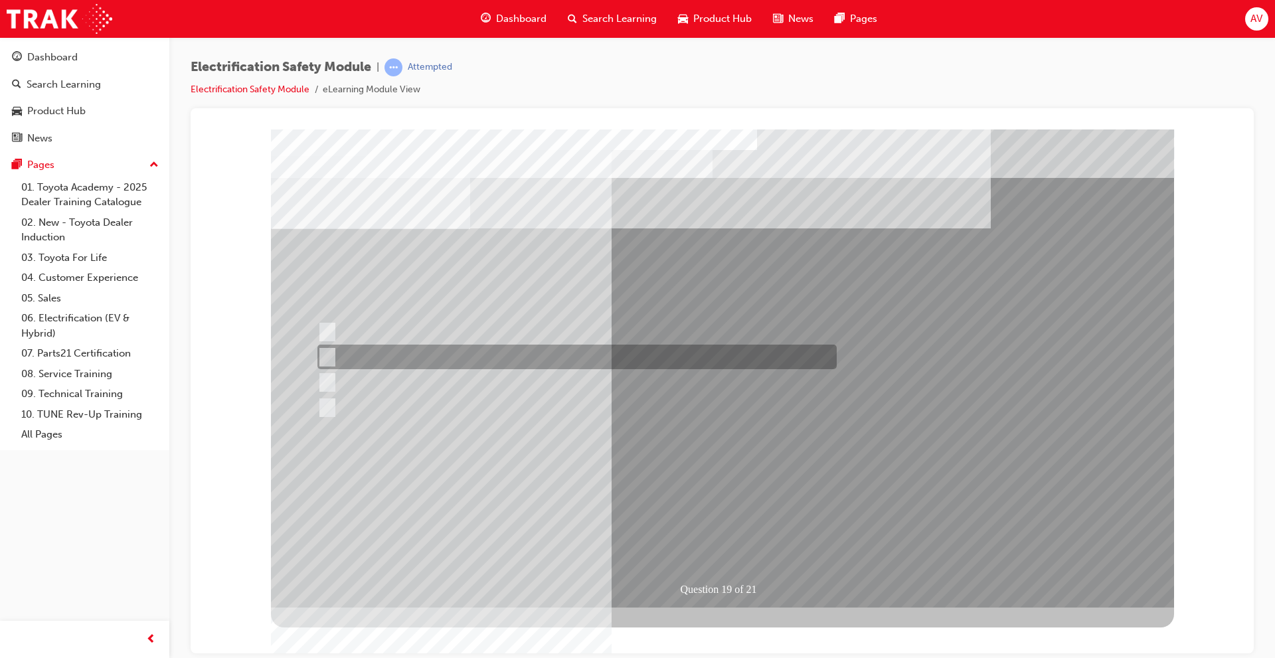
click at [601, 359] on div at bounding box center [573, 357] width 519 height 25
radio input "true"
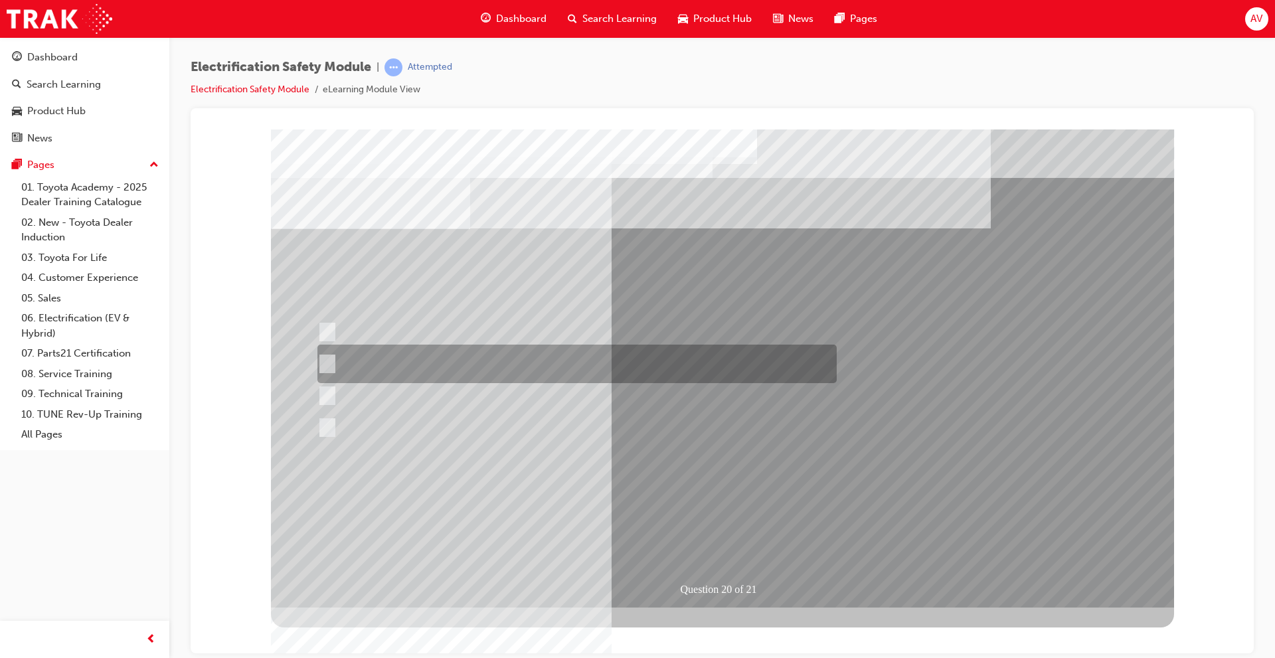
click at [518, 359] on div at bounding box center [573, 364] width 519 height 39
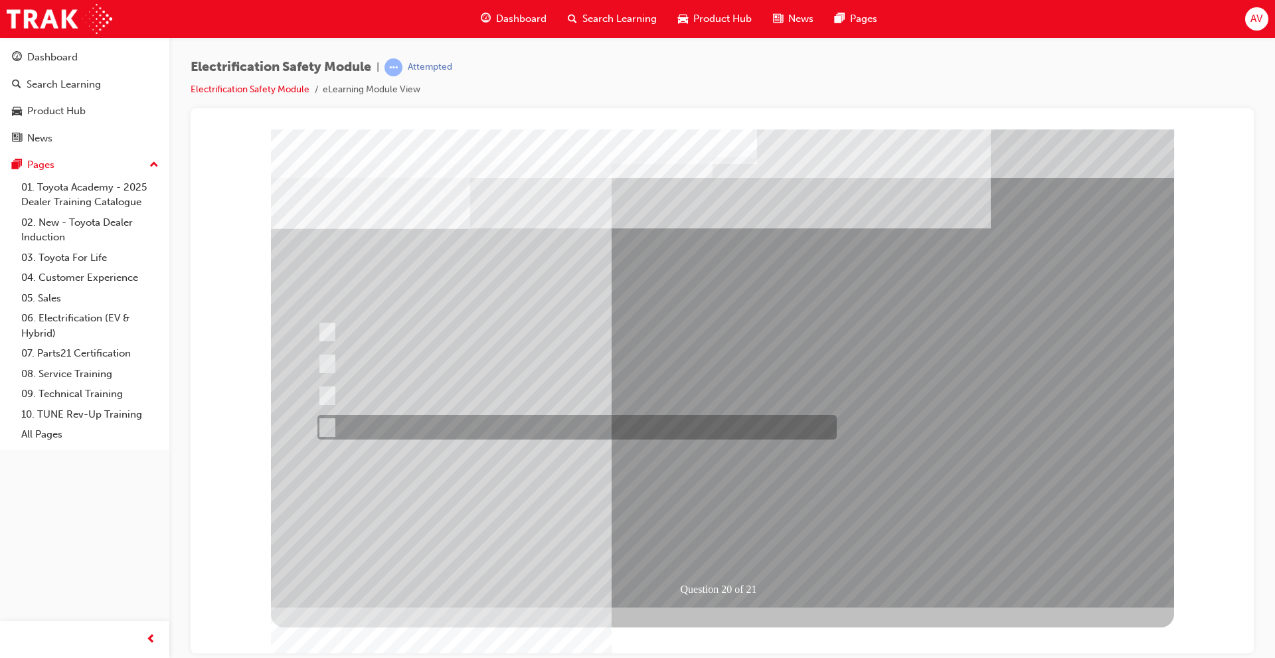
click at [521, 418] on div at bounding box center [573, 427] width 519 height 25
radio input "false"
radio input "true"
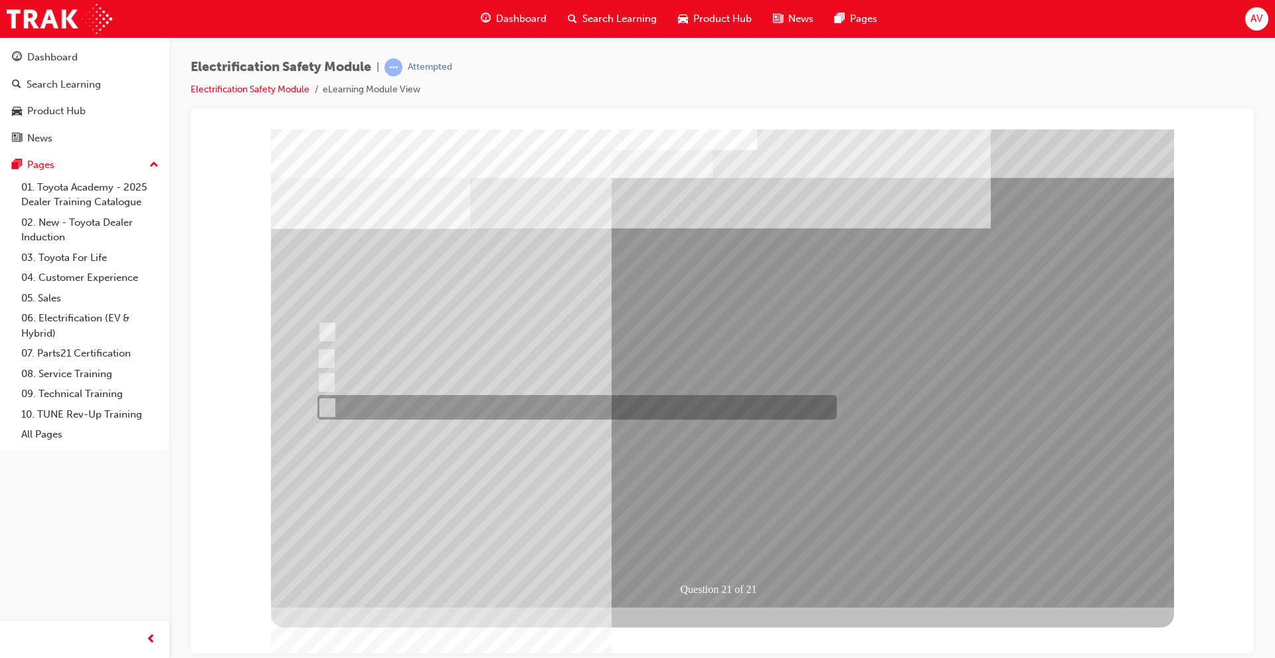
click at [449, 401] on div at bounding box center [573, 407] width 519 height 25
radio input "true"
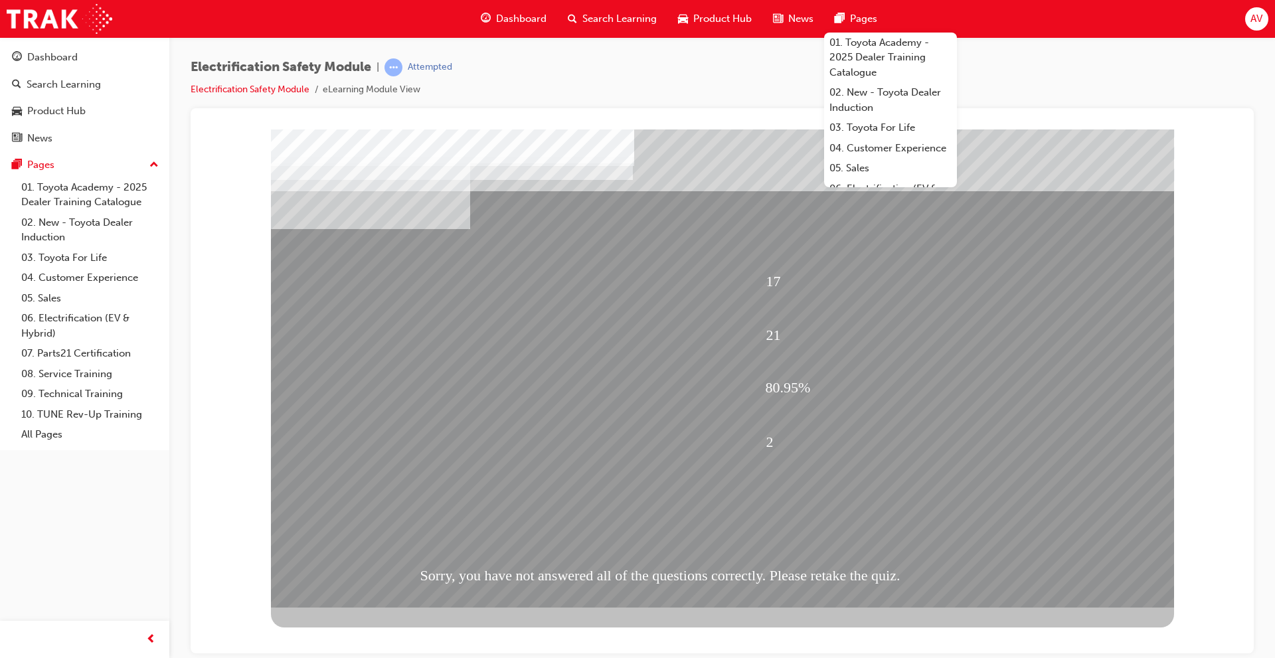
click at [1127, 80] on div "Electrification Safety Module | Attempted Electrification Safety Module eLearni…" at bounding box center [722, 83] width 1063 height 50
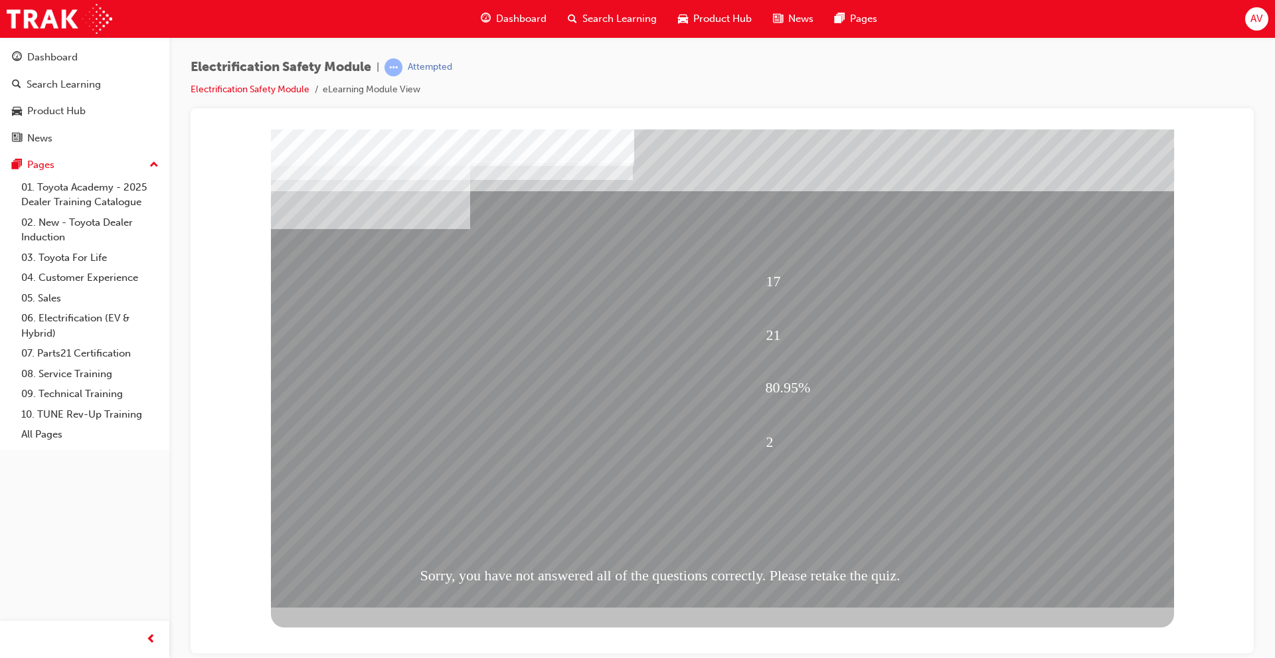
click at [1245, 9] on div "Dashboard Search Learning Product Hub News Pages AV" at bounding box center [637, 19] width 1275 height 38
click at [1255, 22] on span "AV" at bounding box center [1257, 18] width 12 height 15
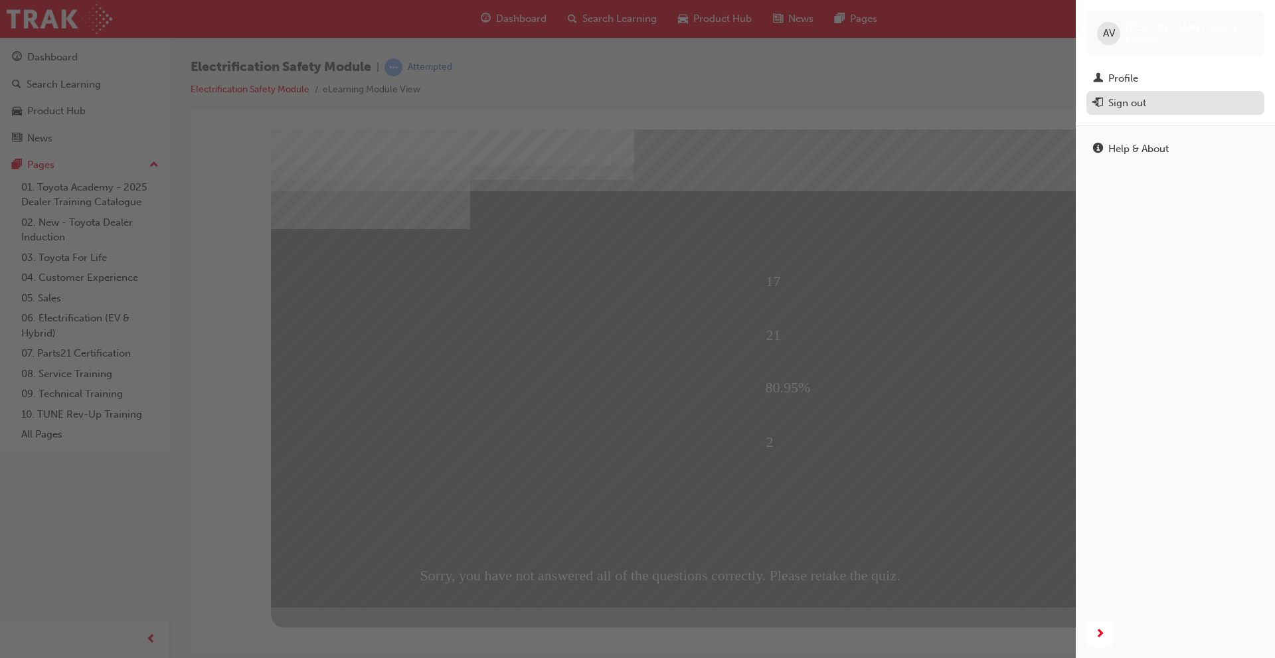
click at [1146, 100] on div "Sign out" at bounding box center [1128, 103] width 38 height 15
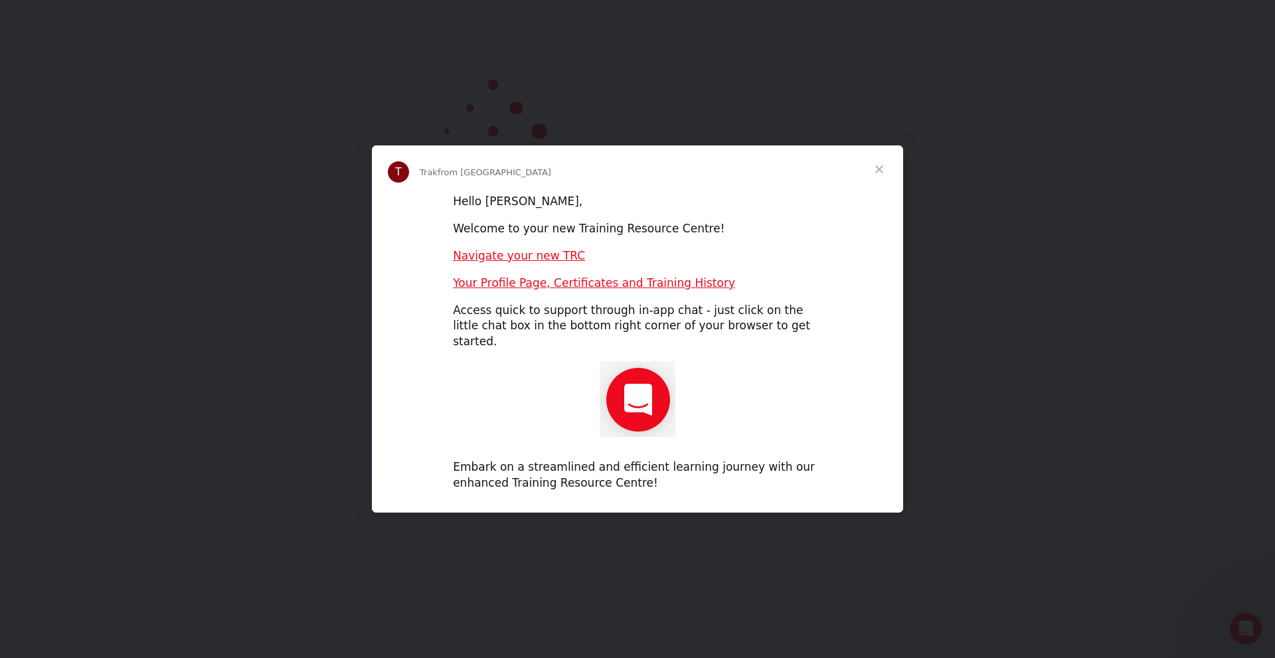
click at [880, 177] on span "Close" at bounding box center [880, 169] width 48 height 48
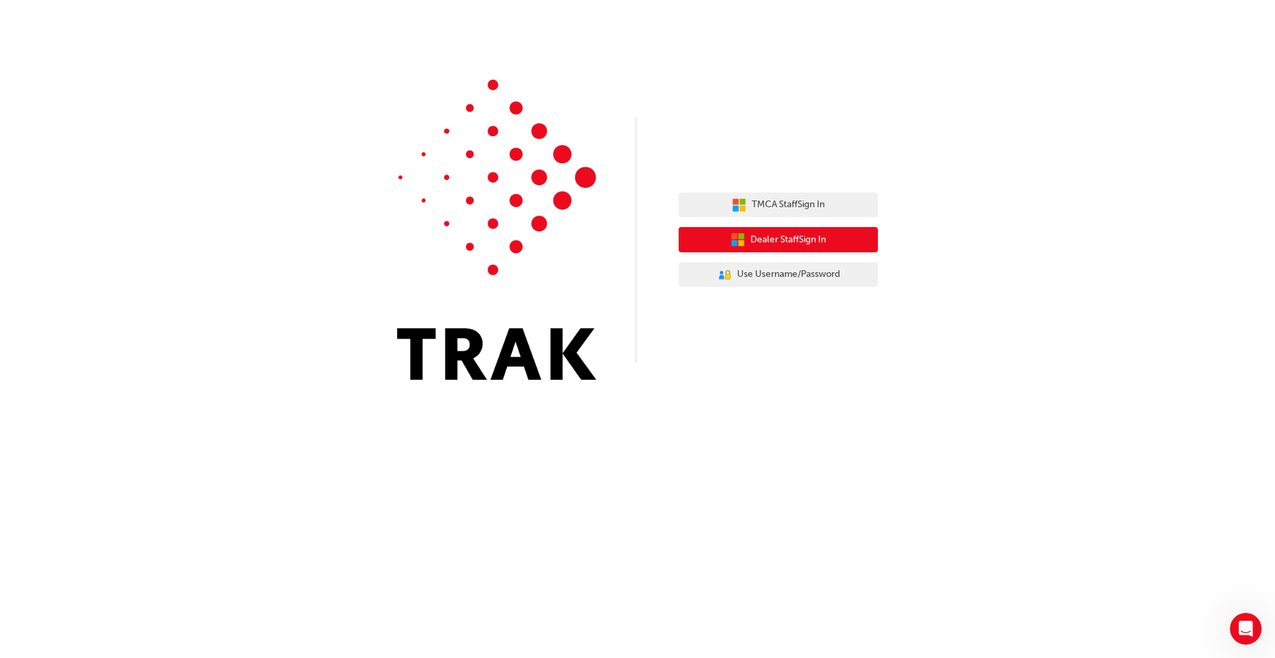
click at [822, 231] on button "Dealer Staff Sign In" at bounding box center [778, 239] width 199 height 25
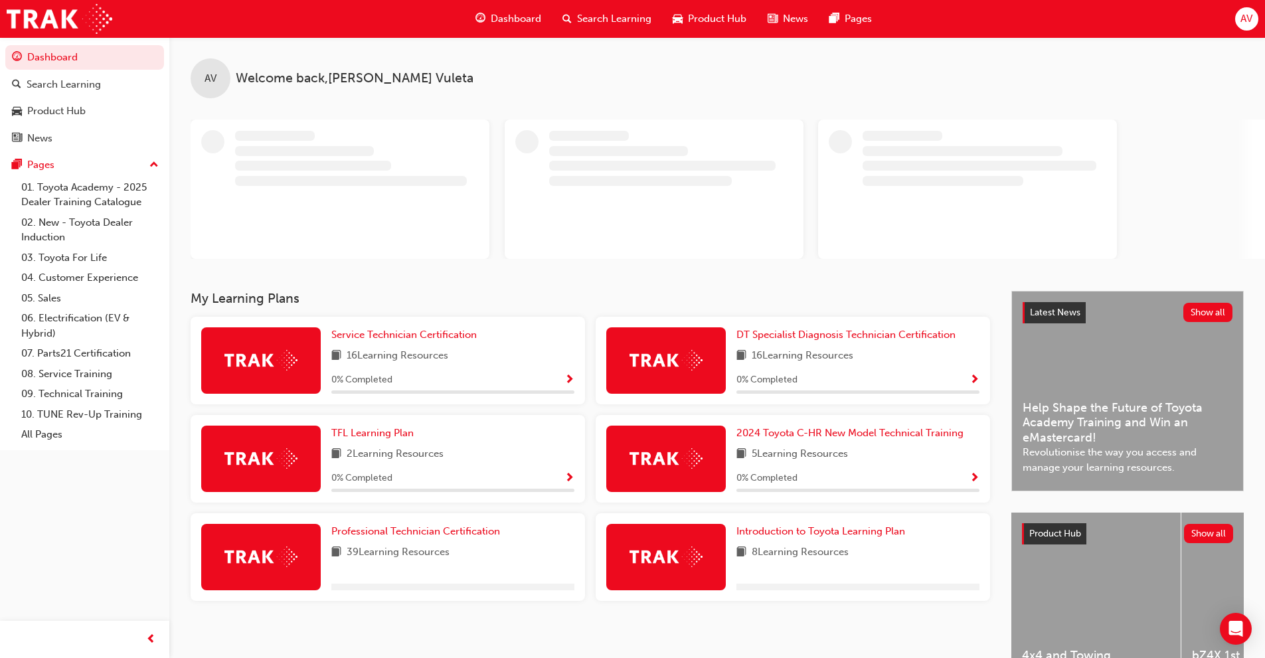
click at [1243, 18] on span "AV" at bounding box center [1247, 18] width 12 height 15
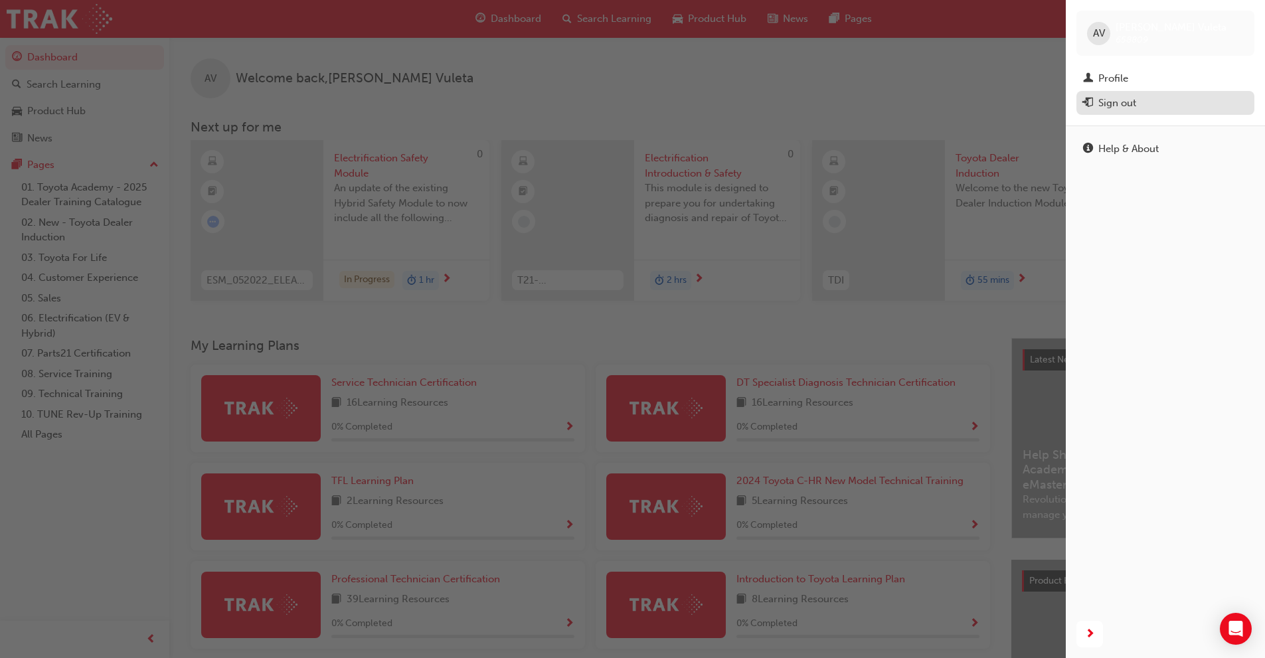
click at [1126, 100] on div "Sign out" at bounding box center [1118, 103] width 38 height 15
